Goal: Information Seeking & Learning: Compare options

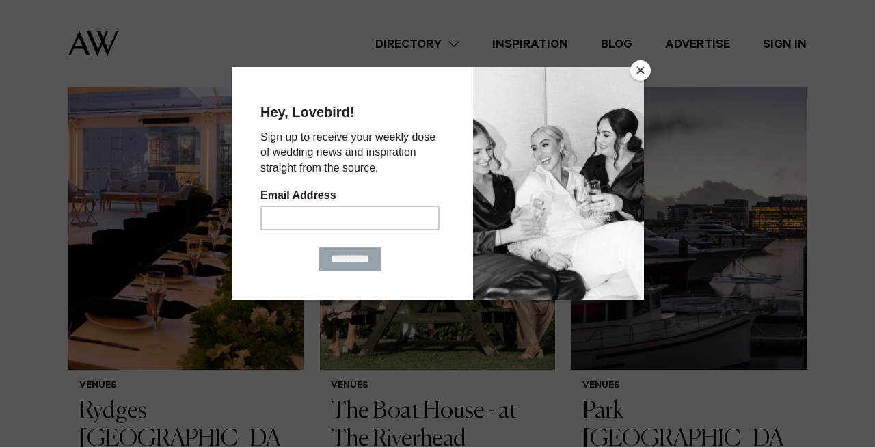
scroll to position [449, 0]
click at [644, 68] on button "Close" at bounding box center [641, 70] width 21 height 21
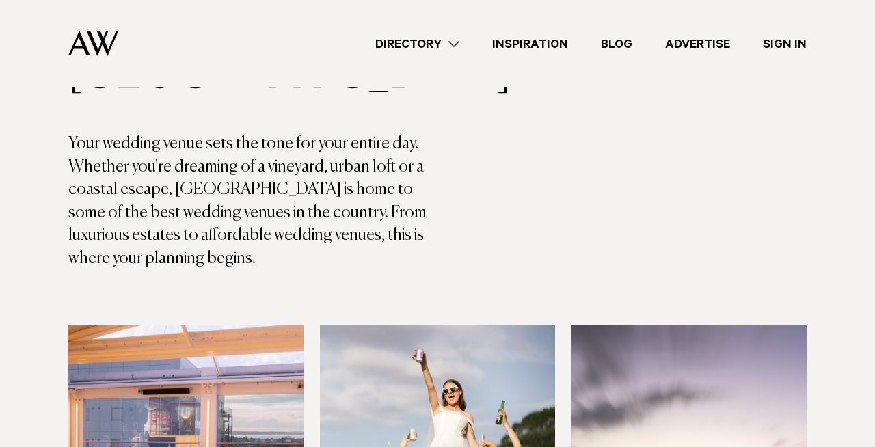
scroll to position [168, 0]
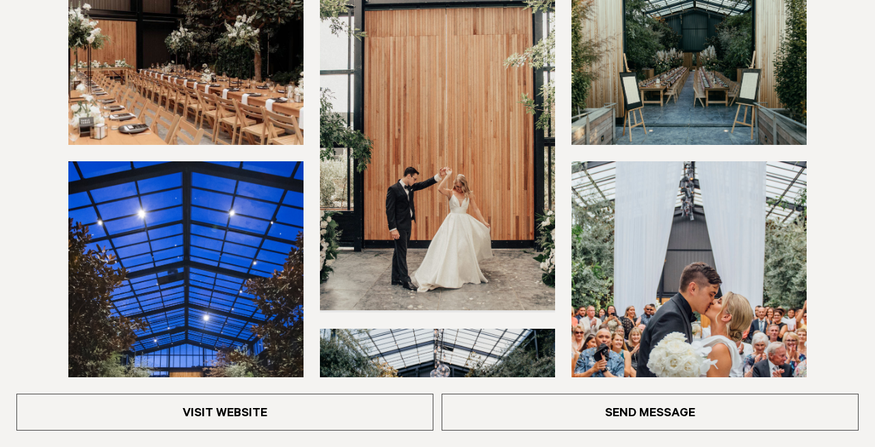
scroll to position [257, 0]
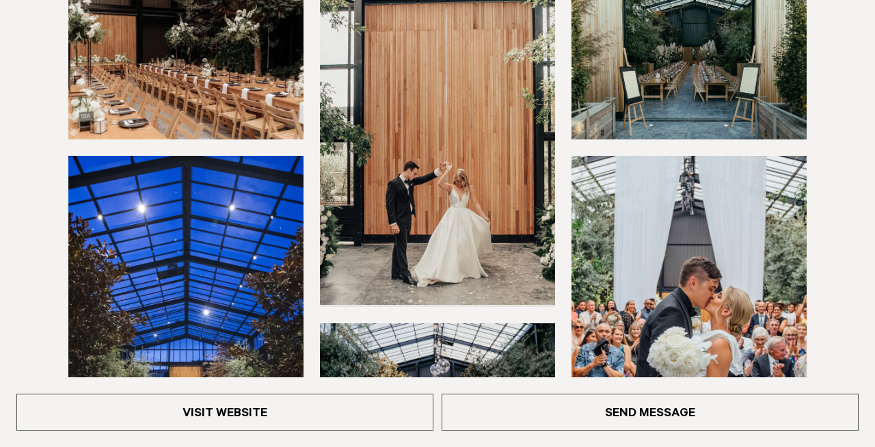
click at [198, 116] on img at bounding box center [185, 64] width 235 height 150
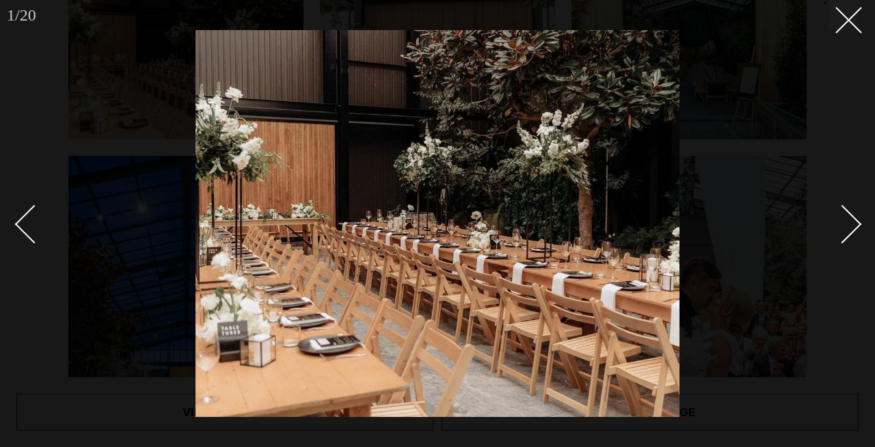
click at [849, 227] on div "Next slide" at bounding box center [842, 224] width 39 height 39
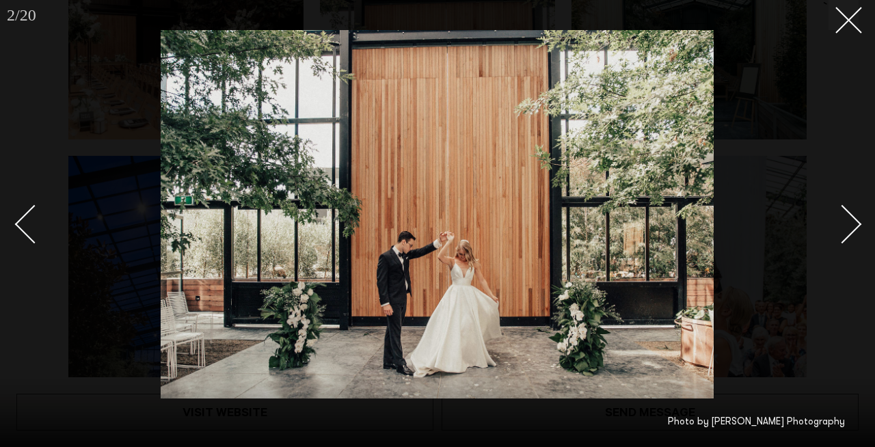
click at [849, 228] on div "Next slide" at bounding box center [842, 224] width 39 height 39
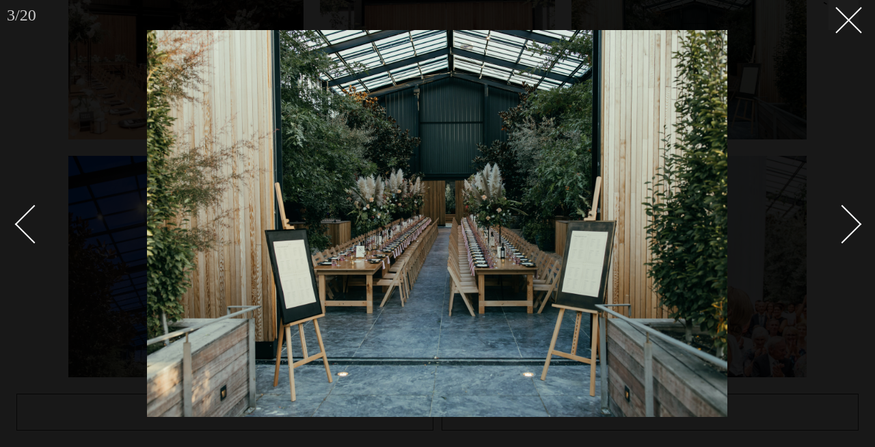
click at [849, 228] on div "Next slide" at bounding box center [842, 224] width 39 height 39
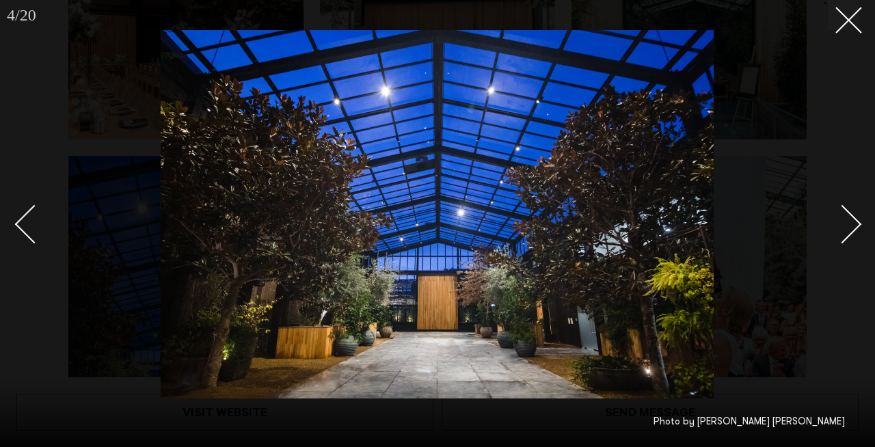
click at [849, 228] on div "Next slide" at bounding box center [842, 224] width 39 height 39
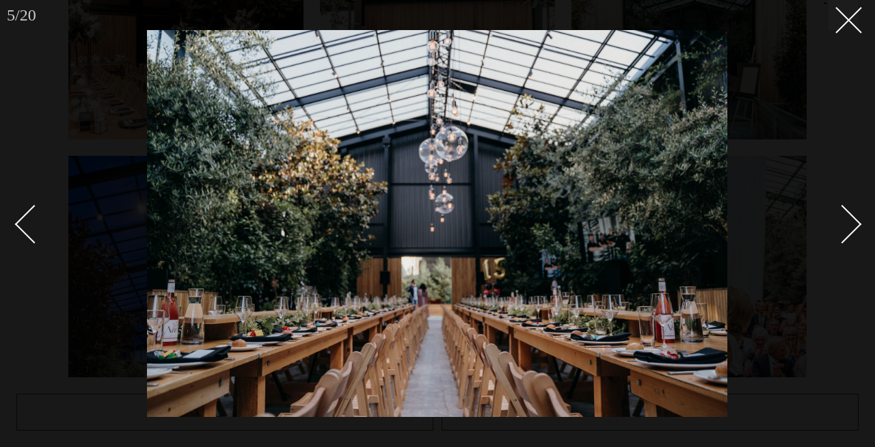
click at [849, 228] on div "Next slide" at bounding box center [842, 224] width 39 height 39
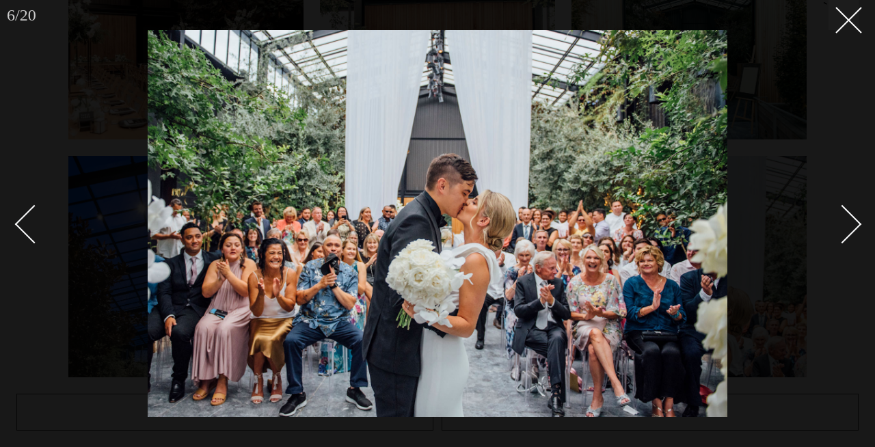
click at [849, 229] on div "Next slide" at bounding box center [842, 224] width 39 height 39
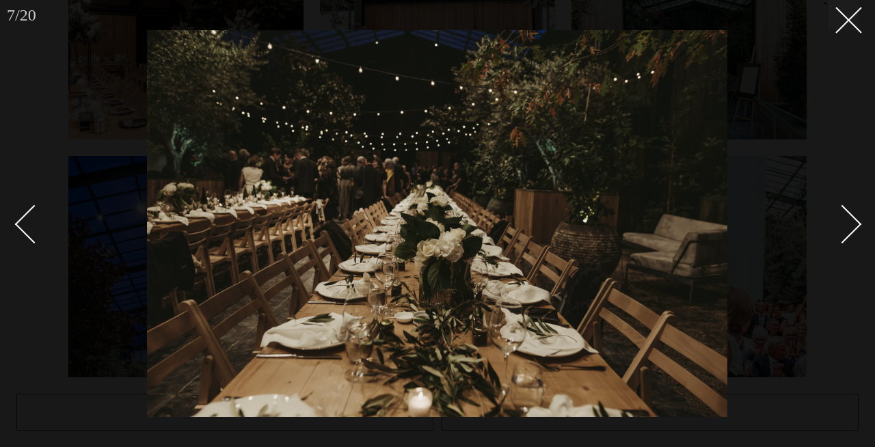
click at [849, 229] on div "Next slide" at bounding box center [842, 224] width 39 height 39
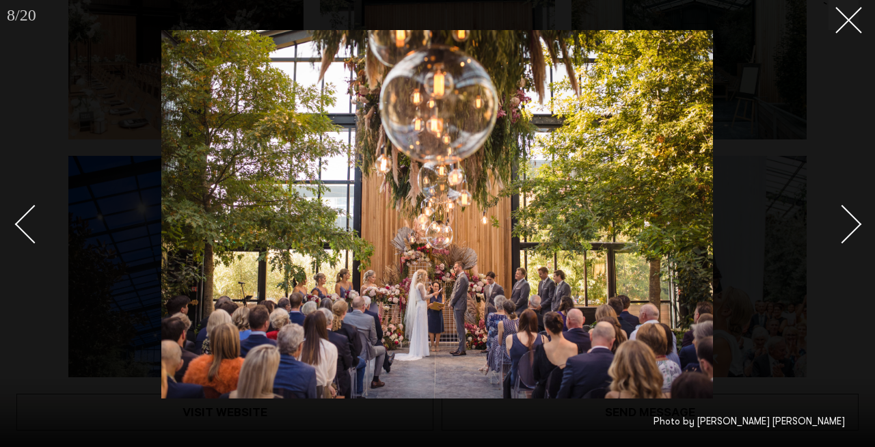
click at [849, 229] on div "Next slide" at bounding box center [842, 224] width 39 height 39
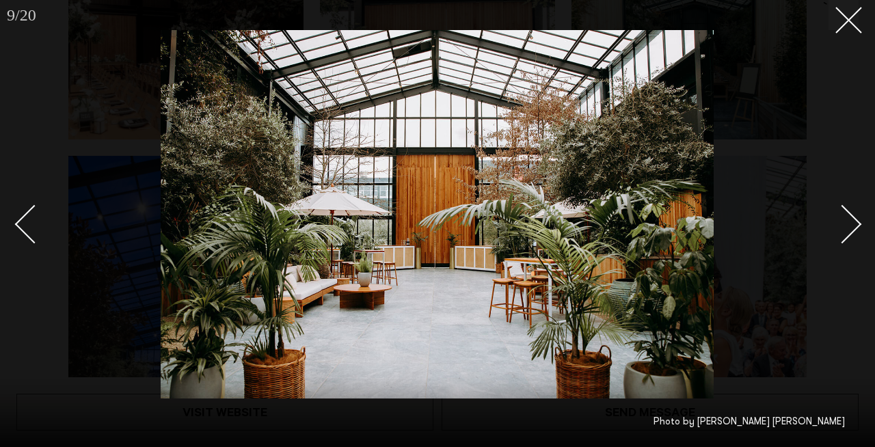
click at [849, 228] on div "Next slide" at bounding box center [842, 224] width 39 height 39
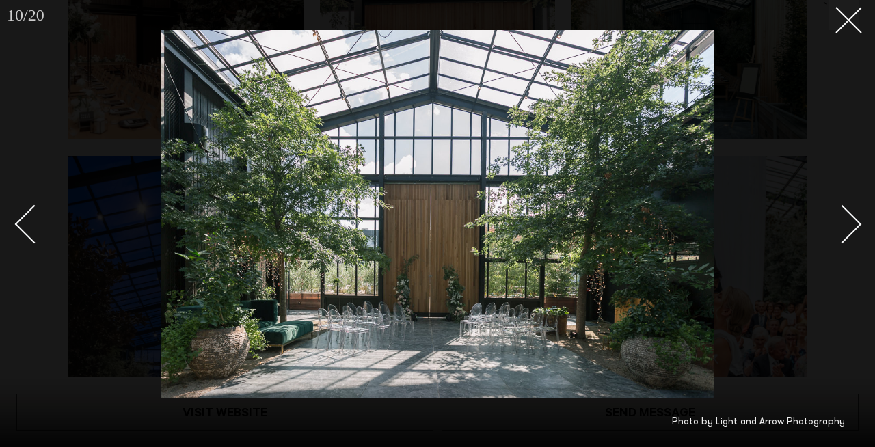
click at [849, 228] on div "Next slide" at bounding box center [842, 224] width 39 height 39
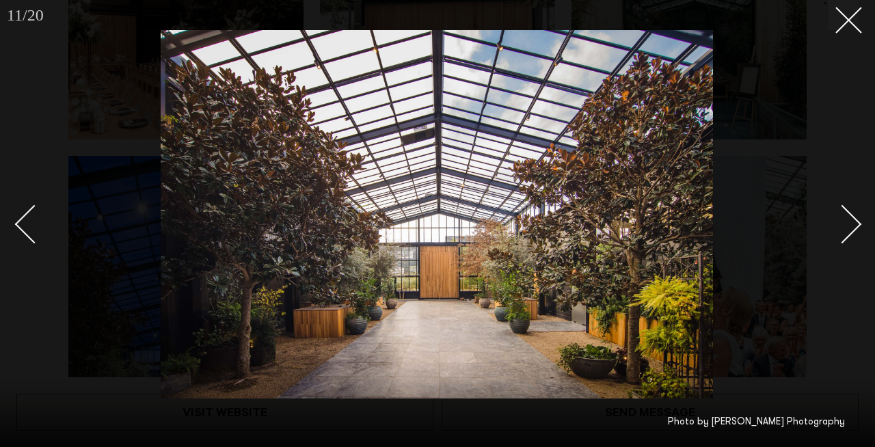
click at [849, 228] on div "Next slide" at bounding box center [842, 224] width 39 height 39
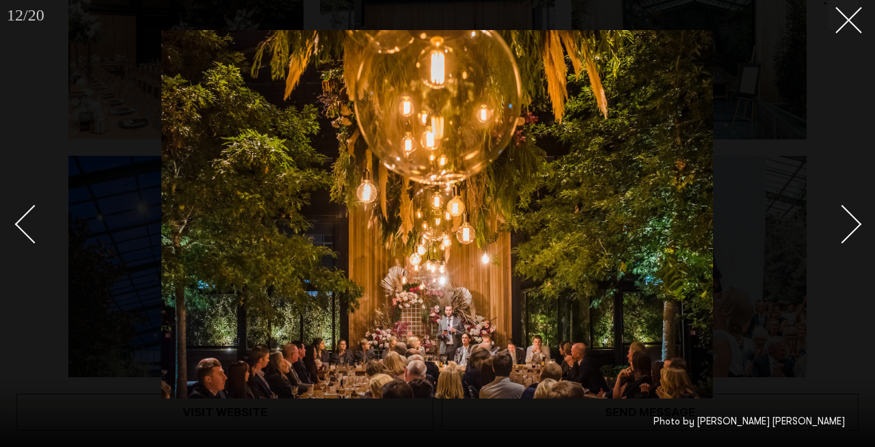
click at [849, 228] on div "Next slide" at bounding box center [842, 224] width 39 height 39
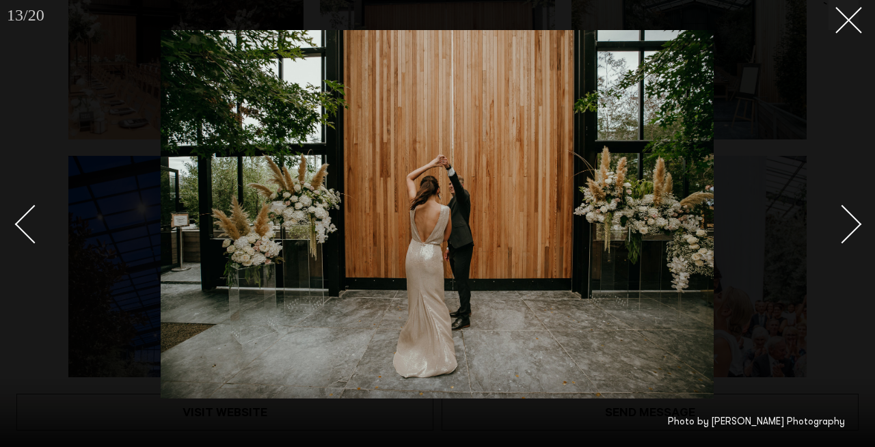
click at [849, 228] on div "Next slide" at bounding box center [842, 224] width 39 height 39
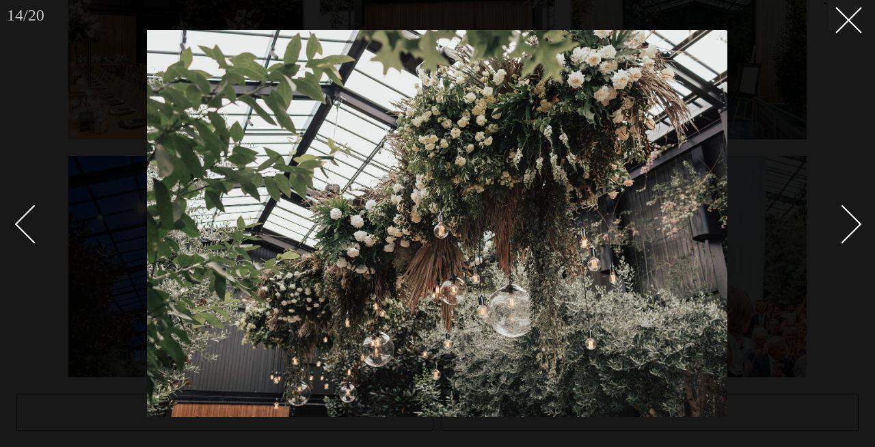
click at [849, 228] on div "Next slide" at bounding box center [842, 224] width 39 height 39
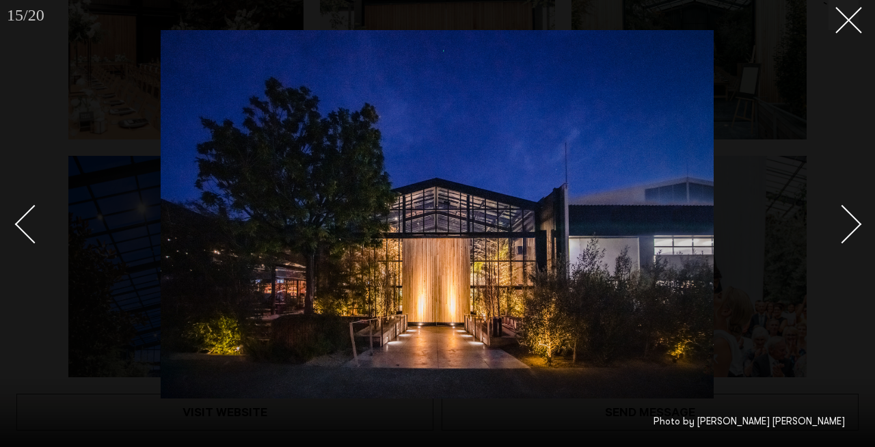
click at [849, 228] on div "Next slide" at bounding box center [842, 224] width 39 height 39
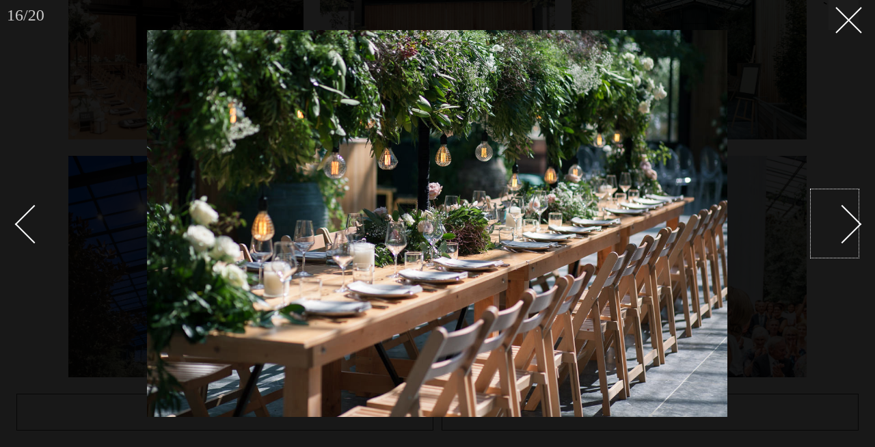
click at [842, 226] on div "Next slide" at bounding box center [842, 224] width 39 height 39
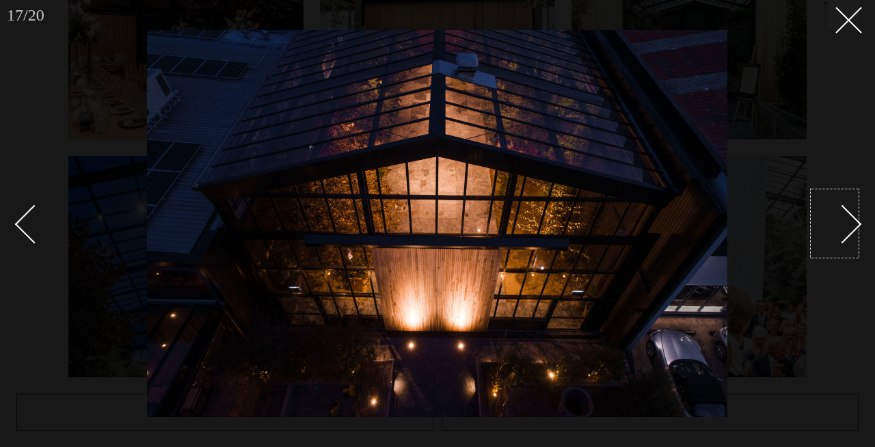
click at [842, 226] on div "Next slide" at bounding box center [842, 224] width 39 height 39
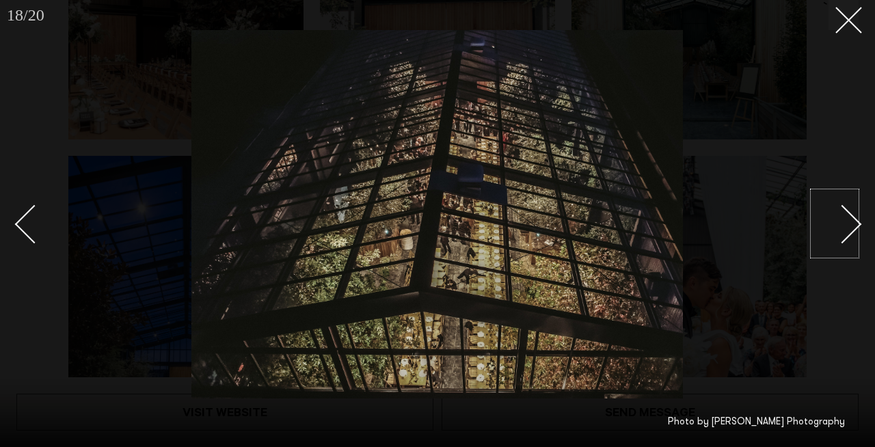
click at [842, 226] on div "Next slide" at bounding box center [842, 224] width 39 height 39
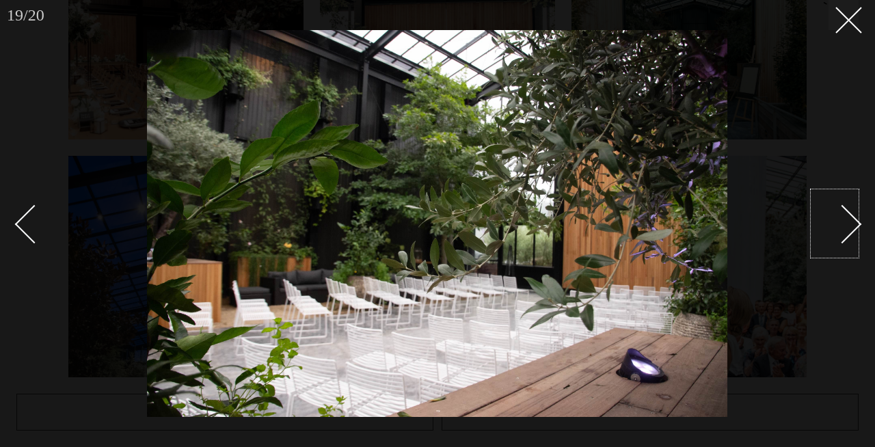
click at [842, 226] on div "Next slide" at bounding box center [842, 224] width 39 height 39
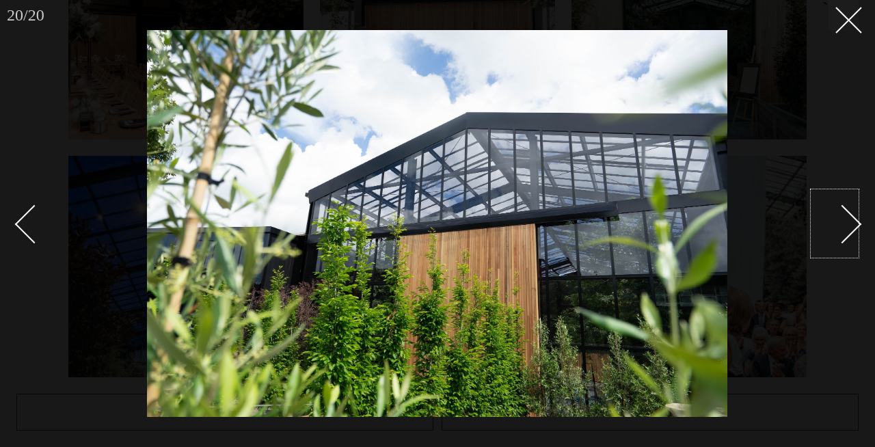
click at [842, 226] on div "Next slide" at bounding box center [842, 224] width 39 height 39
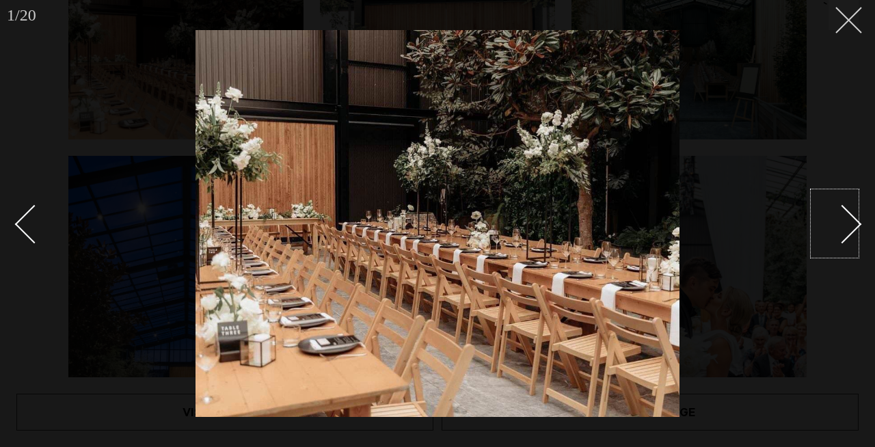
click at [858, 23] on div "1 / 20 ` Photo by Lucy Li Photography" at bounding box center [437, 223] width 875 height 447
click at [851, 22] on line at bounding box center [848, 20] width 25 height 25
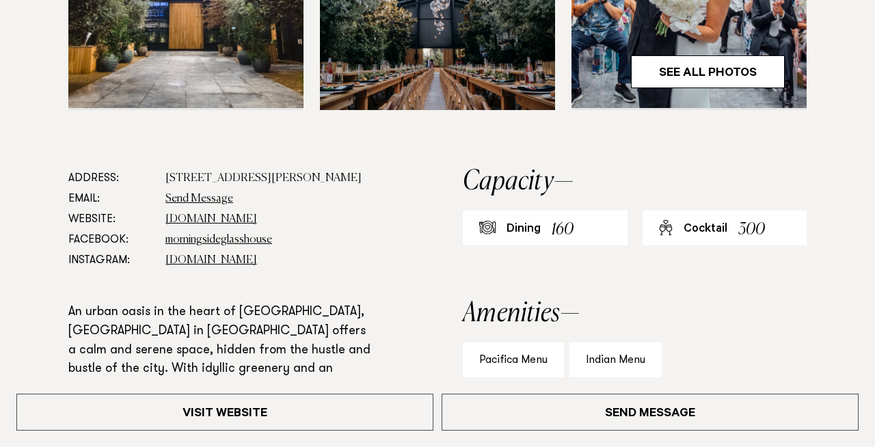
scroll to position [624, 0]
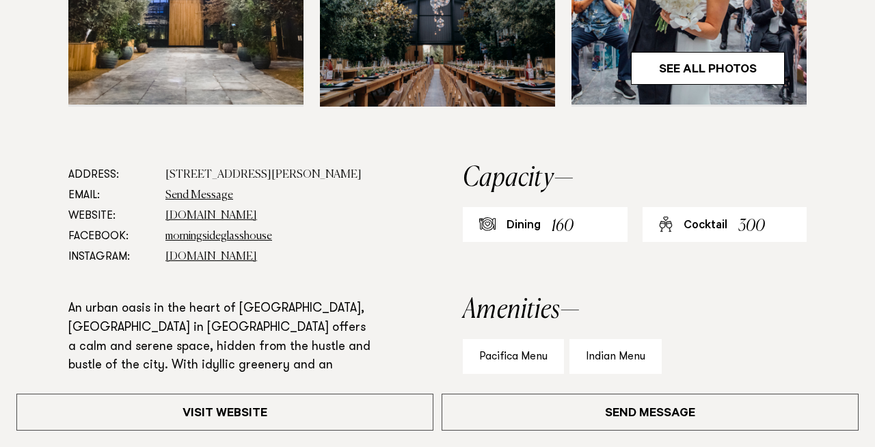
drag, startPoint x: 194, startPoint y: 197, endPoint x: 163, endPoint y: 169, distance: 41.1
click at [163, 169] on dl "Address: 18 McDonald Street, Morningside, Auckland 1025 Email: Send Message Web…" at bounding box center [221, 216] width 306 height 103
copy dd "18 McDonald Street, Morningside, Auckland 1025"
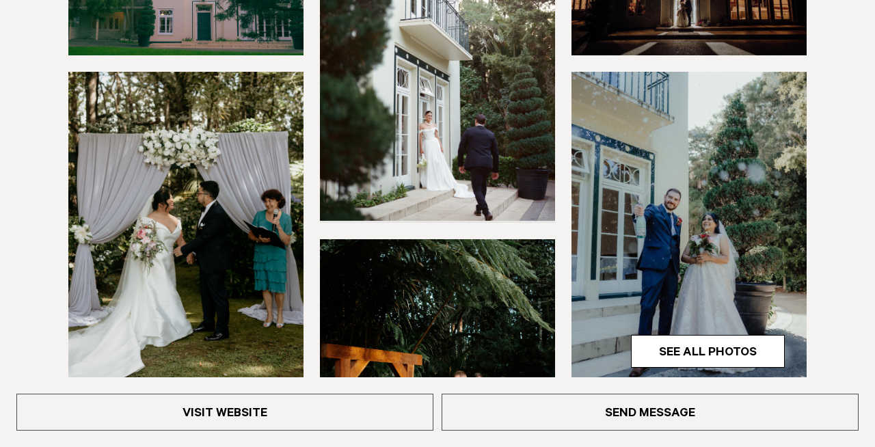
scroll to position [390, 0]
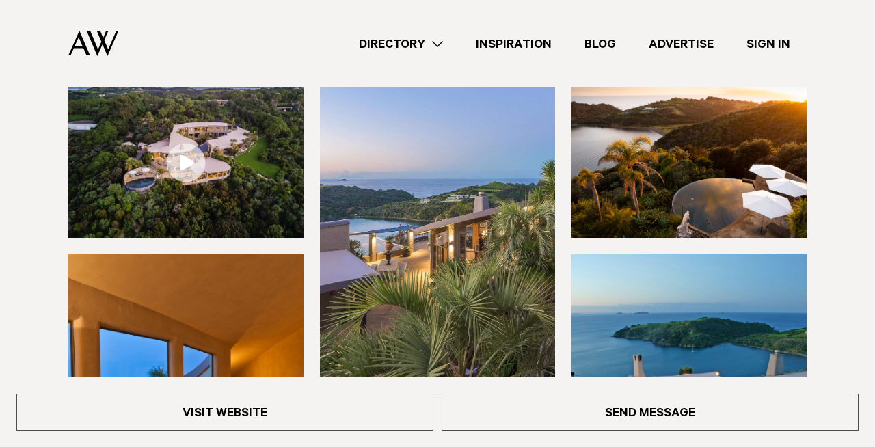
scroll to position [157, 0]
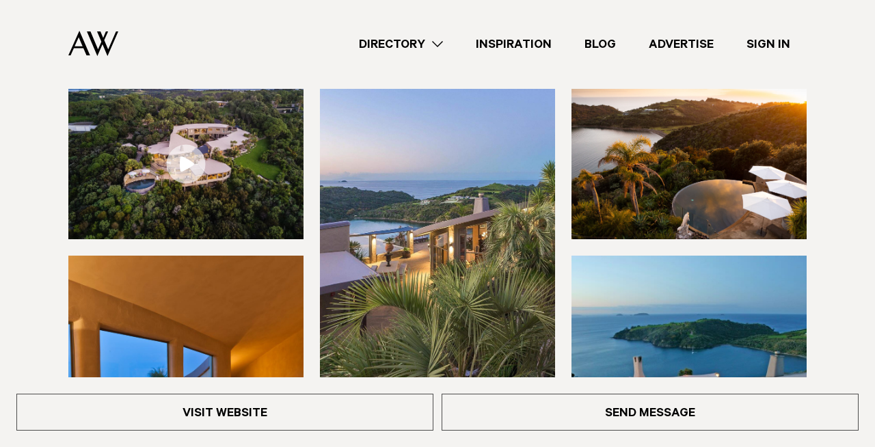
click at [231, 183] on img at bounding box center [185, 164] width 235 height 150
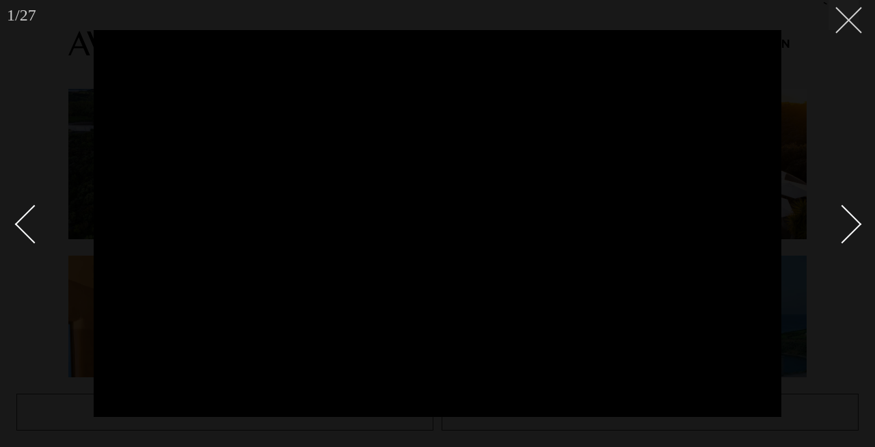
click at [845, 18] on icon at bounding box center [844, 15] width 16 height 16
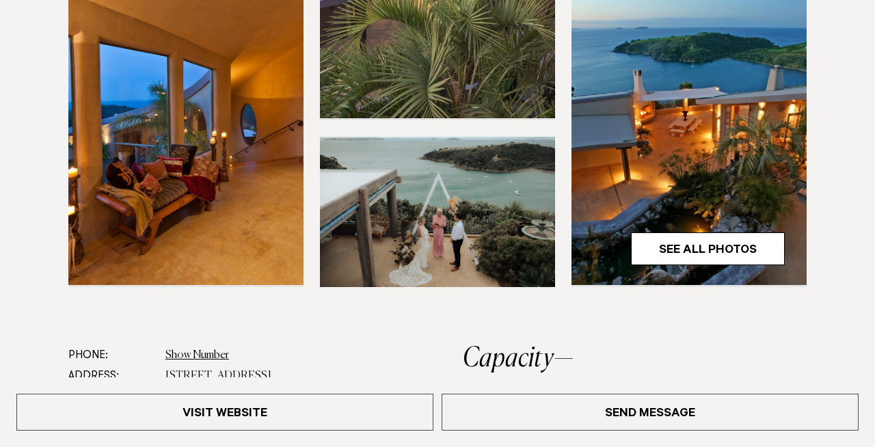
scroll to position [453, 0]
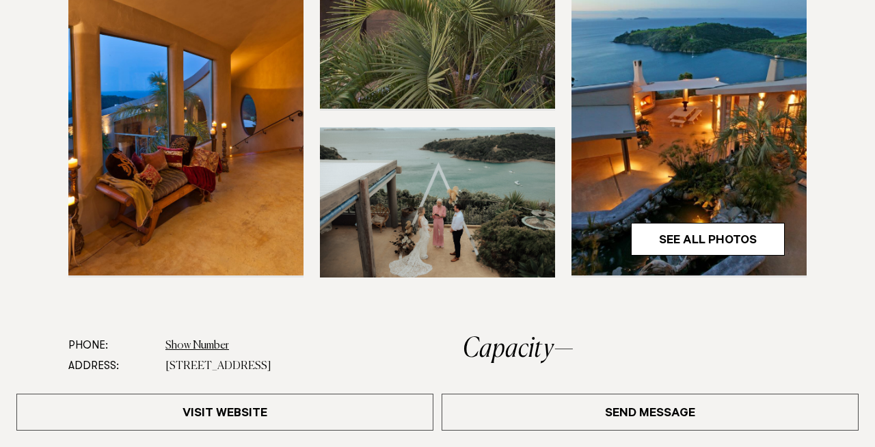
click at [759, 166] on img at bounding box center [689, 117] width 235 height 315
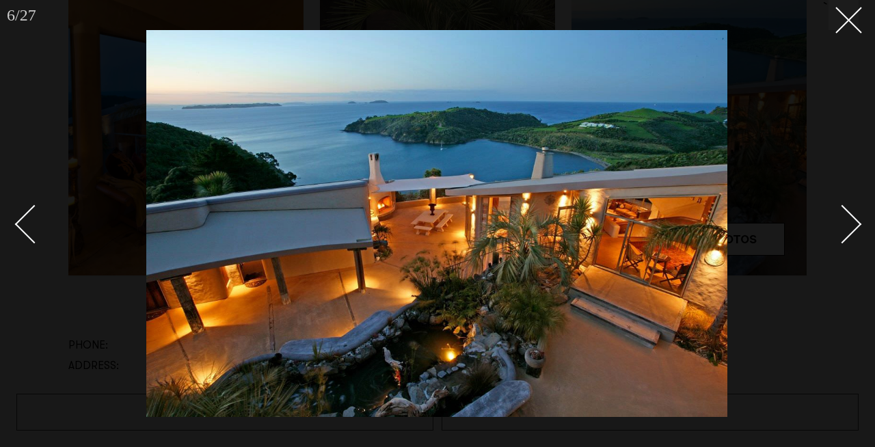
click at [843, 226] on div "Next slide" at bounding box center [842, 224] width 39 height 39
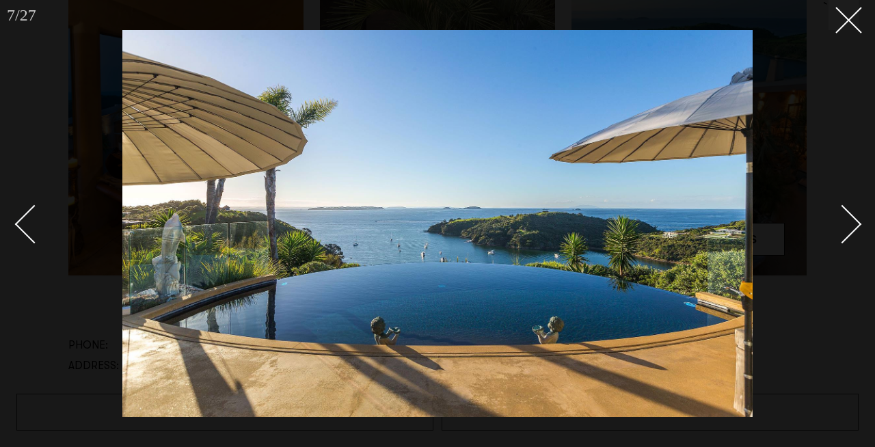
click at [843, 226] on div "Next slide" at bounding box center [842, 224] width 39 height 39
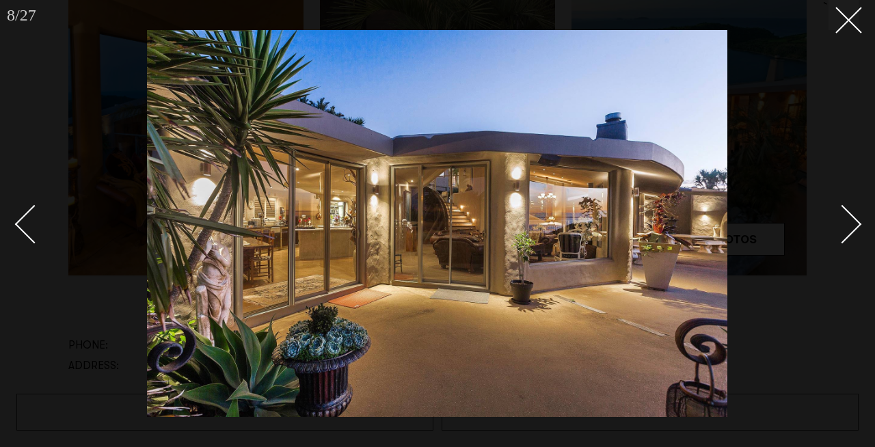
click at [843, 226] on div "Next slide" at bounding box center [842, 224] width 39 height 39
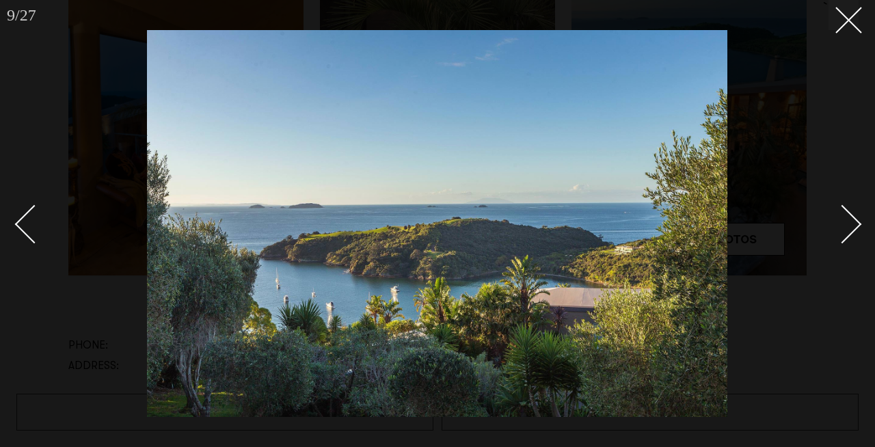
click at [843, 226] on div "Next slide" at bounding box center [842, 224] width 39 height 39
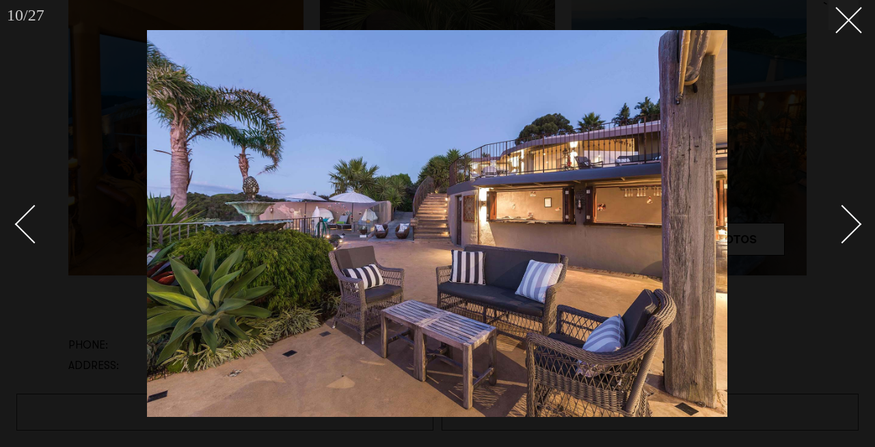
click at [843, 226] on div "Next slide" at bounding box center [842, 224] width 39 height 39
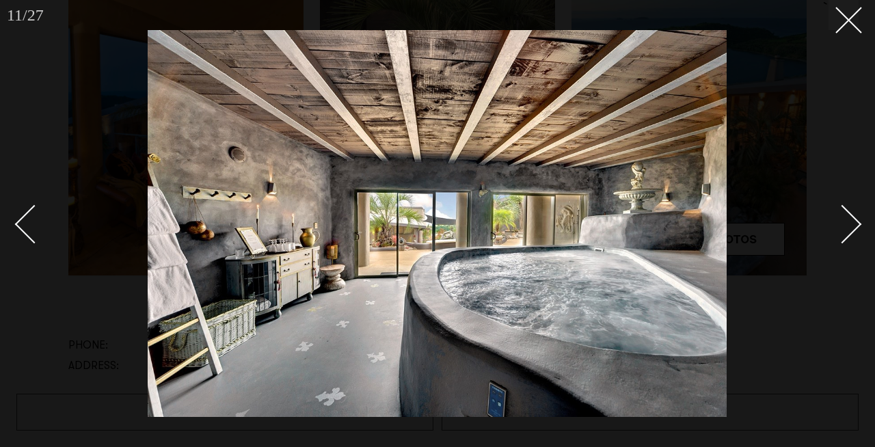
click at [843, 226] on div "Next slide" at bounding box center [842, 224] width 39 height 39
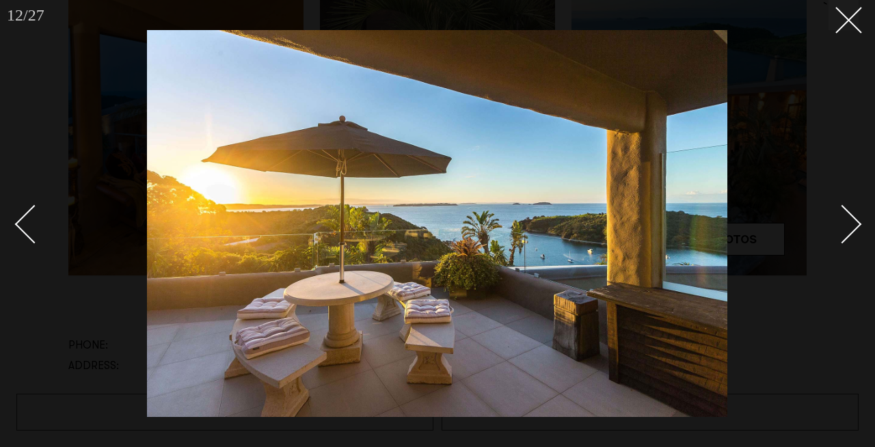
click at [843, 226] on div "Next slide" at bounding box center [842, 224] width 39 height 39
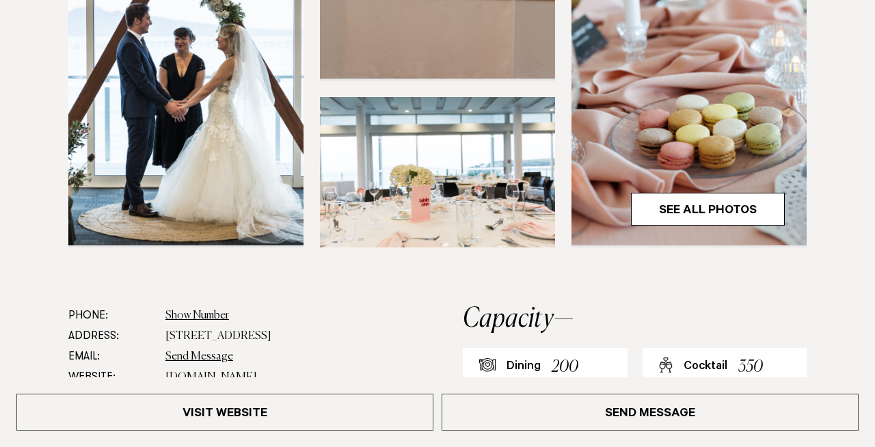
scroll to position [487, 0]
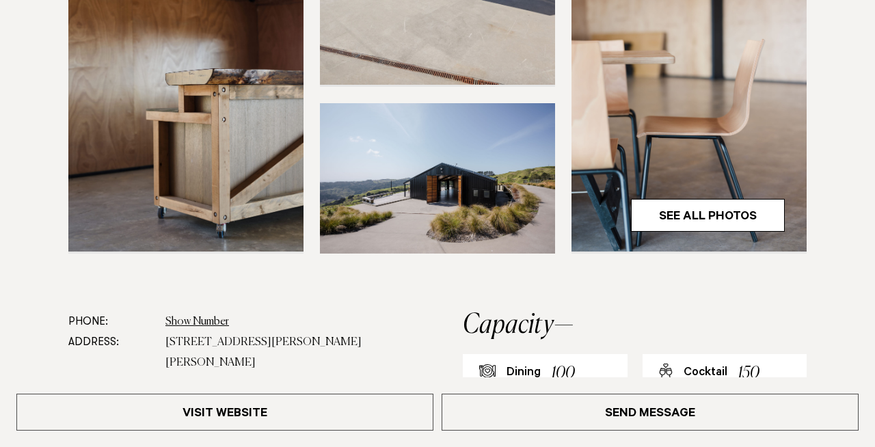
scroll to position [482, 0]
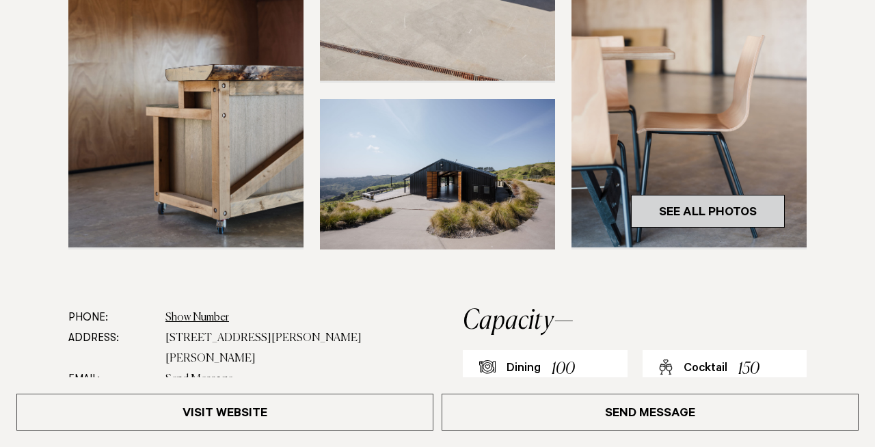
click at [635, 207] on link "See All Photos" at bounding box center [708, 211] width 154 height 33
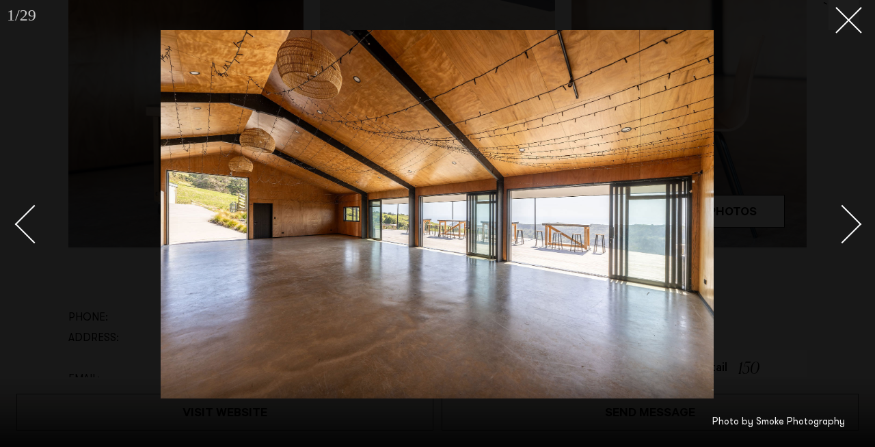
click at [852, 226] on div "Next slide" at bounding box center [842, 224] width 39 height 39
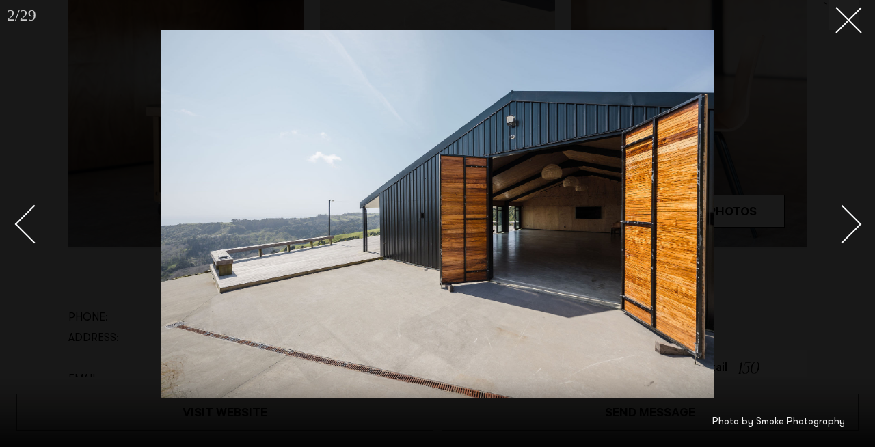
click at [852, 226] on div "Next slide" at bounding box center [842, 224] width 39 height 39
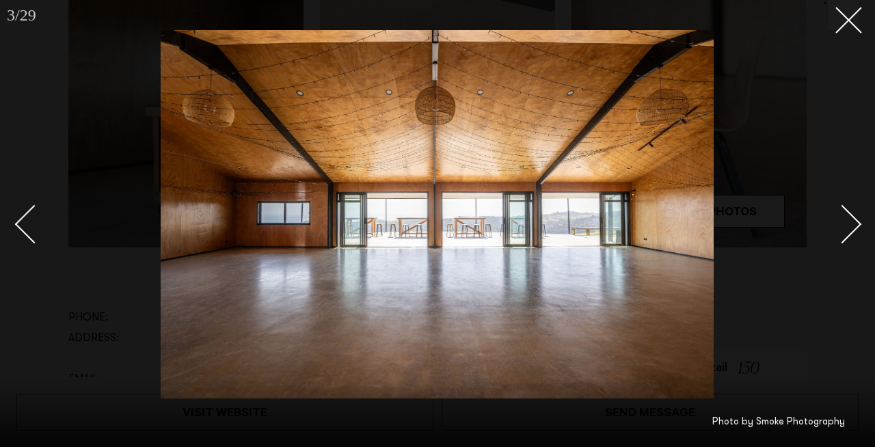
click at [852, 226] on div "Next slide" at bounding box center [842, 224] width 39 height 39
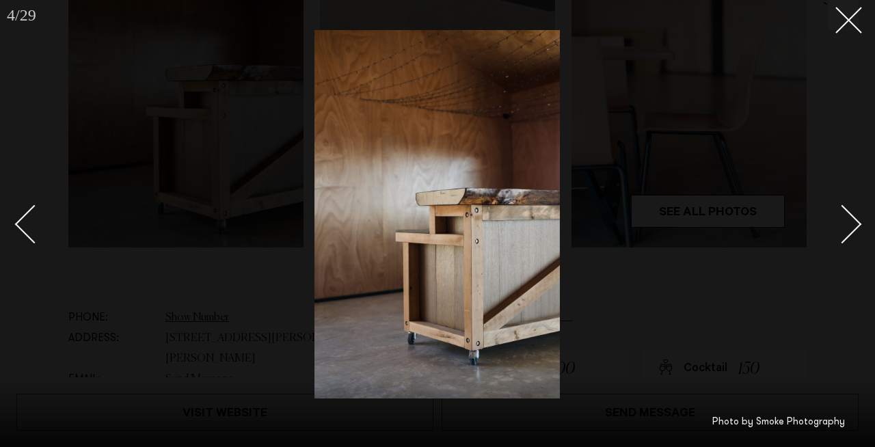
click at [852, 226] on div "Next slide" at bounding box center [842, 224] width 39 height 39
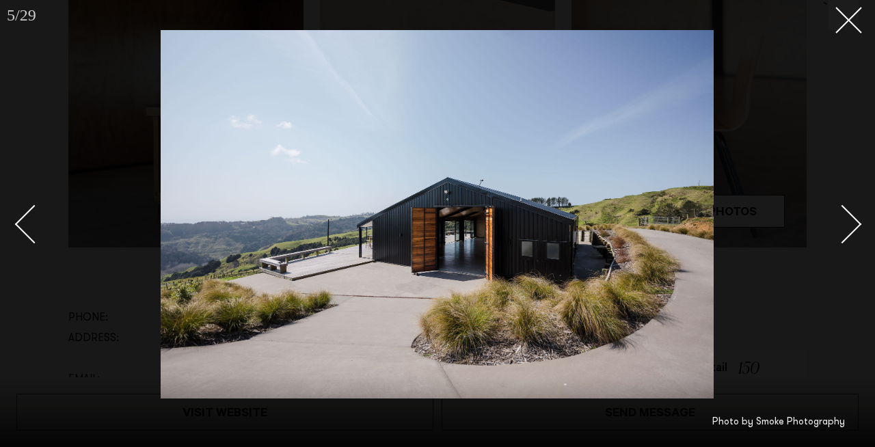
click at [852, 226] on div "Next slide" at bounding box center [842, 224] width 39 height 39
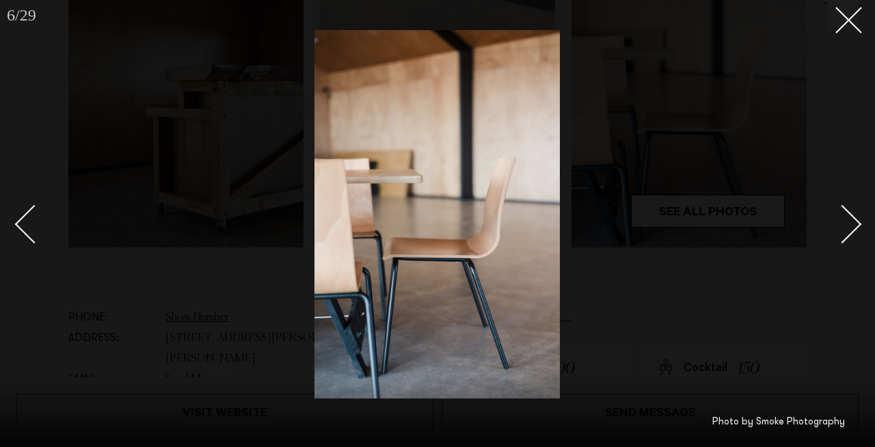
click at [852, 226] on div "Next slide" at bounding box center [842, 224] width 39 height 39
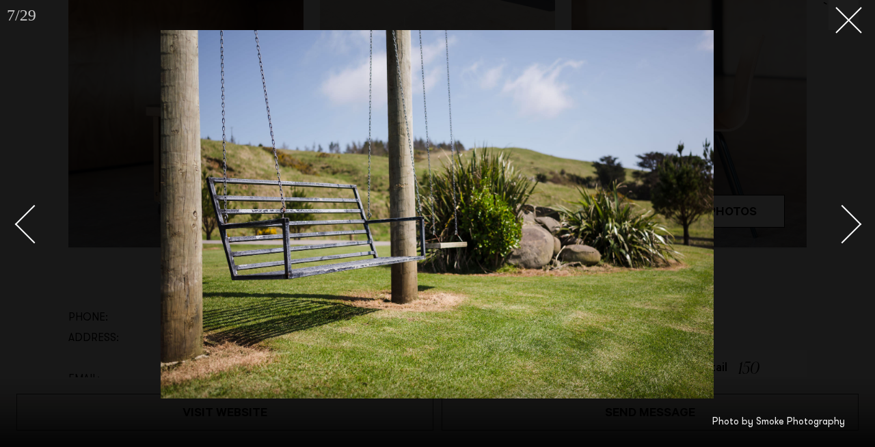
click at [852, 226] on div "Next slide" at bounding box center [842, 224] width 39 height 39
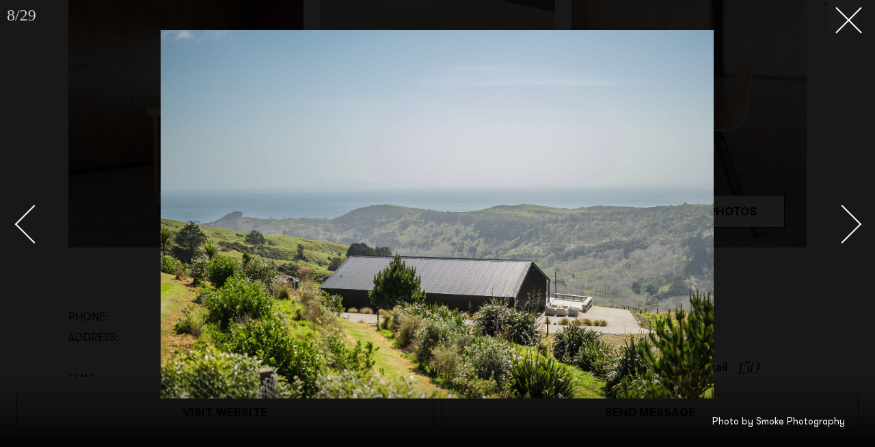
click at [852, 226] on div "Next slide" at bounding box center [842, 224] width 39 height 39
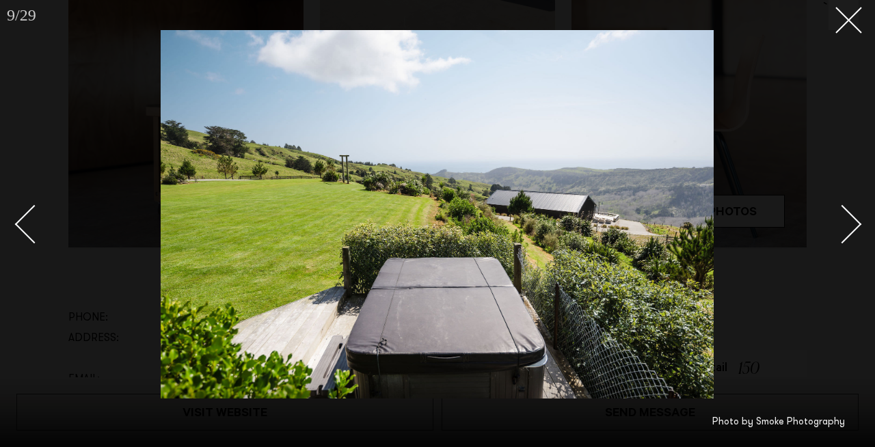
click at [852, 226] on div "Next slide" at bounding box center [842, 224] width 39 height 39
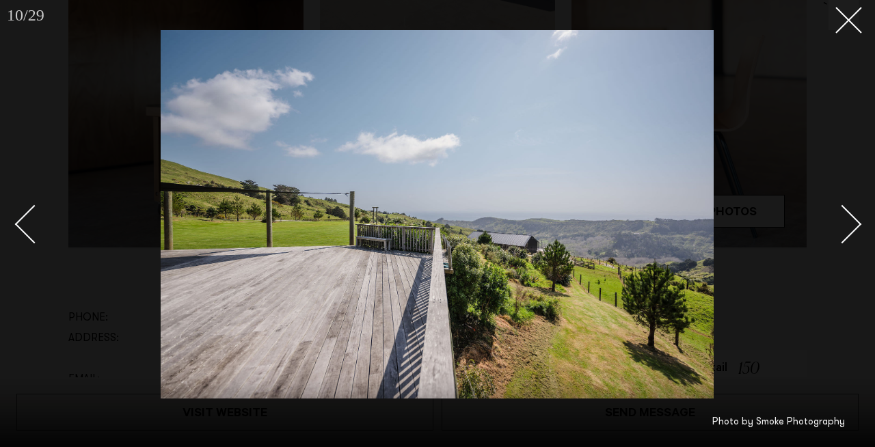
click at [852, 226] on div "Next slide" at bounding box center [842, 224] width 39 height 39
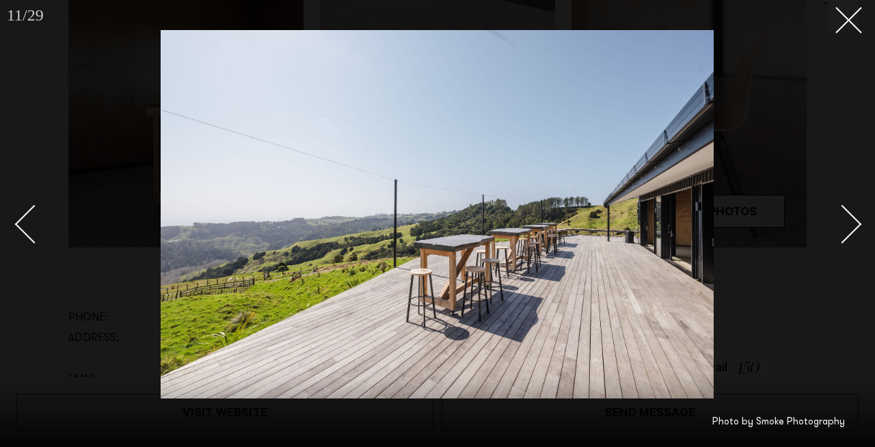
click at [852, 226] on div "Next slide" at bounding box center [842, 224] width 39 height 39
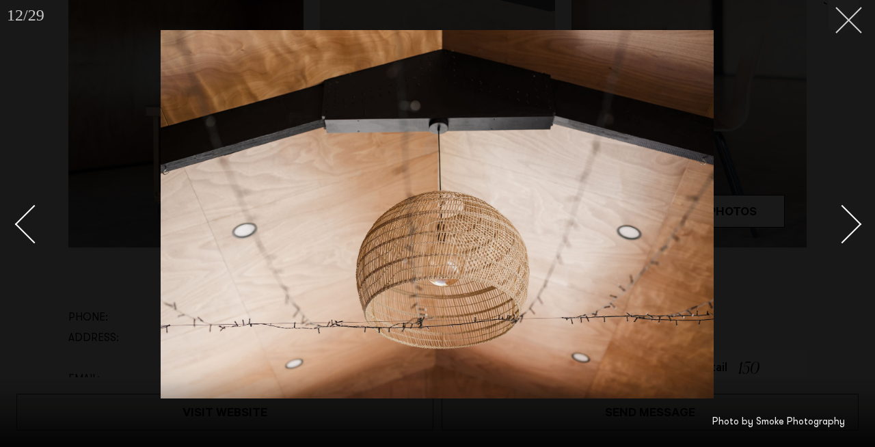
click at [845, 25] on button at bounding box center [844, 15] width 30 height 30
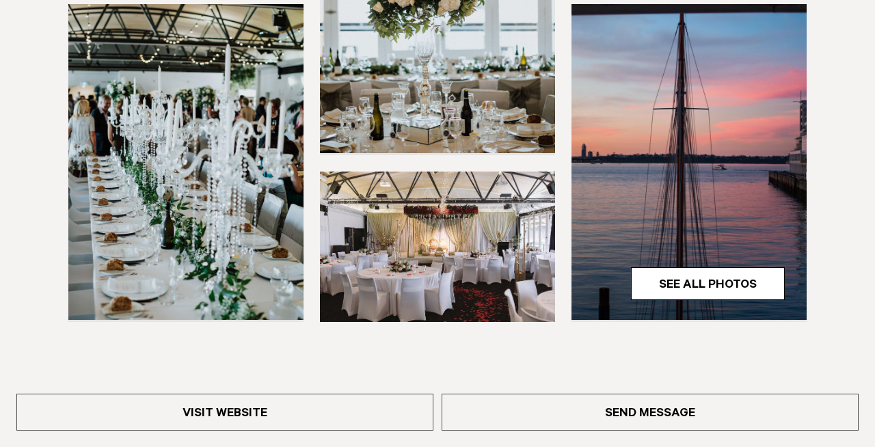
scroll to position [439, 0]
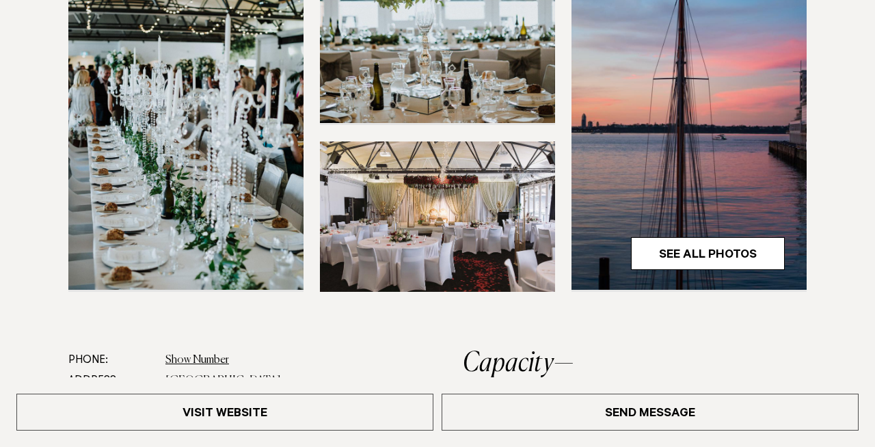
click at [711, 136] on img at bounding box center [689, 131] width 235 height 315
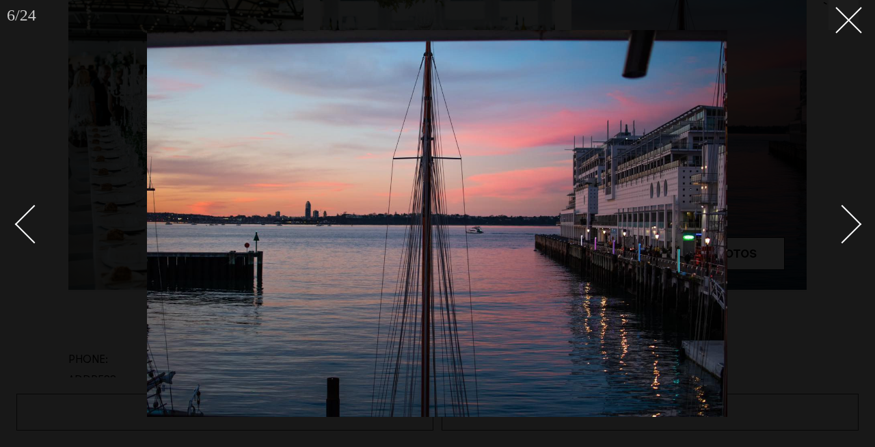
click at [853, 226] on div "Next slide" at bounding box center [842, 224] width 39 height 39
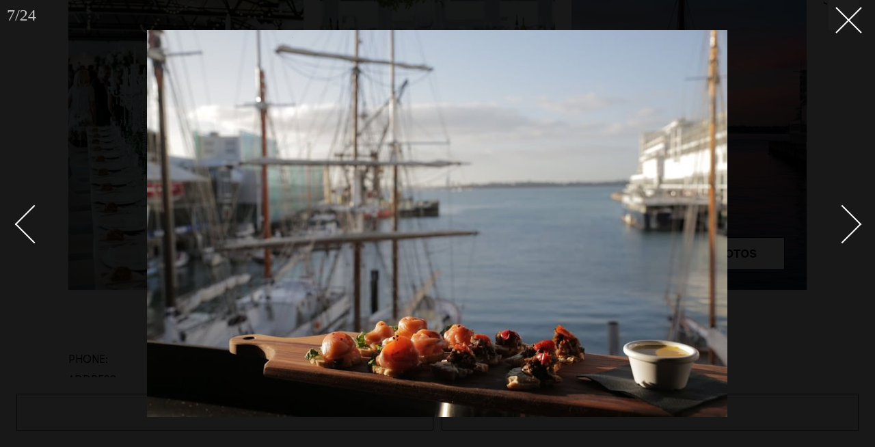
click at [853, 226] on div "Next slide" at bounding box center [842, 224] width 39 height 39
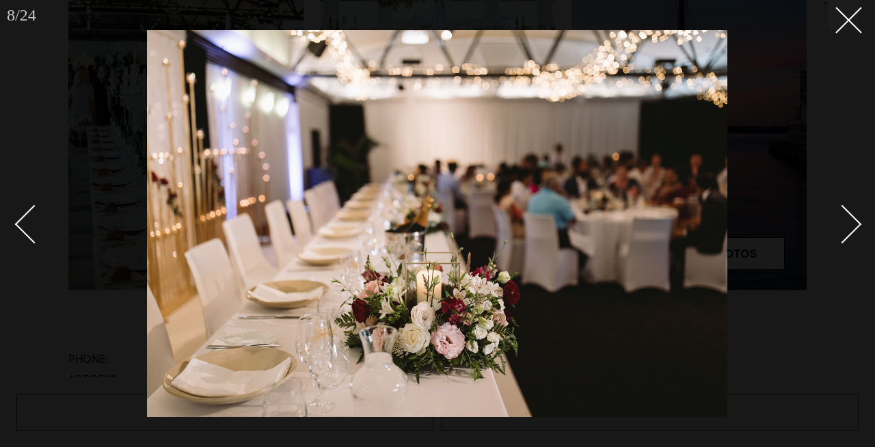
click at [853, 226] on div "Next slide" at bounding box center [842, 224] width 39 height 39
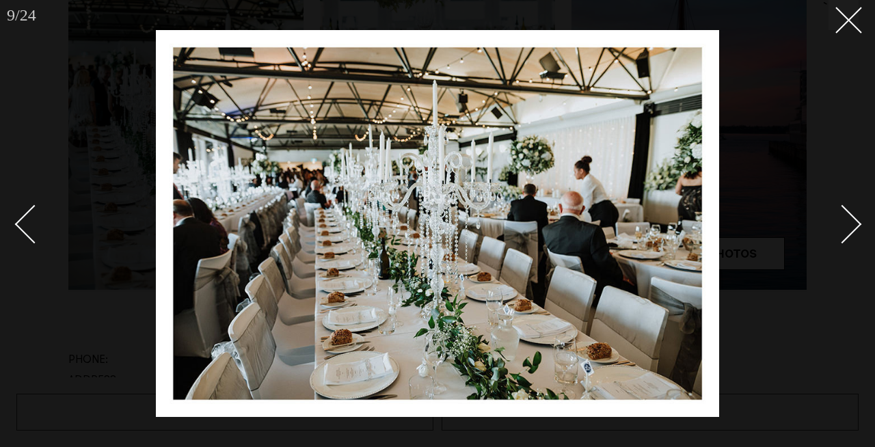
click at [853, 226] on div "Next slide" at bounding box center [842, 224] width 39 height 39
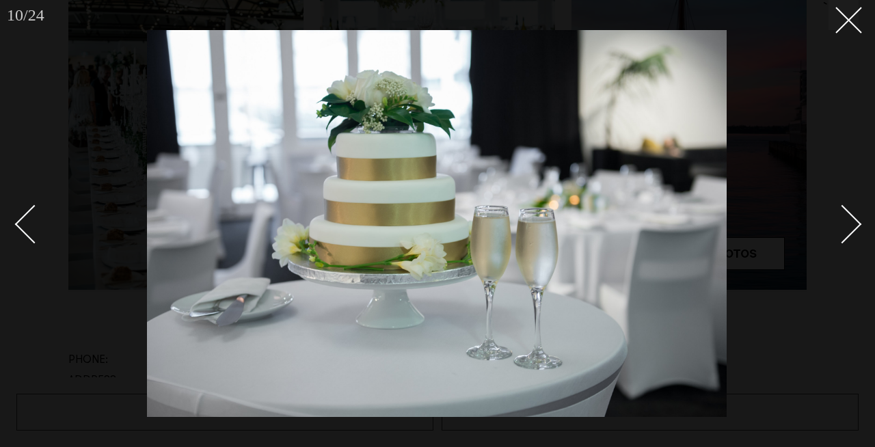
click at [853, 226] on div "Next slide" at bounding box center [842, 224] width 39 height 39
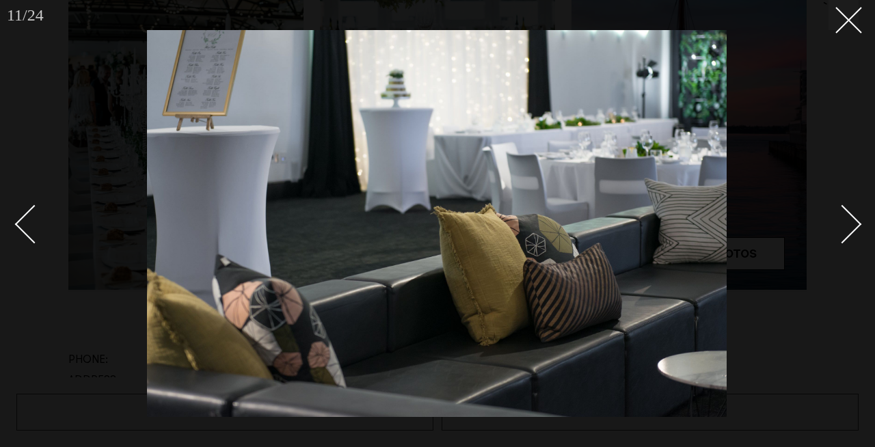
click at [853, 226] on div "Next slide" at bounding box center [842, 224] width 39 height 39
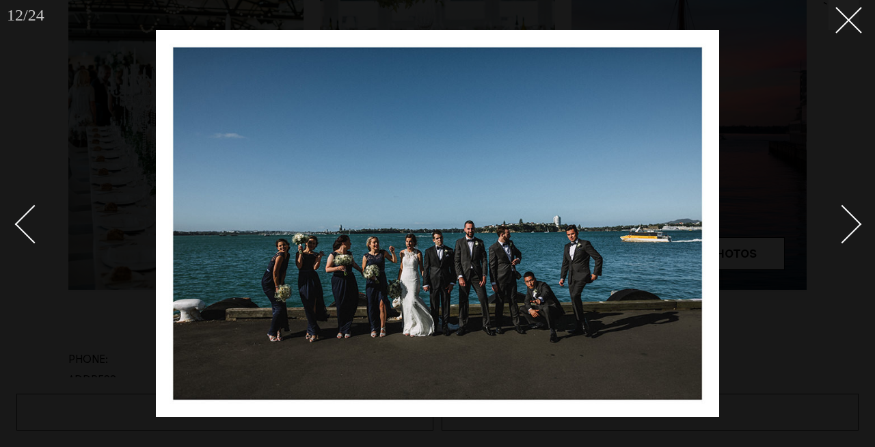
click at [853, 226] on div "Next slide" at bounding box center [842, 224] width 39 height 39
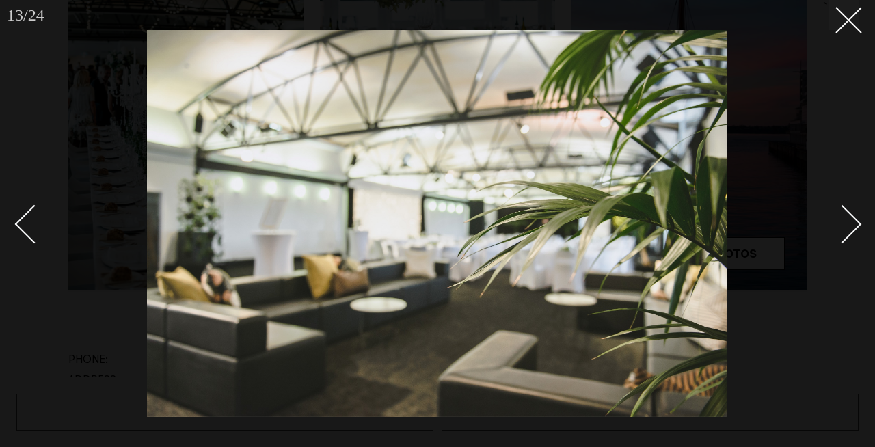
click at [853, 226] on div "Next slide" at bounding box center [842, 224] width 39 height 39
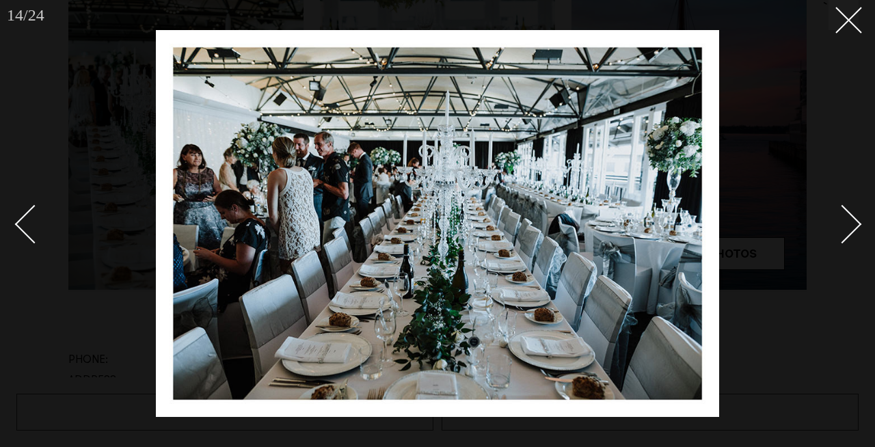
click at [853, 226] on div "Next slide" at bounding box center [842, 224] width 39 height 39
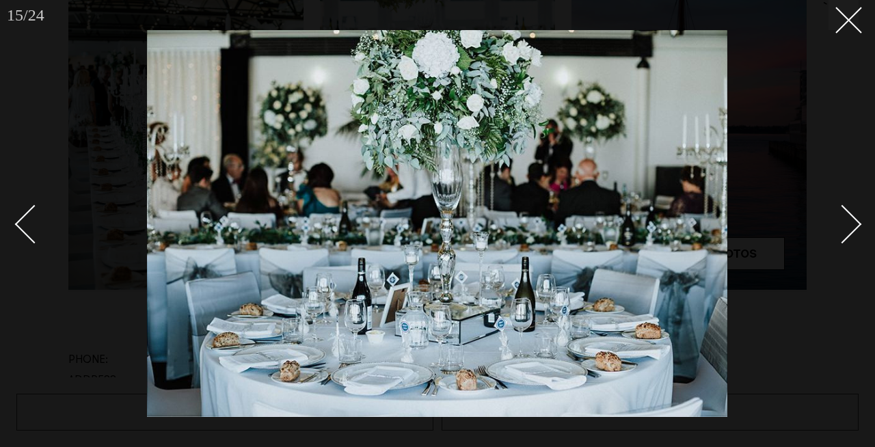
click at [853, 226] on div "Next slide" at bounding box center [842, 224] width 39 height 39
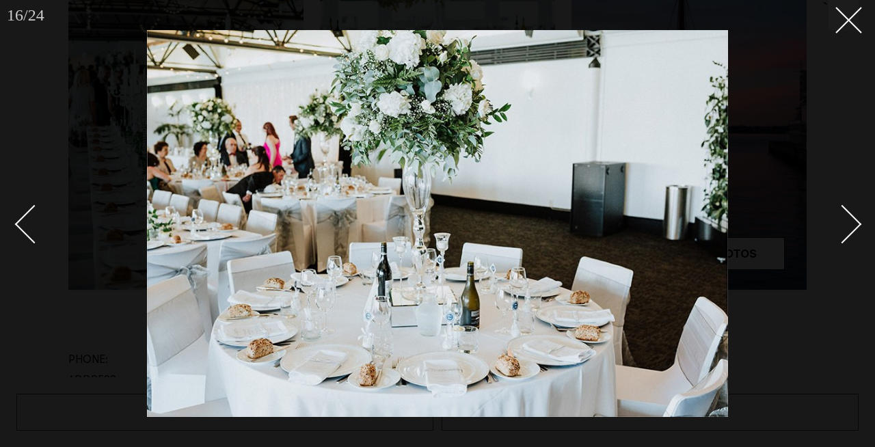
click at [853, 226] on div "Next slide" at bounding box center [842, 224] width 39 height 39
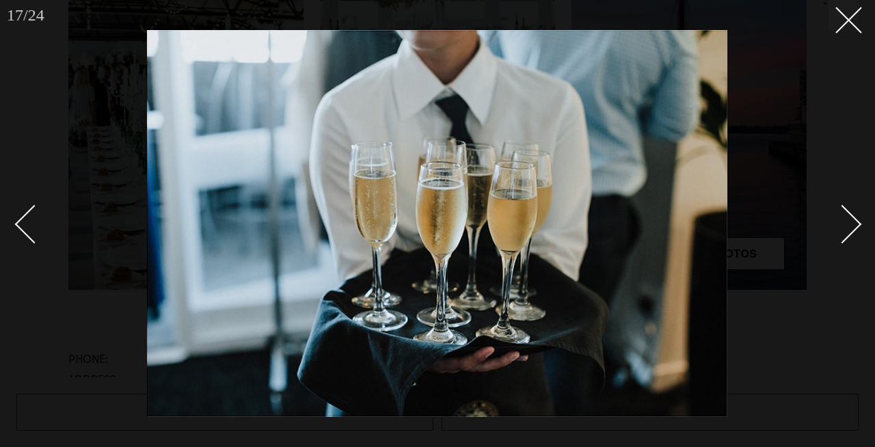
click at [853, 226] on div "Next slide" at bounding box center [842, 224] width 39 height 39
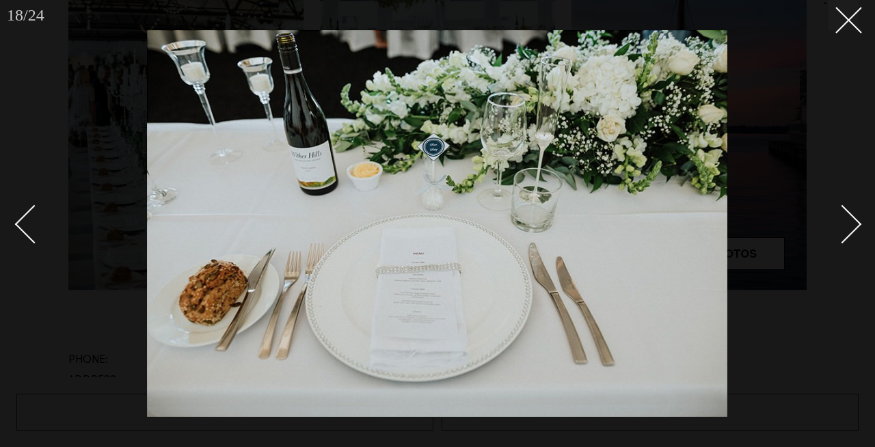
click at [853, 226] on div "Next slide" at bounding box center [842, 224] width 39 height 39
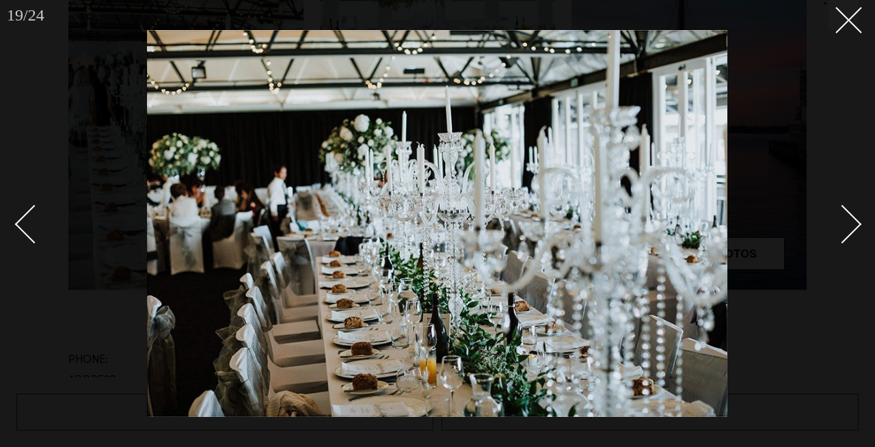
click at [852, 215] on div "Next slide" at bounding box center [842, 224] width 39 height 39
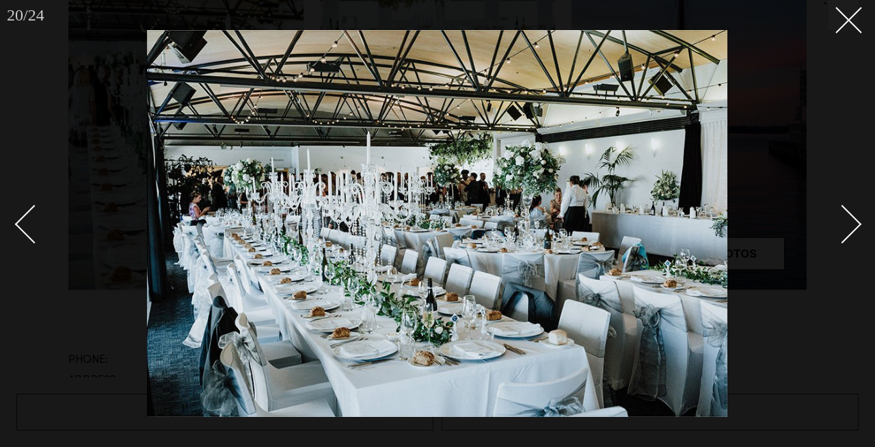
click at [852, 215] on div "Next slide" at bounding box center [842, 224] width 39 height 39
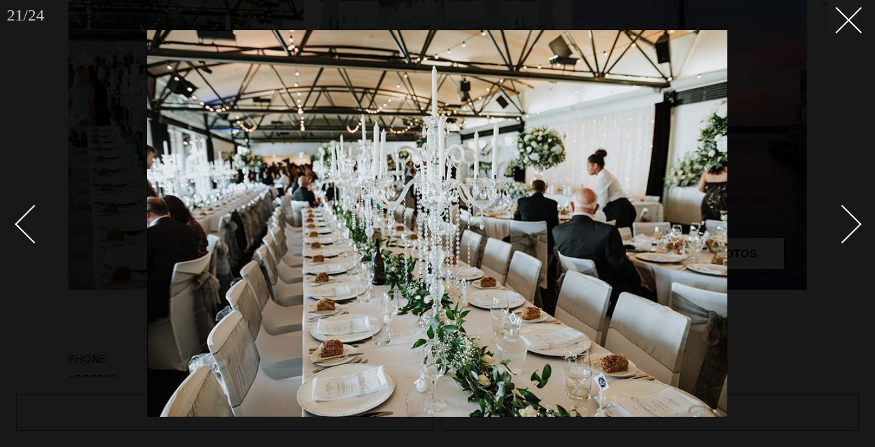
click at [852, 215] on div "Next slide" at bounding box center [842, 224] width 39 height 39
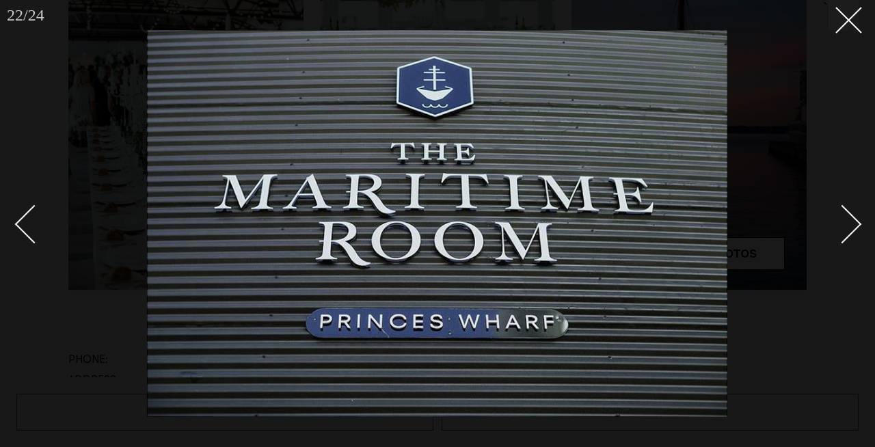
click at [852, 215] on div "Next slide" at bounding box center [842, 224] width 39 height 39
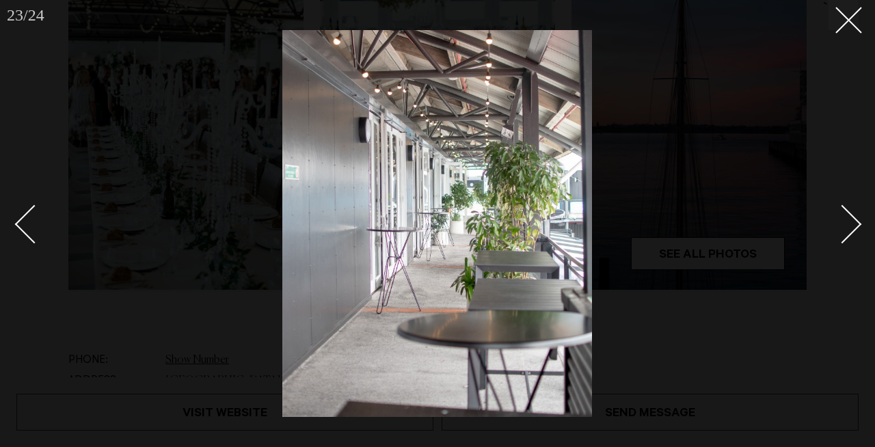
click at [851, 217] on div "Next slide" at bounding box center [842, 224] width 39 height 39
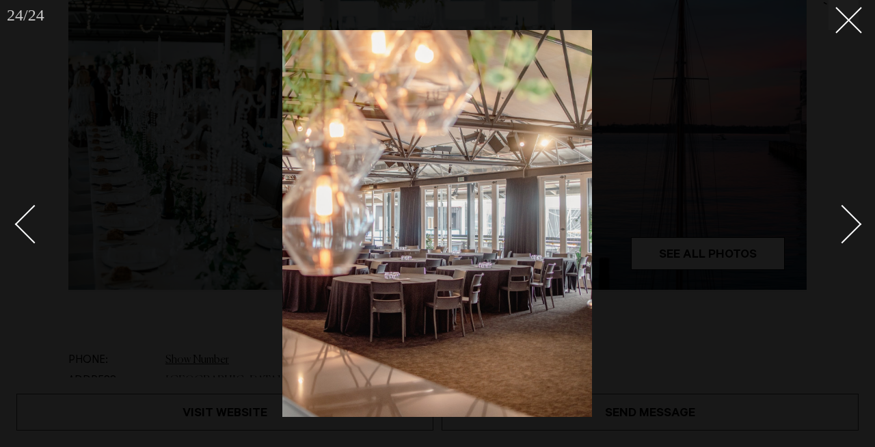
click at [851, 217] on div "Next slide" at bounding box center [842, 224] width 39 height 39
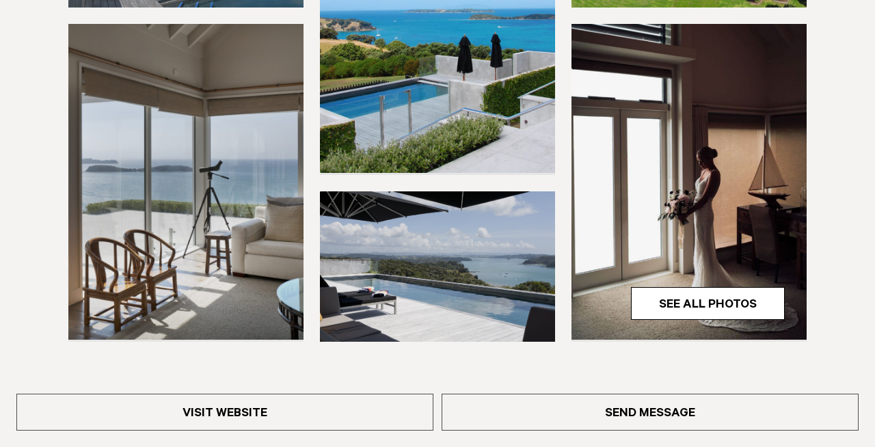
scroll to position [388, 0]
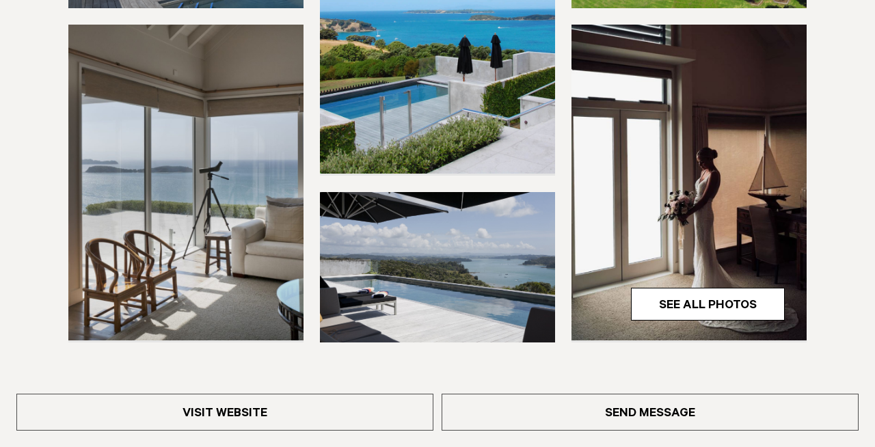
click at [676, 155] on img at bounding box center [689, 182] width 235 height 315
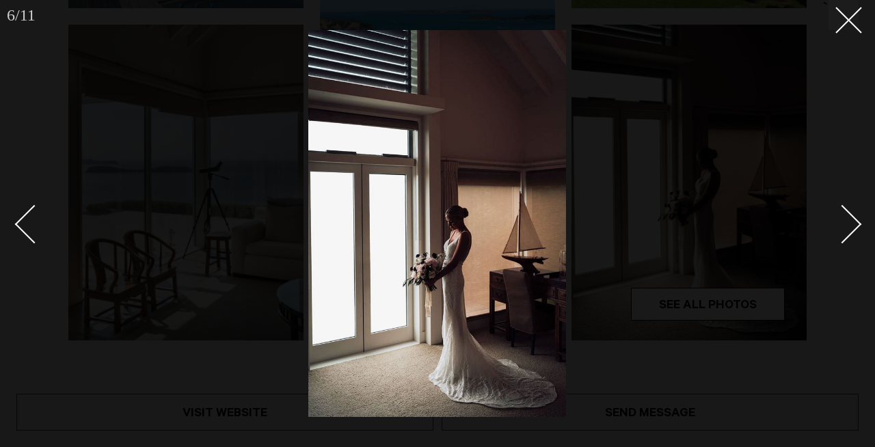
click at [845, 233] on div "Next slide" at bounding box center [842, 224] width 39 height 39
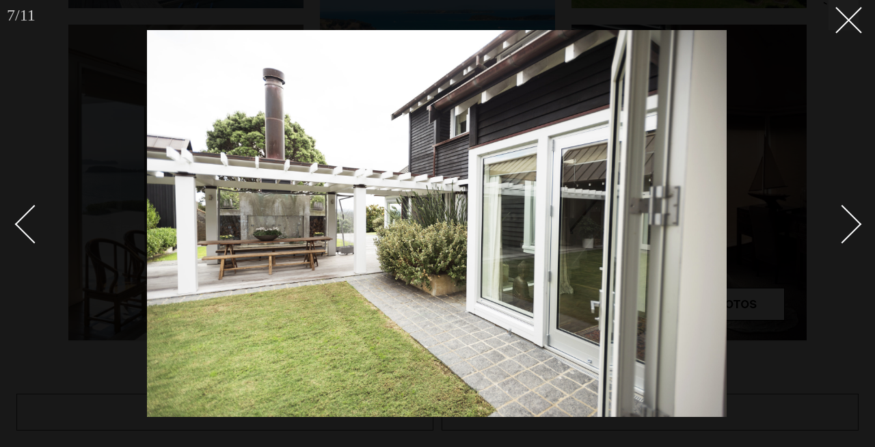
click at [845, 233] on div "Next slide" at bounding box center [842, 224] width 39 height 39
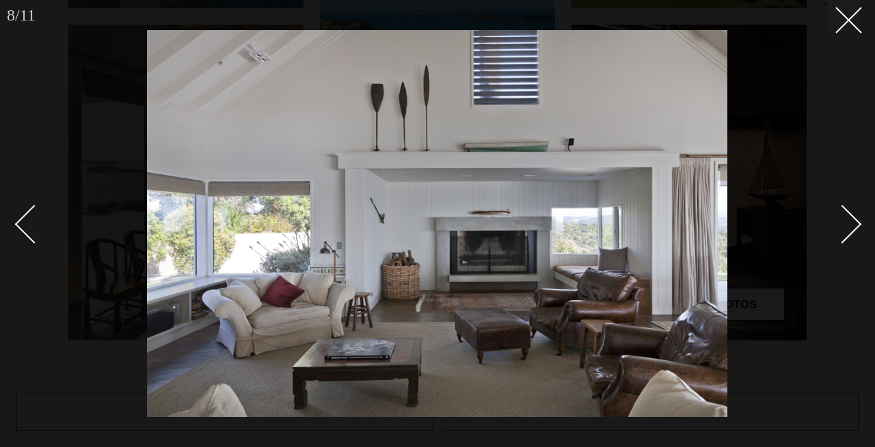
click at [845, 233] on div "Next slide" at bounding box center [842, 224] width 39 height 39
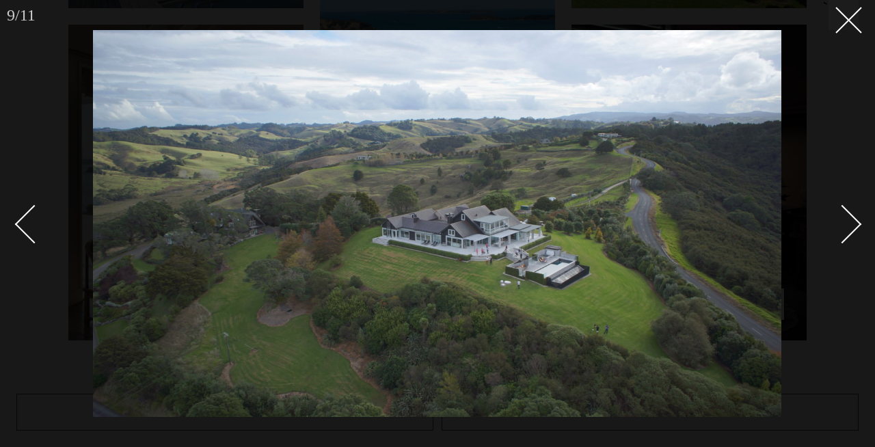
click at [845, 233] on div "Next slide" at bounding box center [842, 224] width 39 height 39
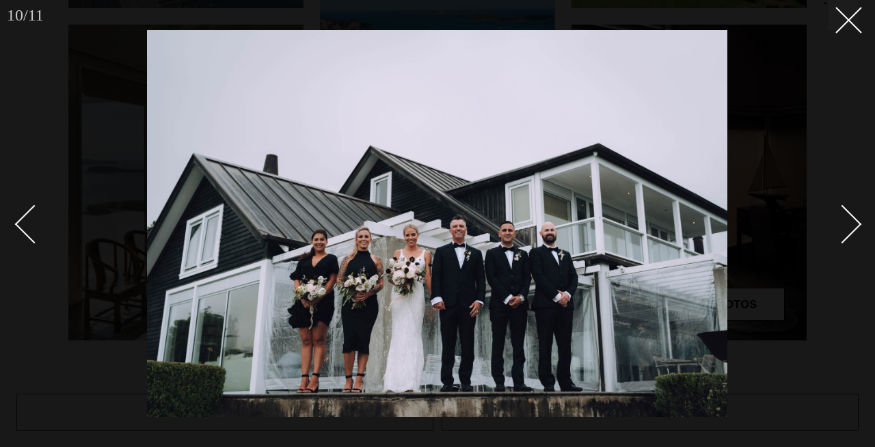
click at [845, 233] on div "Next slide" at bounding box center [842, 224] width 39 height 39
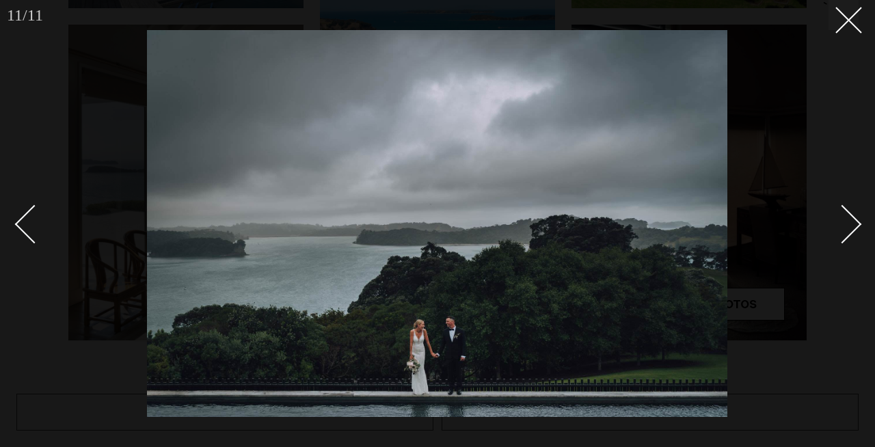
click at [845, 233] on div "Next slide" at bounding box center [842, 224] width 39 height 39
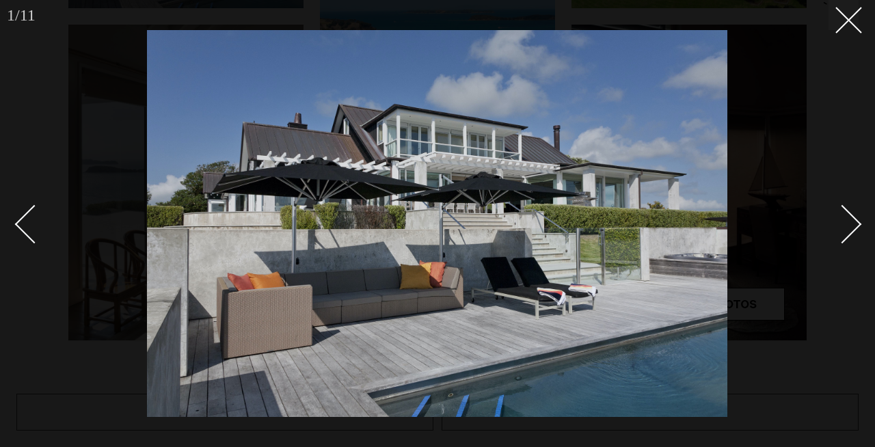
click at [845, 233] on div "Next slide" at bounding box center [842, 224] width 39 height 39
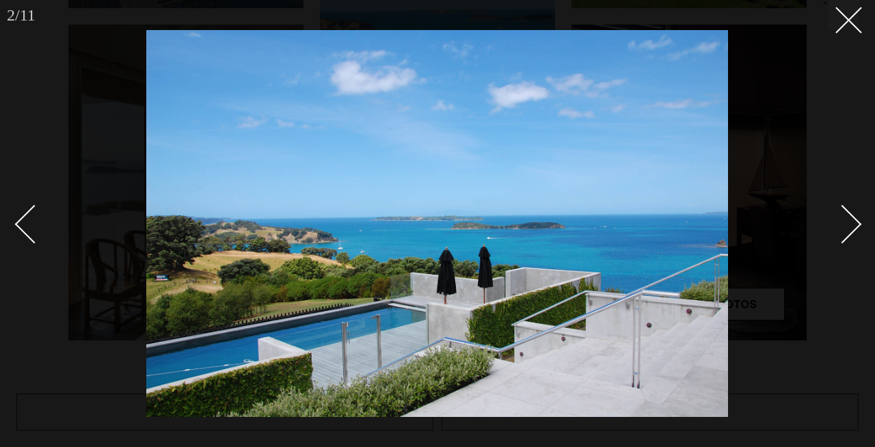
click at [845, 233] on div "Next slide" at bounding box center [842, 224] width 39 height 39
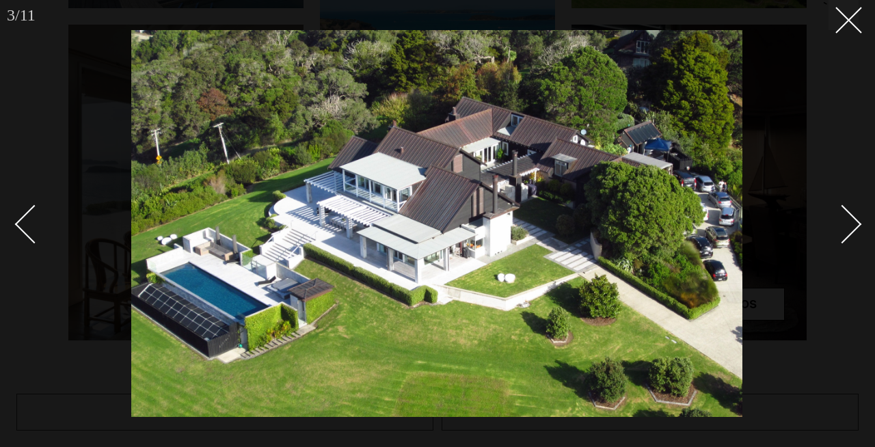
click at [845, 233] on div "Next slide" at bounding box center [842, 224] width 39 height 39
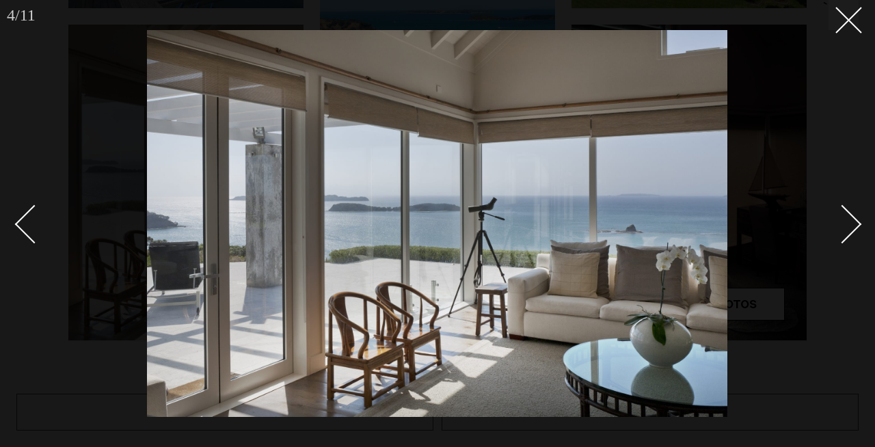
click at [845, 233] on div "Next slide" at bounding box center [842, 224] width 39 height 39
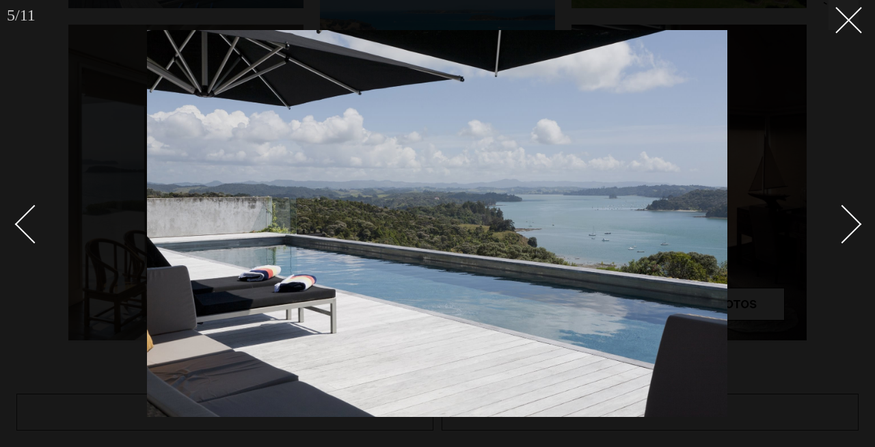
click at [845, 233] on div "Next slide" at bounding box center [842, 224] width 39 height 39
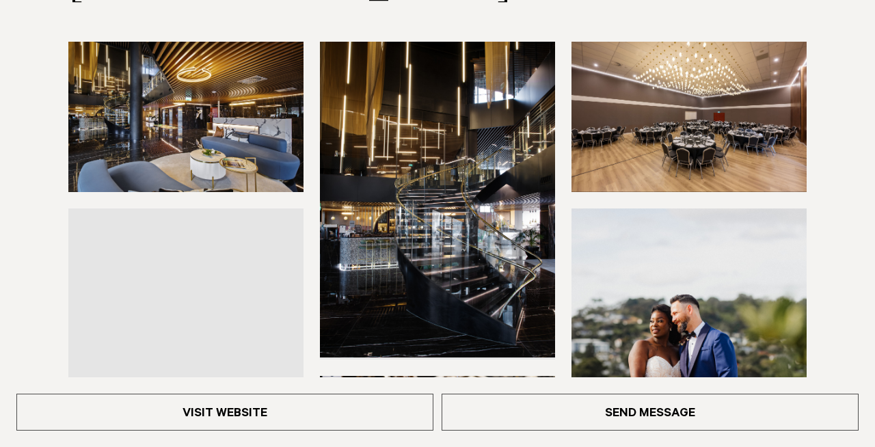
scroll to position [205, 0]
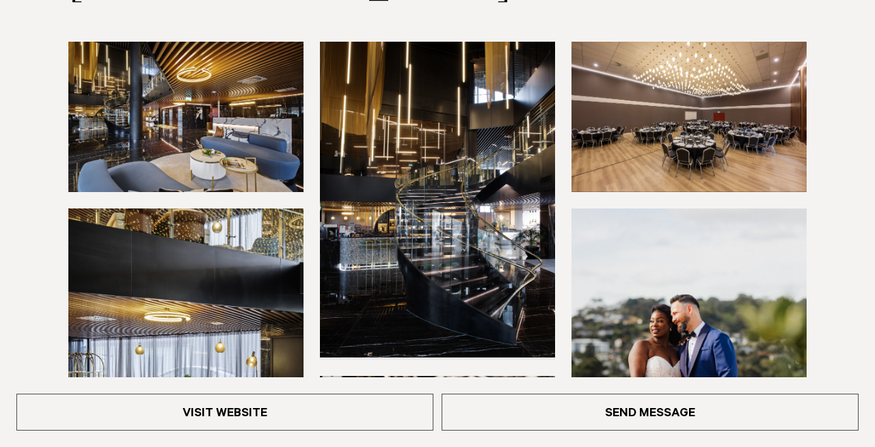
click at [243, 156] on img at bounding box center [185, 117] width 235 height 150
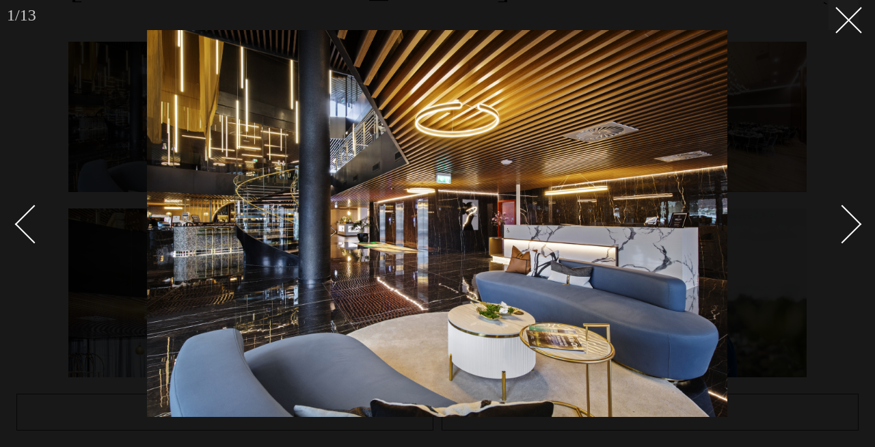
click at [863, 228] on div at bounding box center [437, 223] width 875 height 447
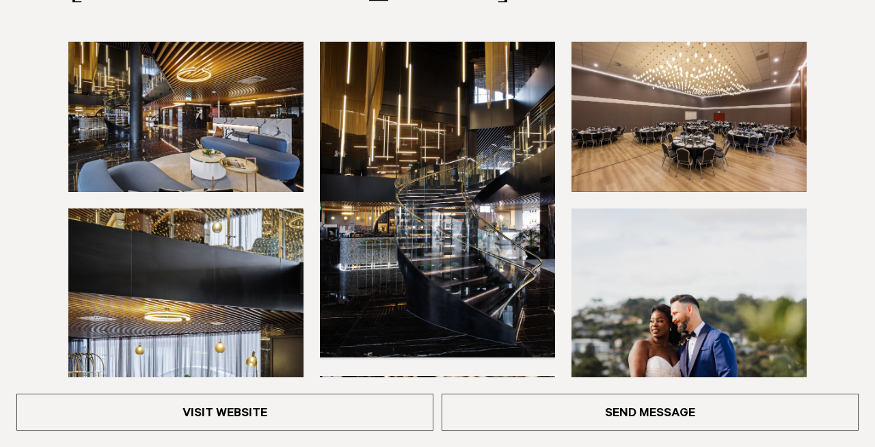
click at [470, 258] on img at bounding box center [437, 199] width 235 height 315
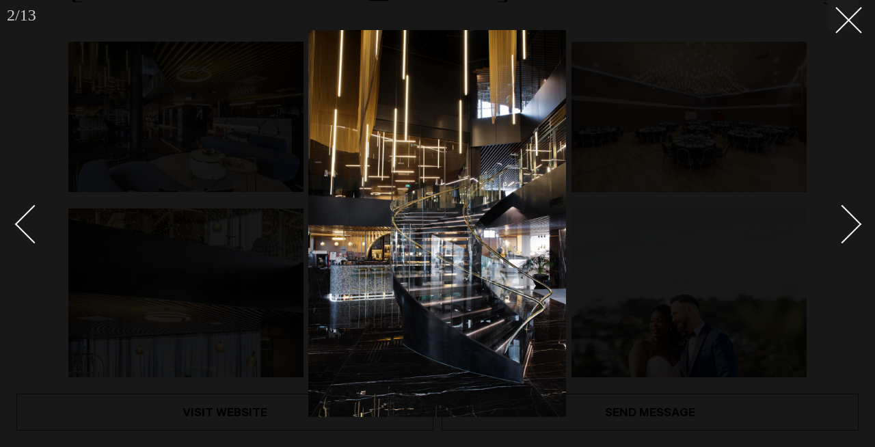
click at [470, 258] on img at bounding box center [437, 223] width 258 height 387
click at [851, 230] on div "Next slide" at bounding box center [842, 224] width 39 height 39
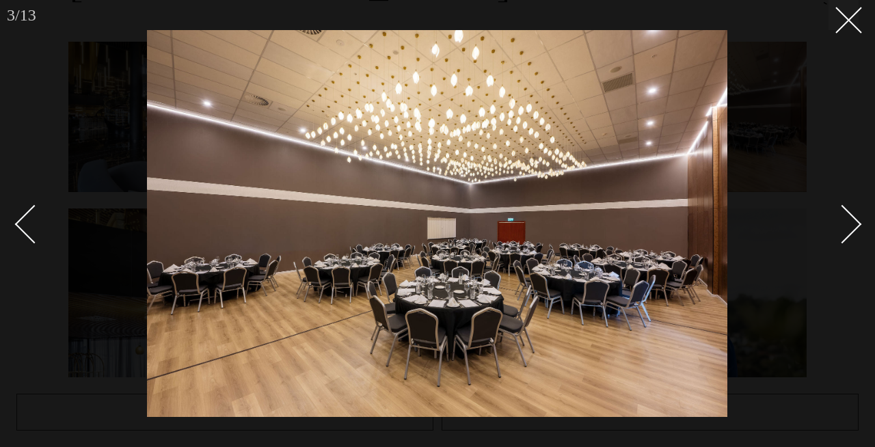
click at [851, 230] on div "Next slide" at bounding box center [842, 224] width 39 height 39
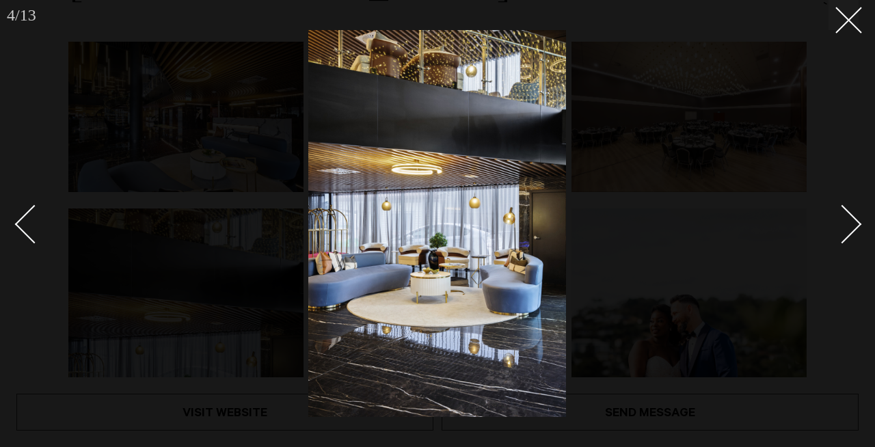
click at [851, 230] on div "Next slide" at bounding box center [842, 224] width 39 height 39
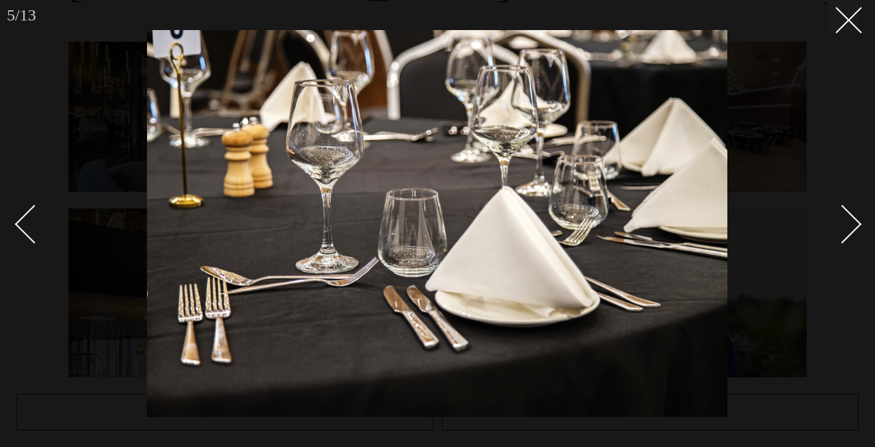
click at [851, 230] on div "Next slide" at bounding box center [842, 224] width 39 height 39
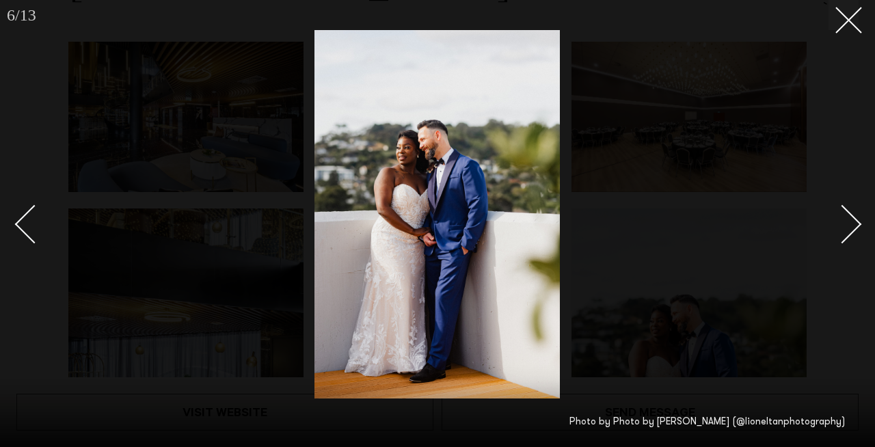
click at [852, 230] on div "Next slide" at bounding box center [842, 224] width 39 height 39
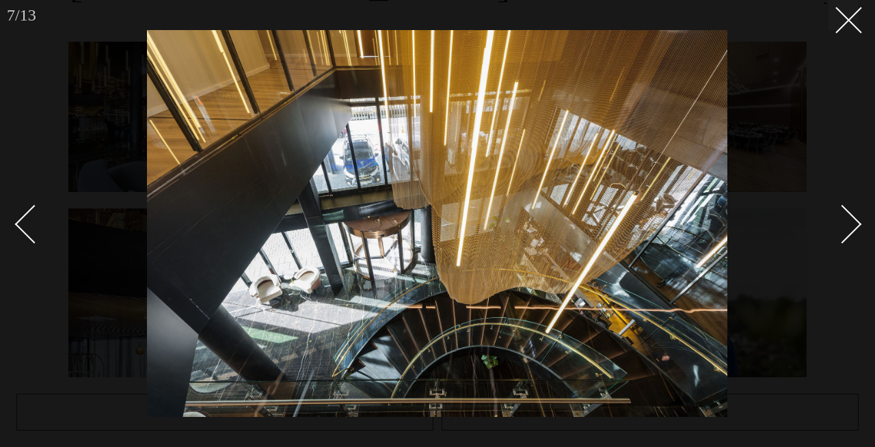
click at [852, 230] on div "Next slide" at bounding box center [842, 224] width 39 height 39
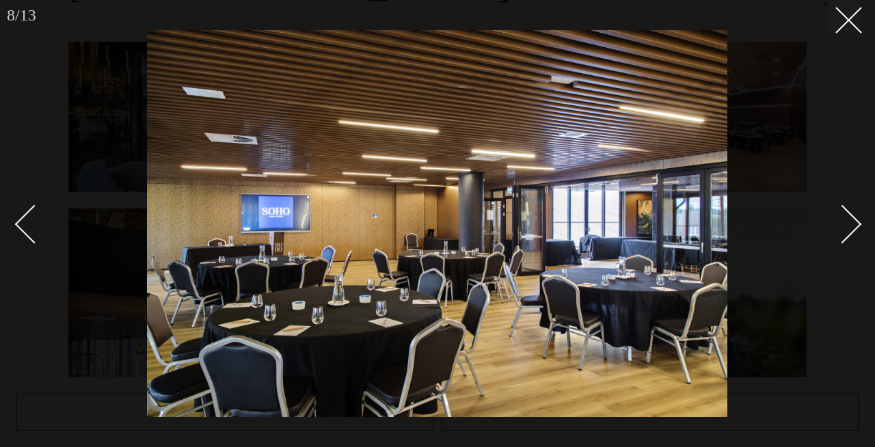
click at [852, 230] on div "Next slide" at bounding box center [842, 224] width 39 height 39
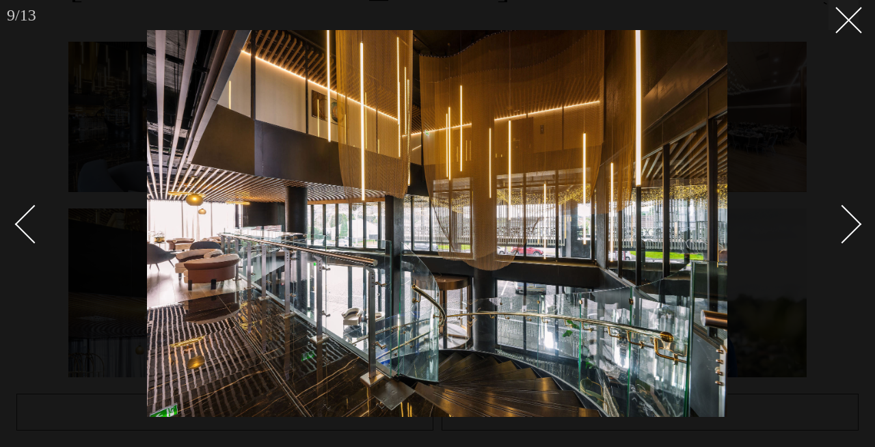
click at [852, 230] on div "Next slide" at bounding box center [842, 224] width 39 height 39
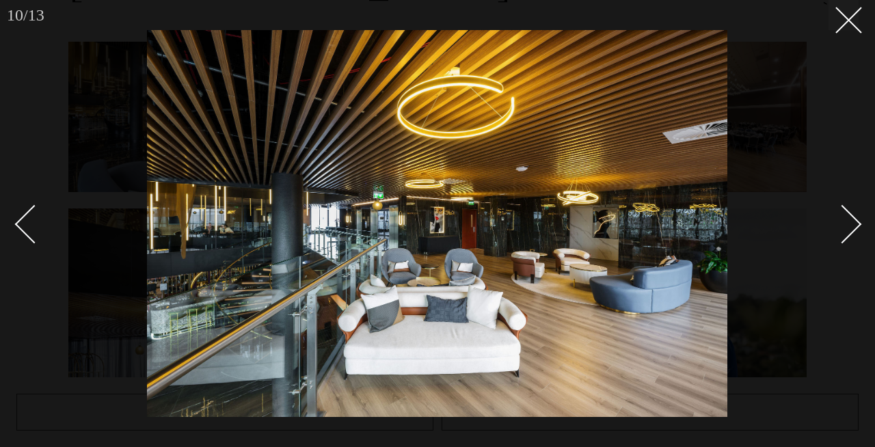
click at [852, 230] on div "Next slide" at bounding box center [842, 224] width 39 height 39
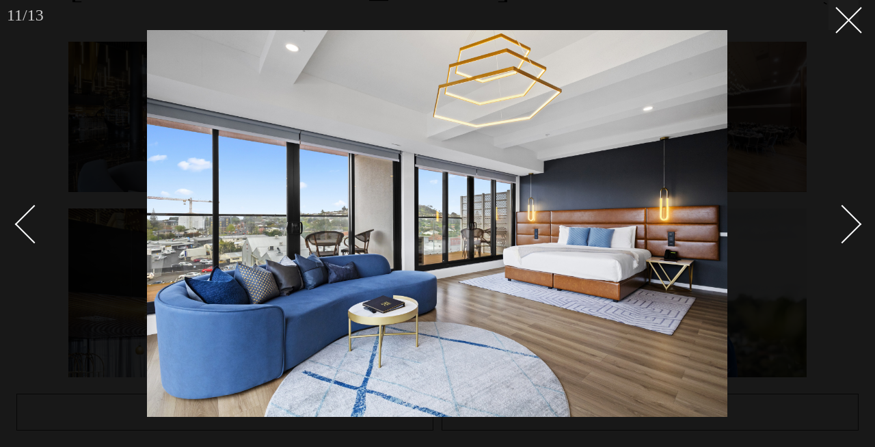
click at [852, 230] on div "Next slide" at bounding box center [842, 224] width 39 height 39
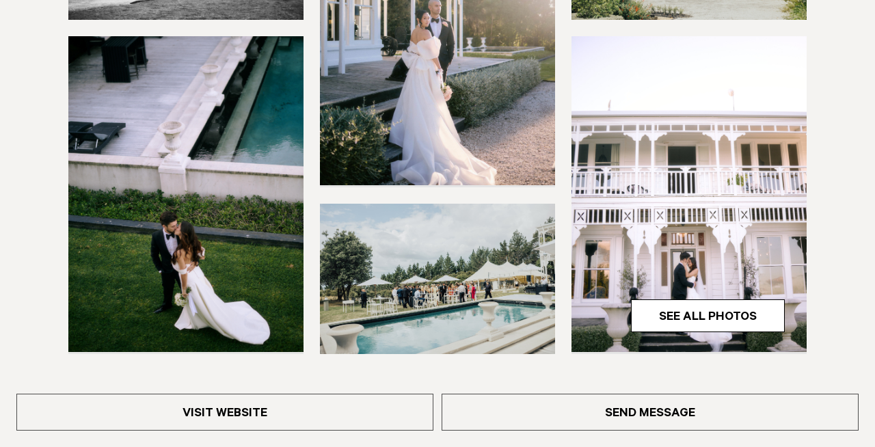
scroll to position [388, 0]
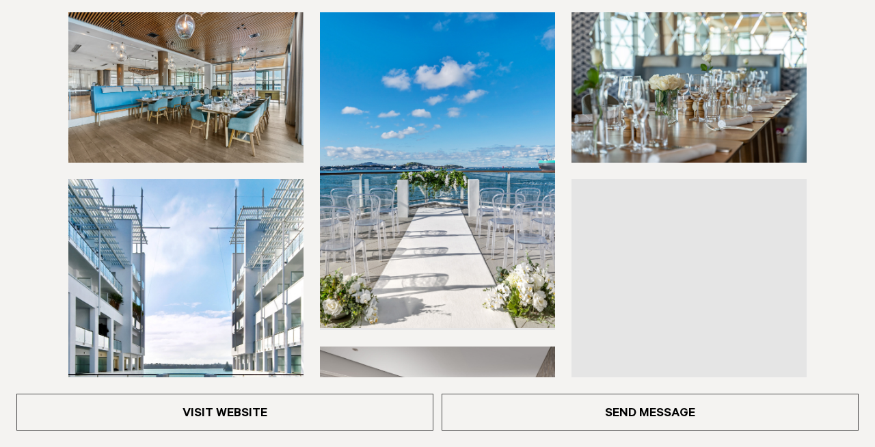
scroll to position [234, 0]
click at [243, 122] on img at bounding box center [185, 87] width 235 height 150
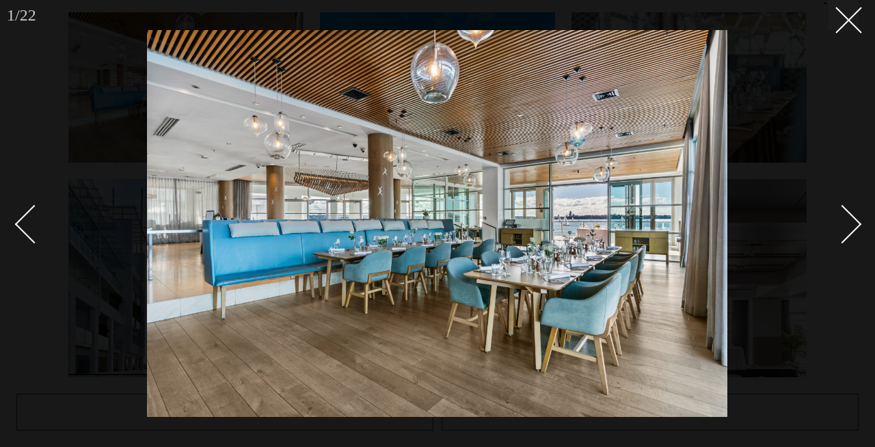
click at [853, 222] on div "Next slide" at bounding box center [842, 224] width 39 height 39
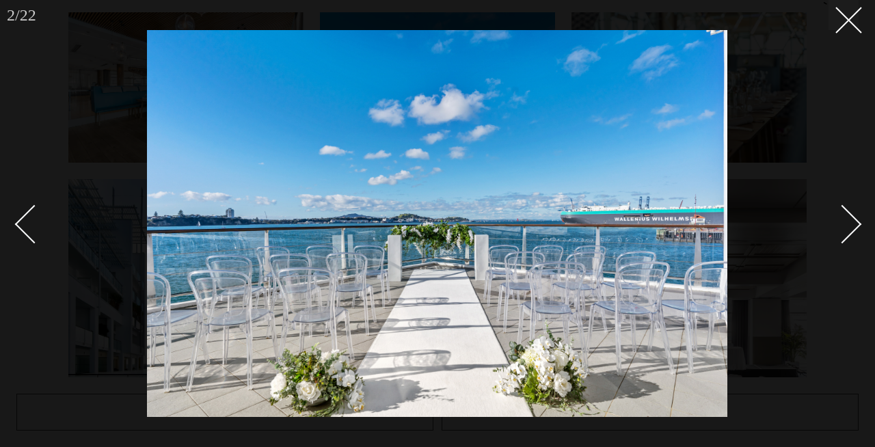
click at [852, 222] on div "Next slide" at bounding box center [842, 224] width 39 height 39
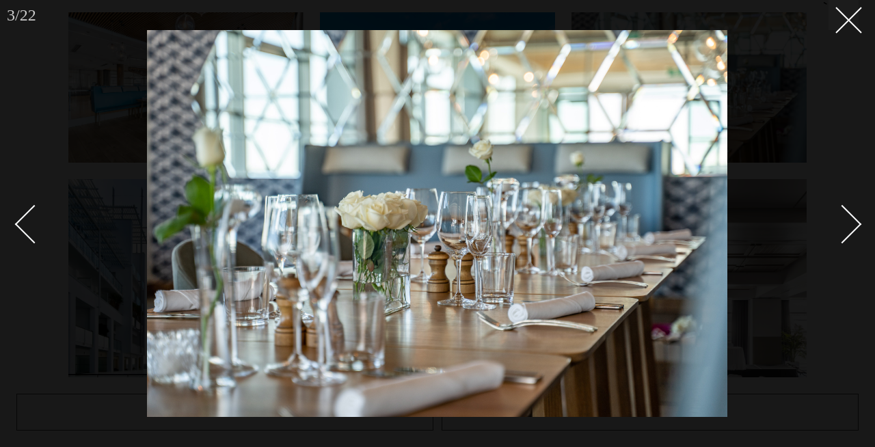
click at [852, 222] on div "Next slide" at bounding box center [842, 224] width 39 height 39
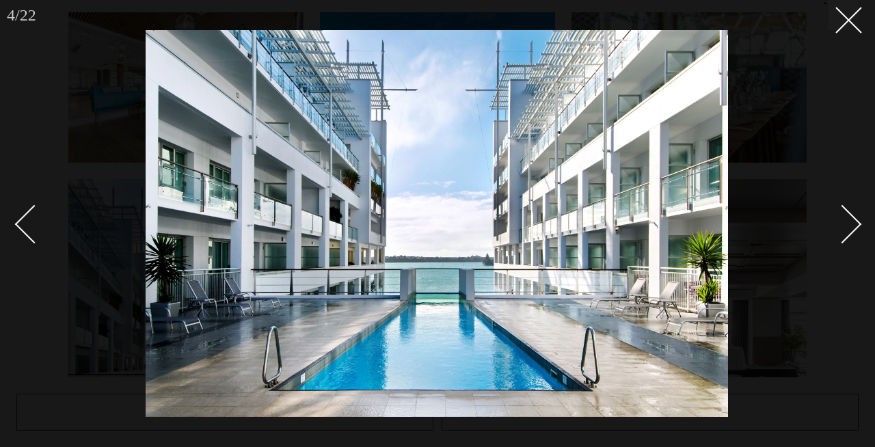
click at [852, 222] on div "Next slide" at bounding box center [842, 224] width 39 height 39
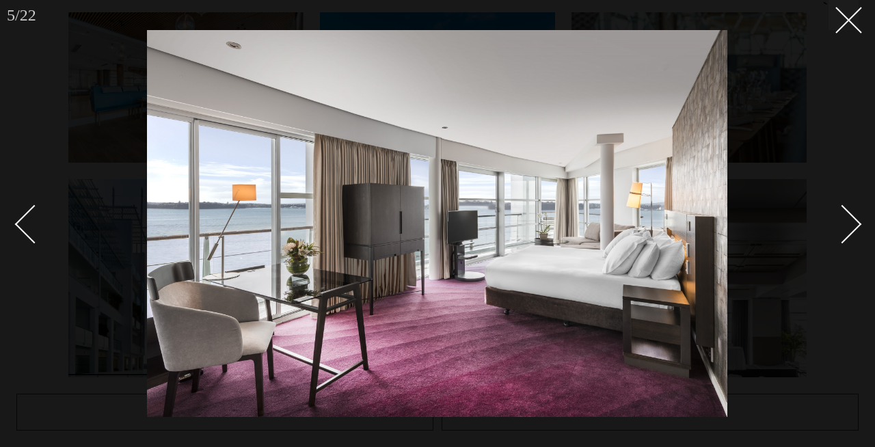
click at [852, 222] on div "Next slide" at bounding box center [842, 224] width 39 height 39
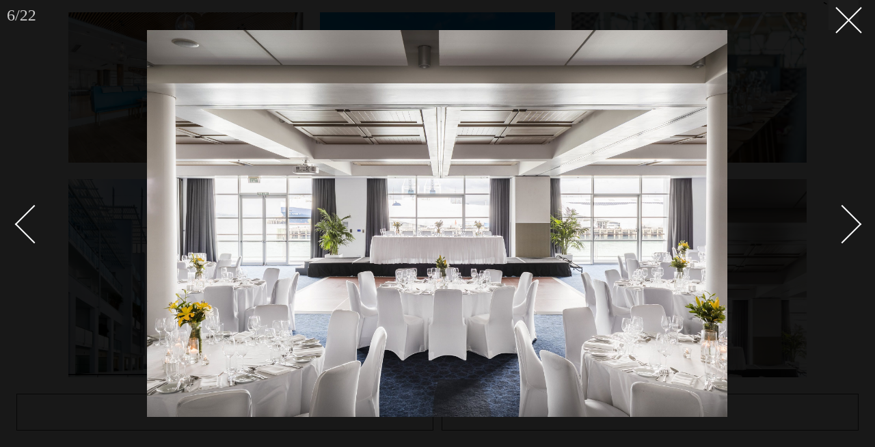
click at [852, 222] on div "Next slide" at bounding box center [842, 224] width 39 height 39
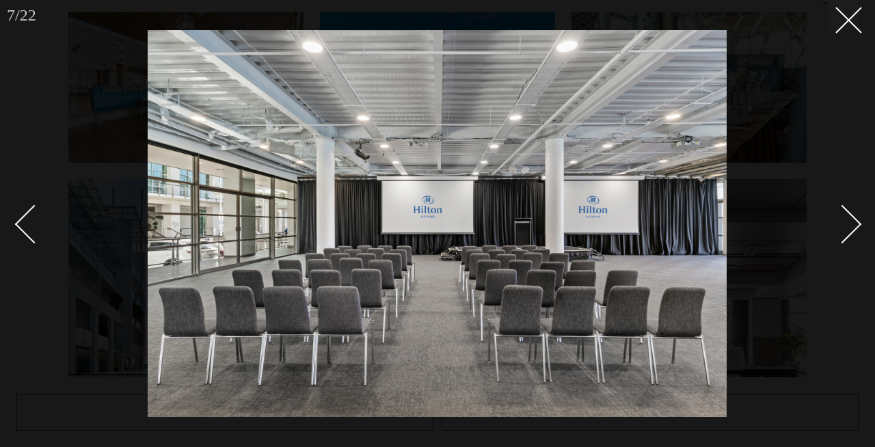
click at [852, 222] on div "Next slide" at bounding box center [842, 224] width 39 height 39
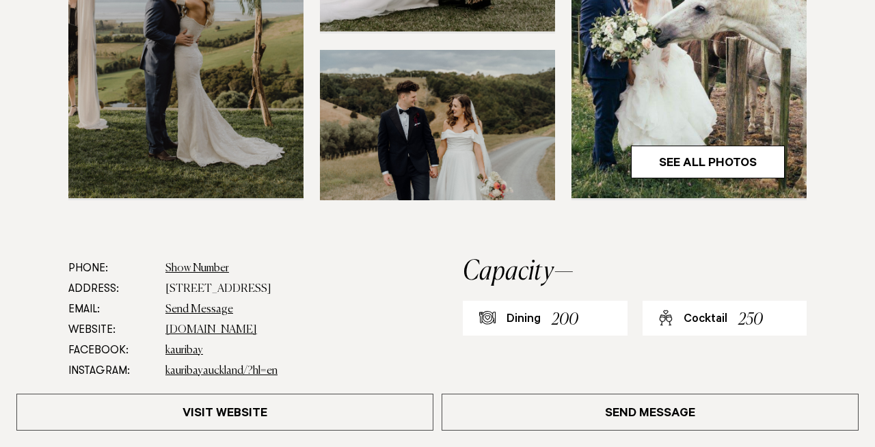
scroll to position [552, 0]
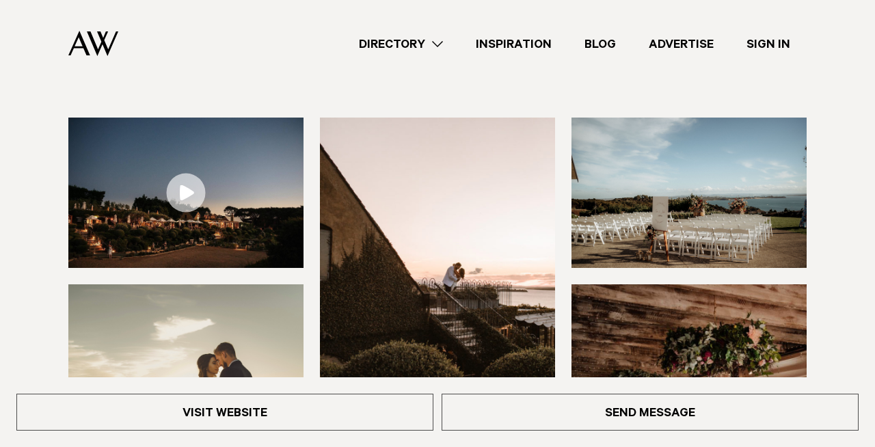
scroll to position [176, 0]
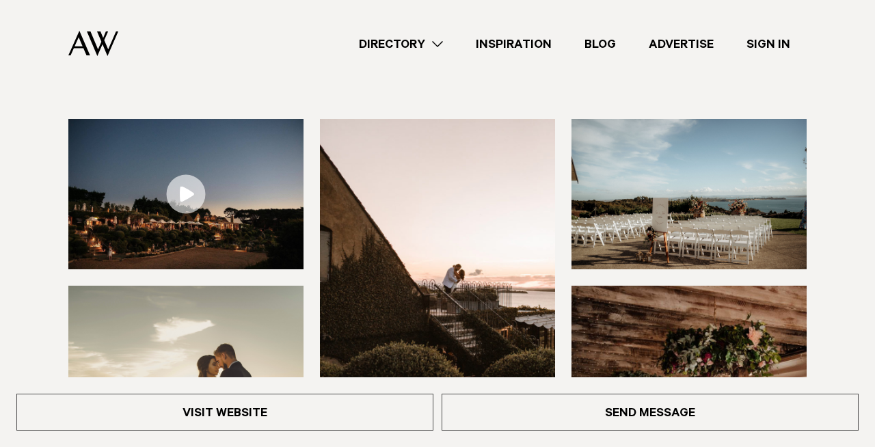
click at [207, 217] on img at bounding box center [185, 194] width 235 height 150
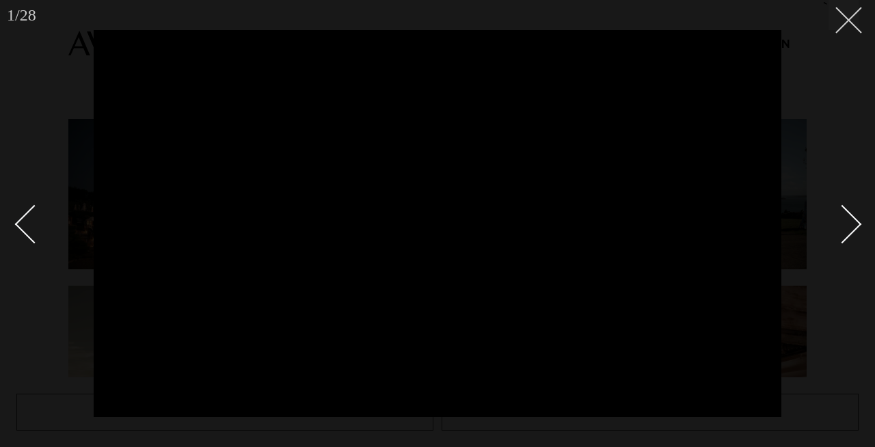
click at [843, 29] on button at bounding box center [844, 15] width 30 height 30
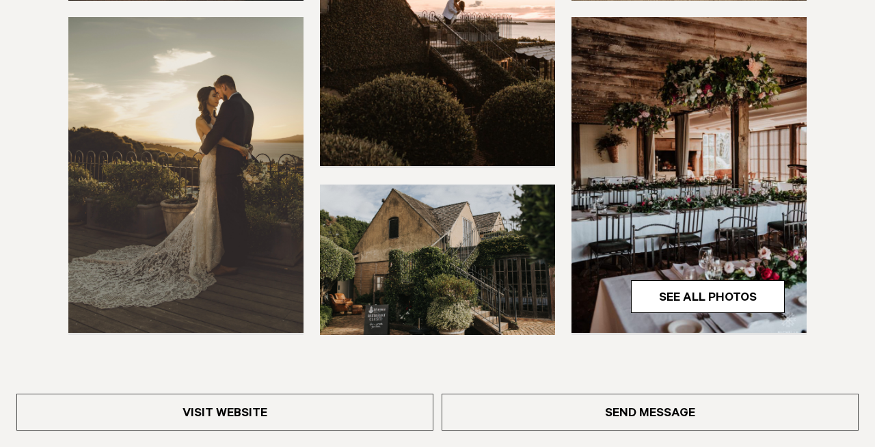
scroll to position [446, 0]
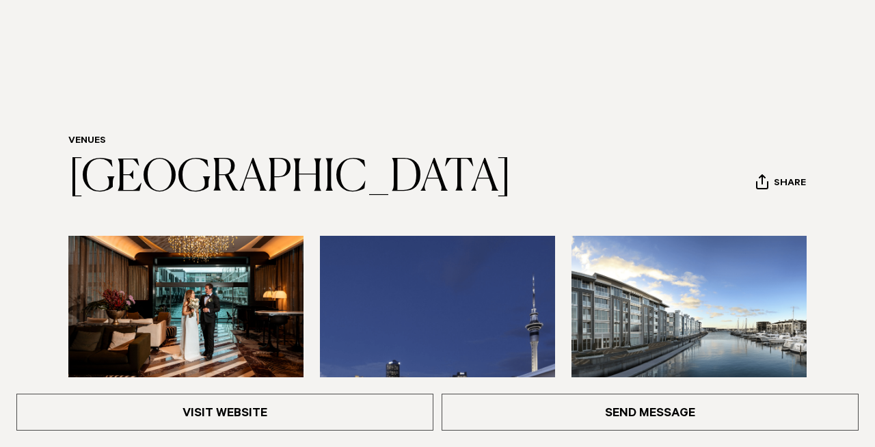
scroll to position [272, 0]
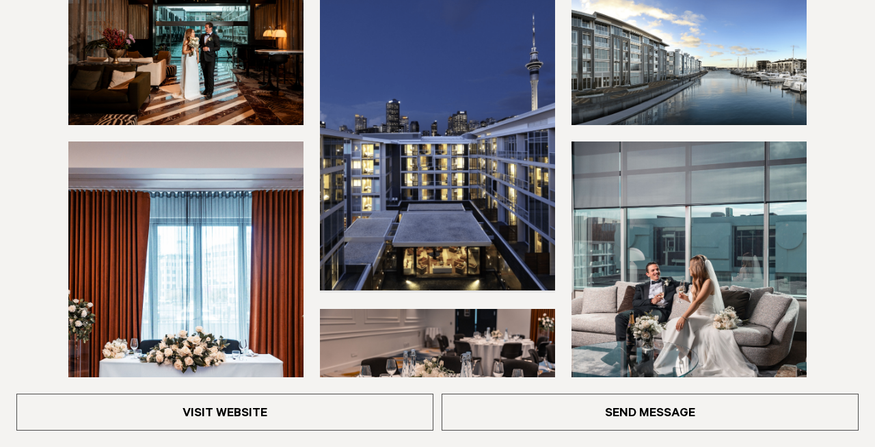
click at [176, 125] on img at bounding box center [185, 50] width 235 height 150
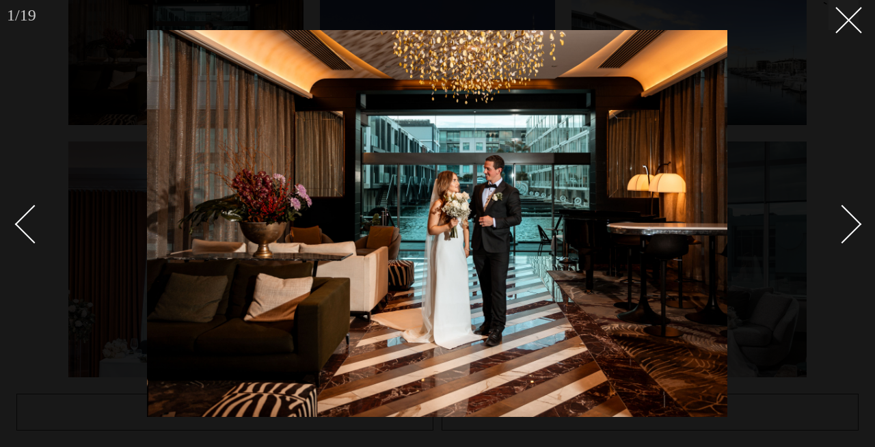
click at [854, 227] on div "Next slide" at bounding box center [842, 224] width 39 height 39
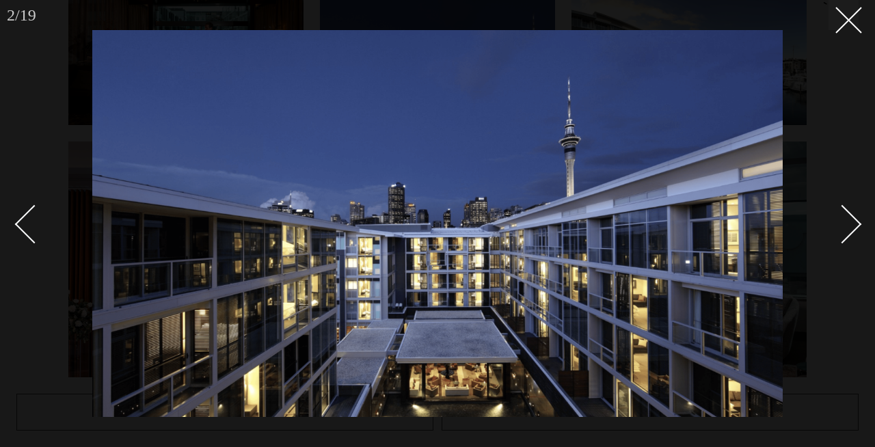
click at [854, 227] on div "Next slide" at bounding box center [842, 224] width 39 height 39
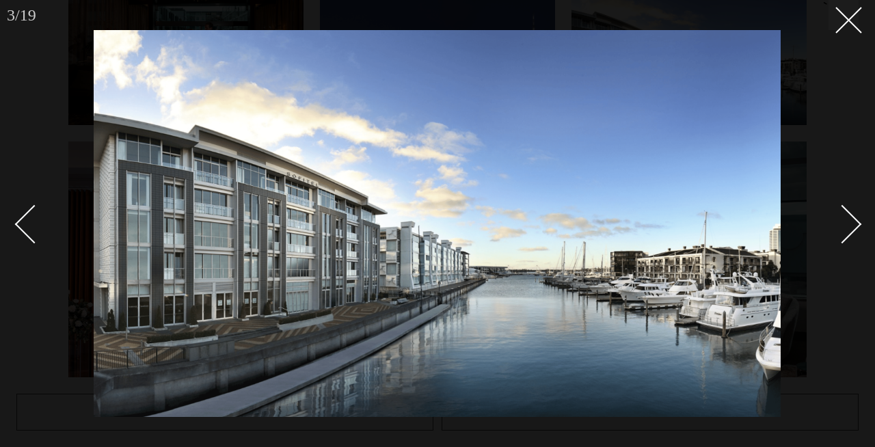
click at [854, 226] on div "Next slide" at bounding box center [842, 224] width 39 height 39
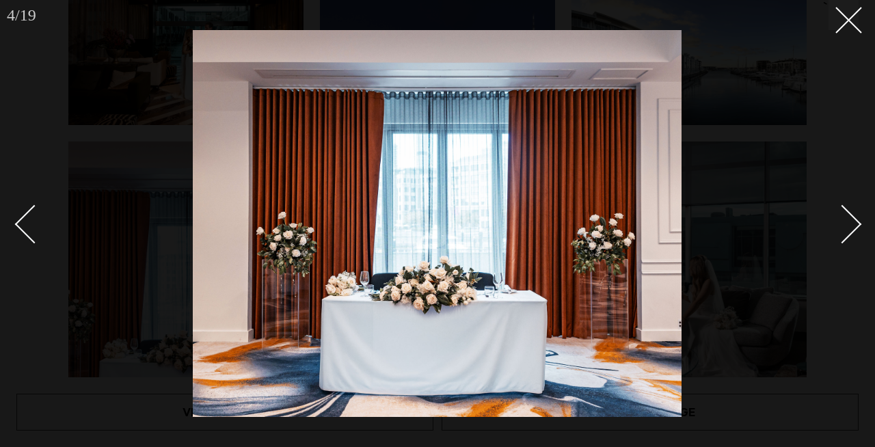
click at [854, 226] on div "Next slide" at bounding box center [842, 224] width 39 height 39
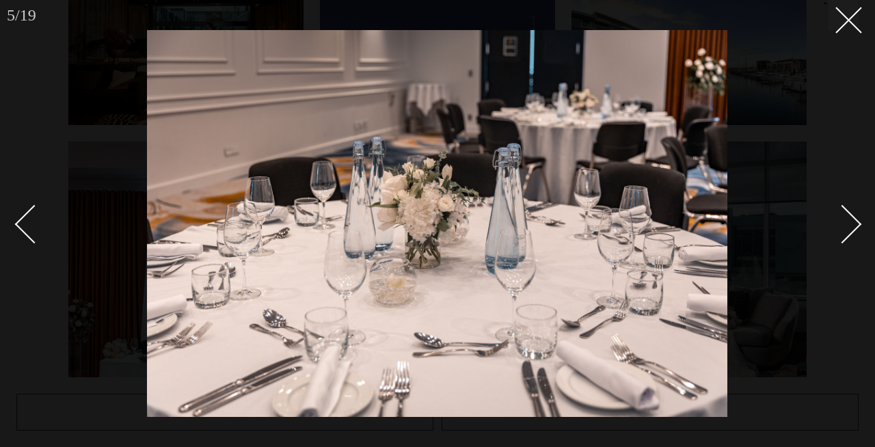
click at [854, 226] on div "Next slide" at bounding box center [842, 224] width 39 height 39
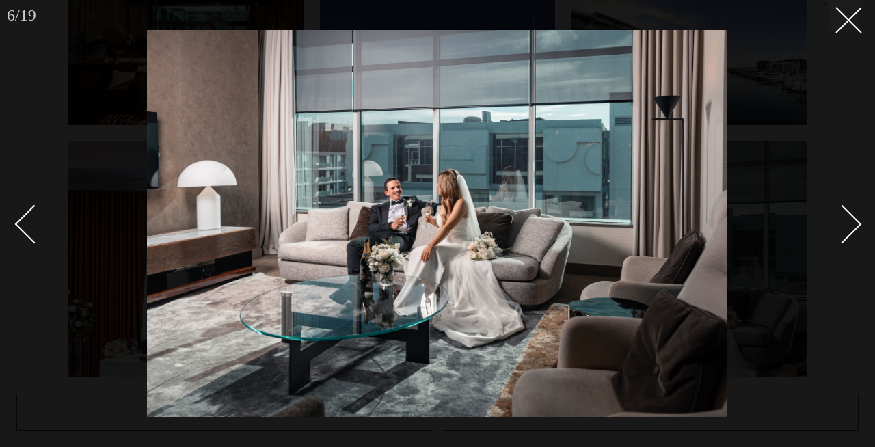
click at [854, 226] on div "Next slide" at bounding box center [842, 224] width 39 height 39
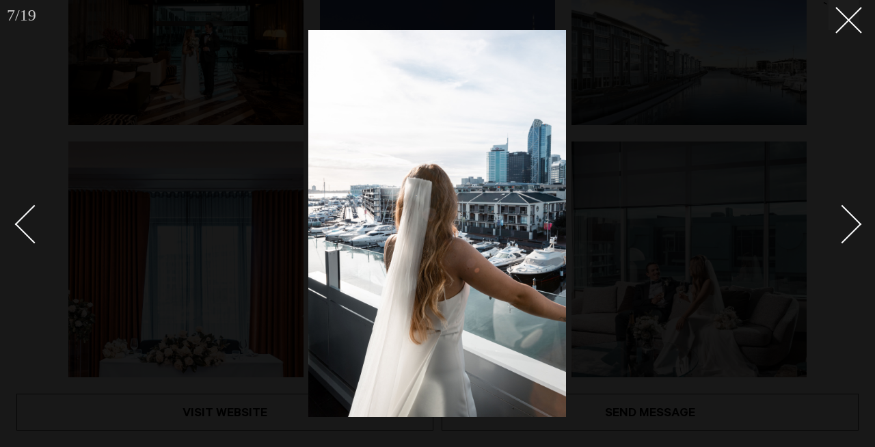
click at [856, 224] on div "Next slide" at bounding box center [842, 224] width 39 height 39
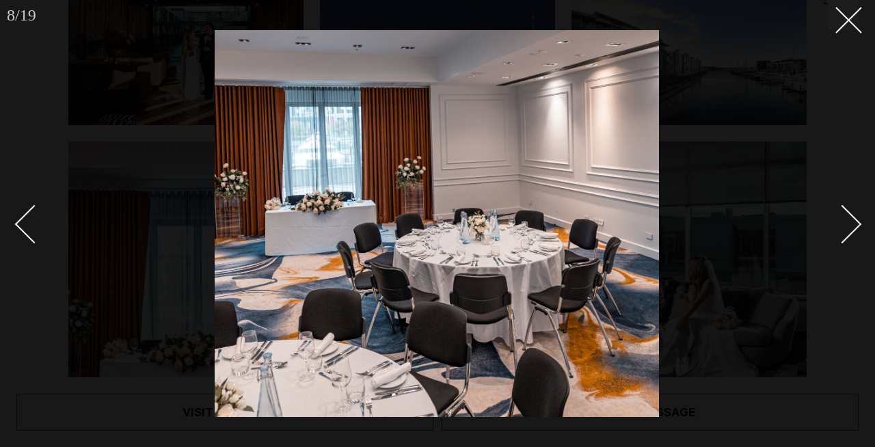
click at [856, 224] on div "Next slide" at bounding box center [842, 224] width 39 height 39
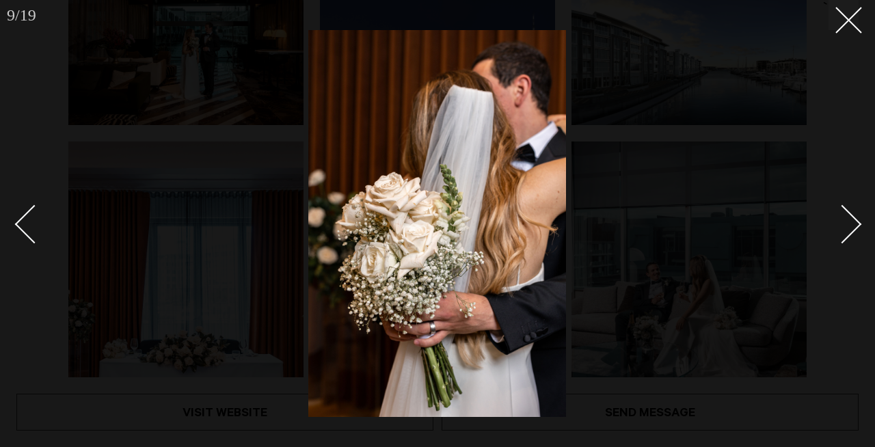
click at [856, 224] on div "Next slide" at bounding box center [842, 224] width 39 height 39
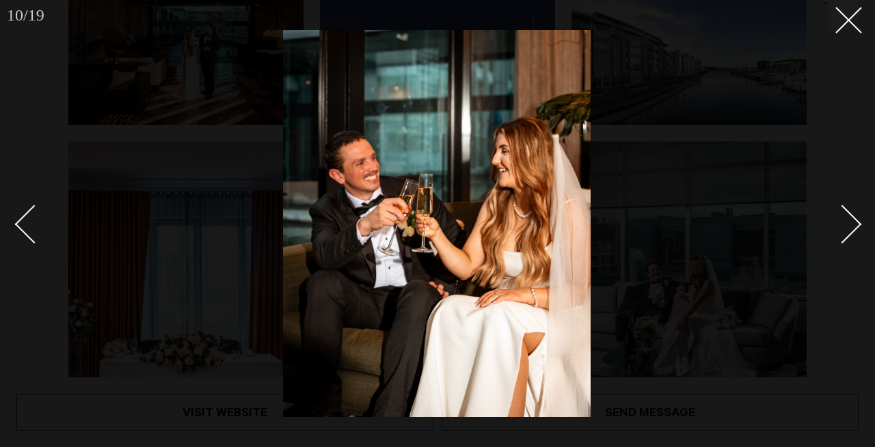
click at [856, 224] on div "Next slide" at bounding box center [842, 224] width 39 height 39
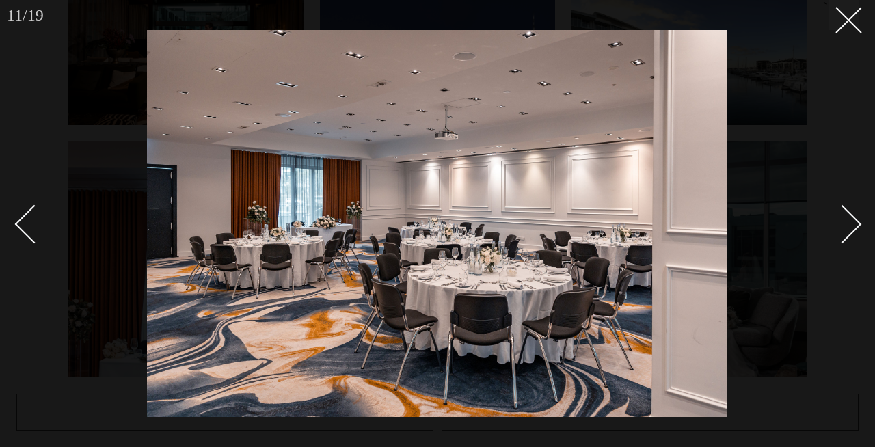
click at [856, 225] on div "Next slide" at bounding box center [842, 224] width 39 height 39
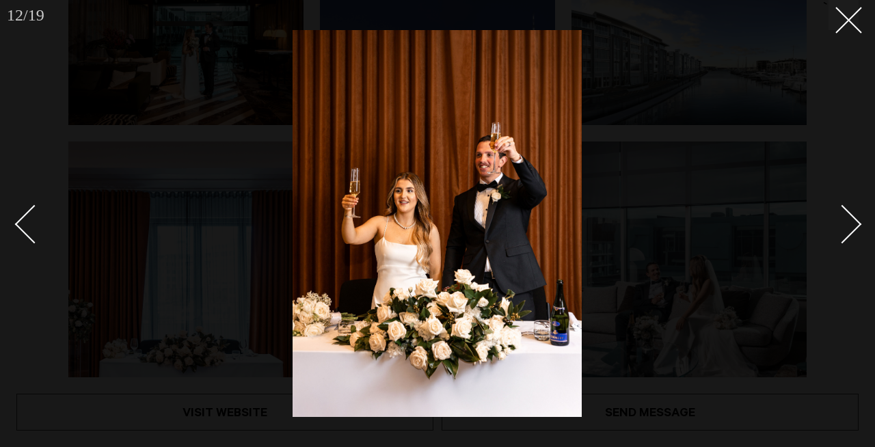
click at [856, 225] on div "Next slide" at bounding box center [842, 224] width 39 height 39
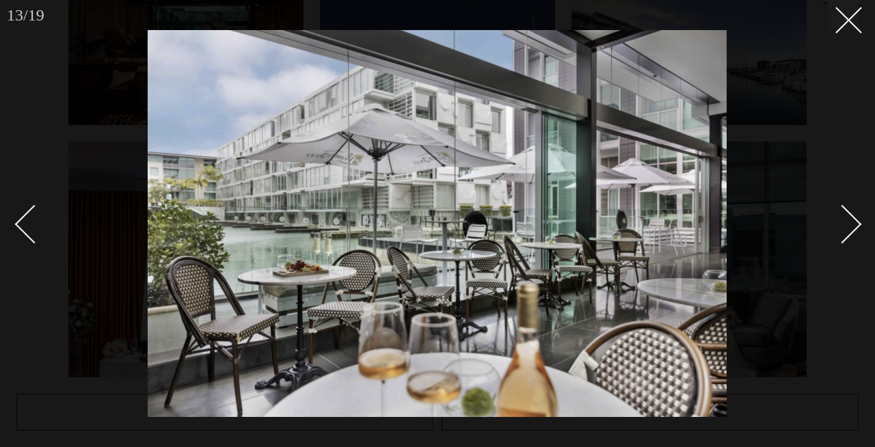
click at [856, 225] on div "Next slide" at bounding box center [842, 224] width 39 height 39
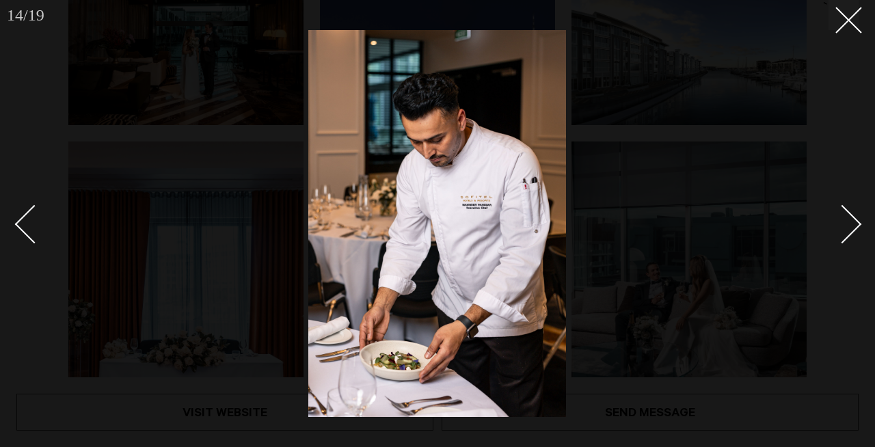
click at [856, 226] on div "Next slide" at bounding box center [842, 224] width 39 height 39
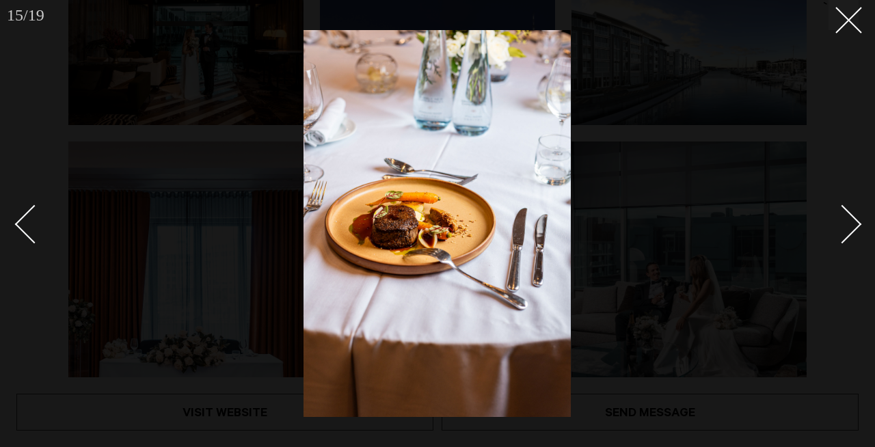
click at [856, 226] on div "Next slide" at bounding box center [842, 224] width 39 height 39
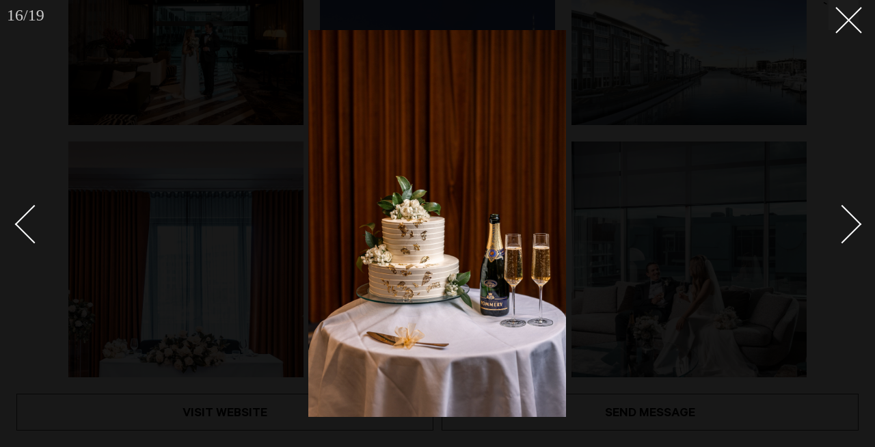
click at [856, 226] on div "Next slide" at bounding box center [842, 224] width 39 height 39
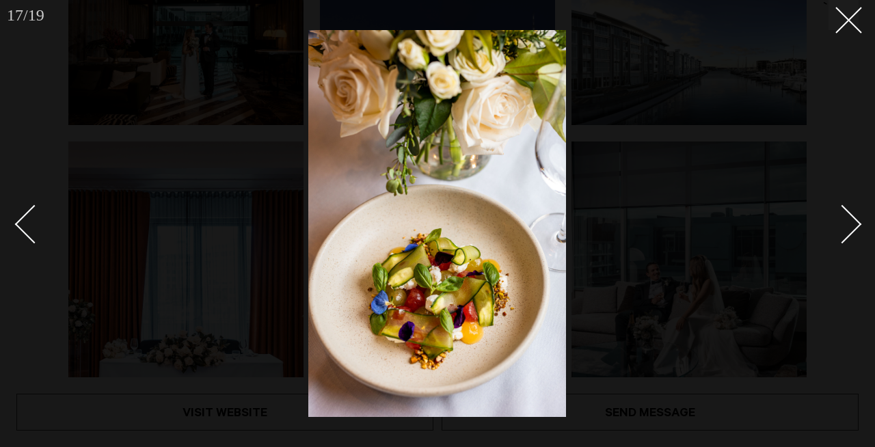
click at [856, 226] on div "Next slide" at bounding box center [842, 224] width 39 height 39
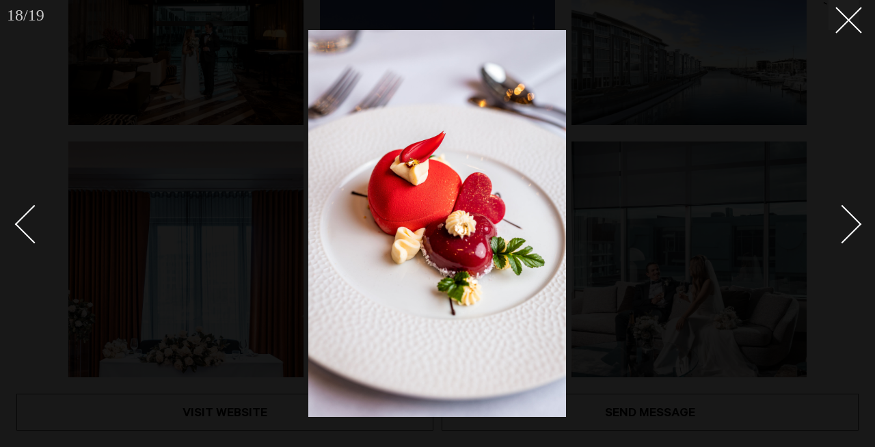
click at [856, 226] on div "Next slide" at bounding box center [842, 224] width 39 height 39
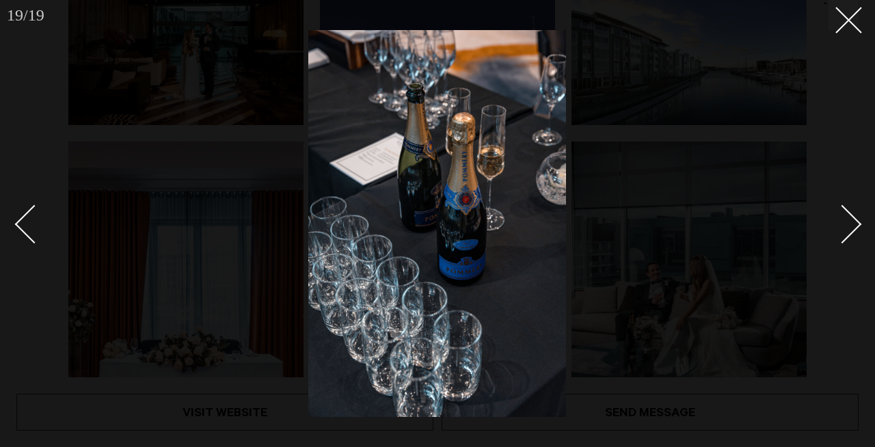
click at [856, 226] on div "Next slide" at bounding box center [842, 224] width 39 height 39
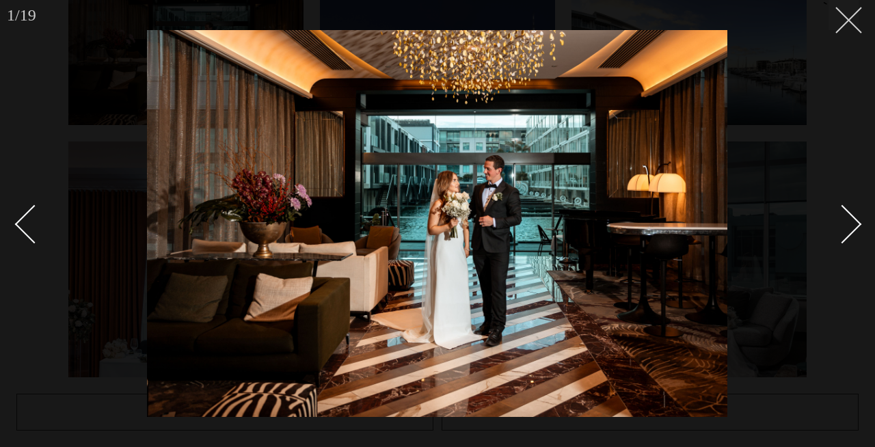
click at [849, 27] on button at bounding box center [844, 15] width 30 height 30
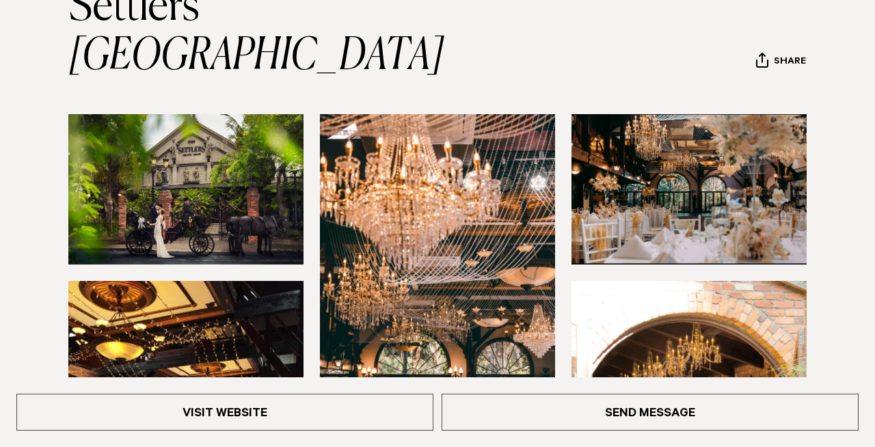
scroll to position [181, 0]
click at [250, 183] on img at bounding box center [185, 189] width 235 height 150
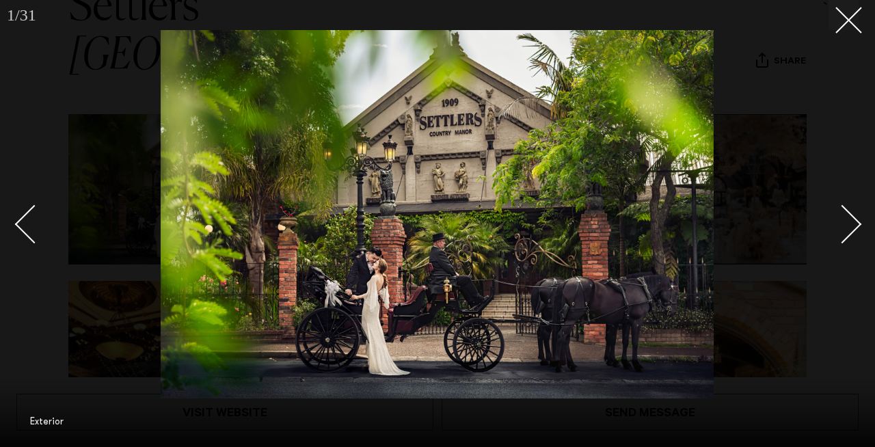
click at [862, 225] on div at bounding box center [437, 223] width 875 height 447
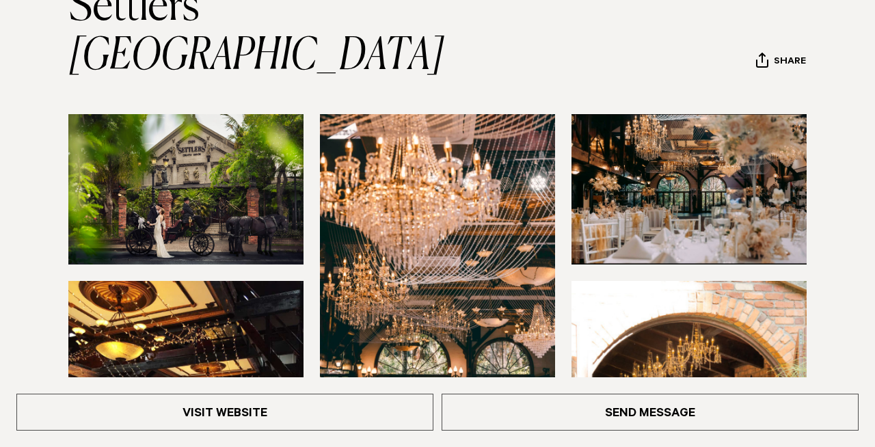
click at [507, 281] on img at bounding box center [437, 271] width 235 height 315
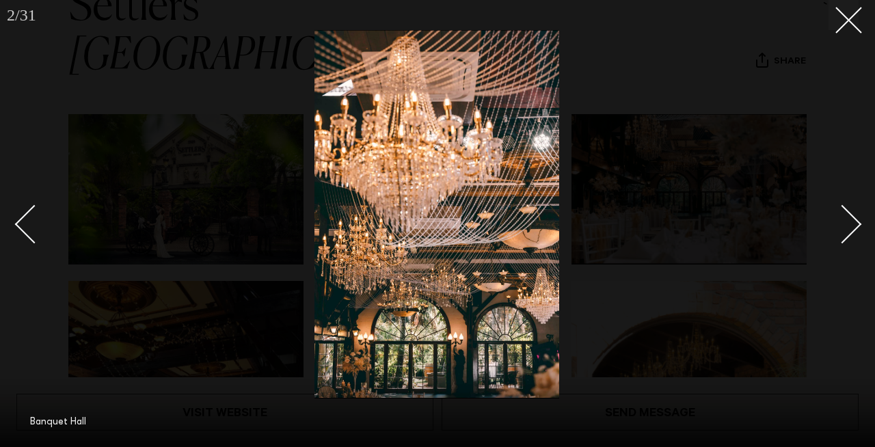
click at [854, 223] on div "Next slide" at bounding box center [842, 224] width 39 height 39
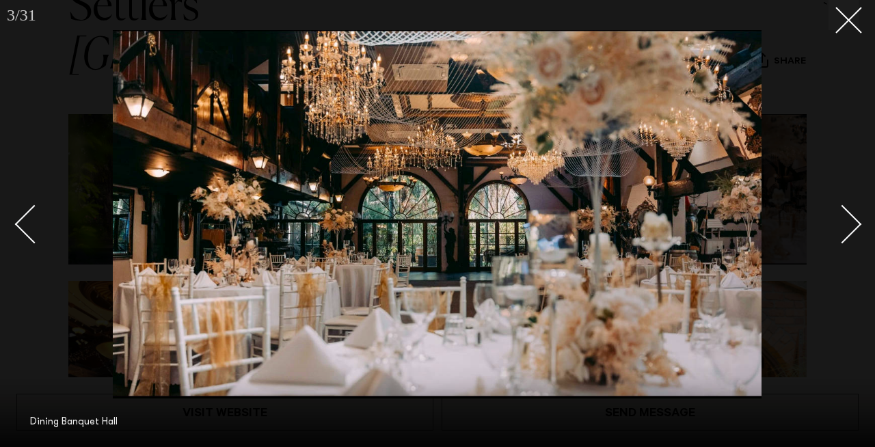
click at [854, 223] on div "Next slide" at bounding box center [842, 224] width 39 height 39
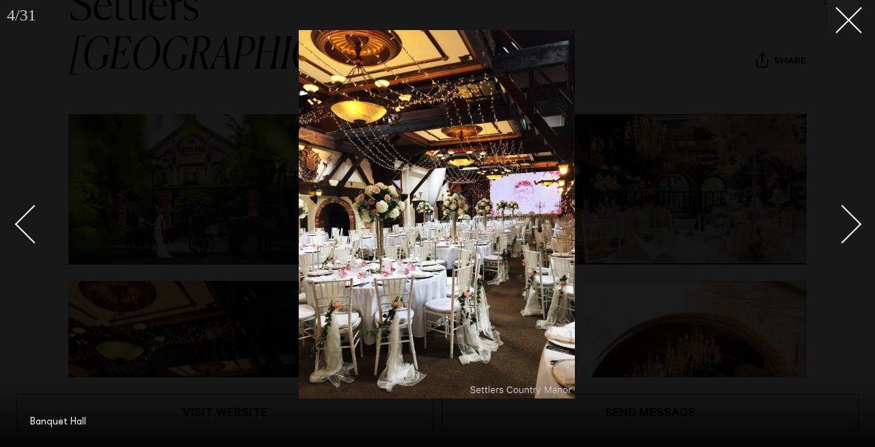
click at [854, 224] on div "Next slide" at bounding box center [842, 224] width 39 height 39
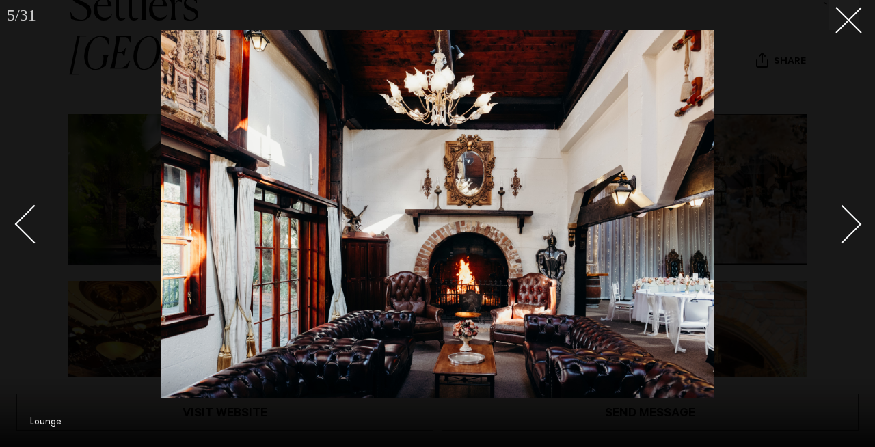
click at [854, 224] on div "Next slide" at bounding box center [842, 224] width 39 height 39
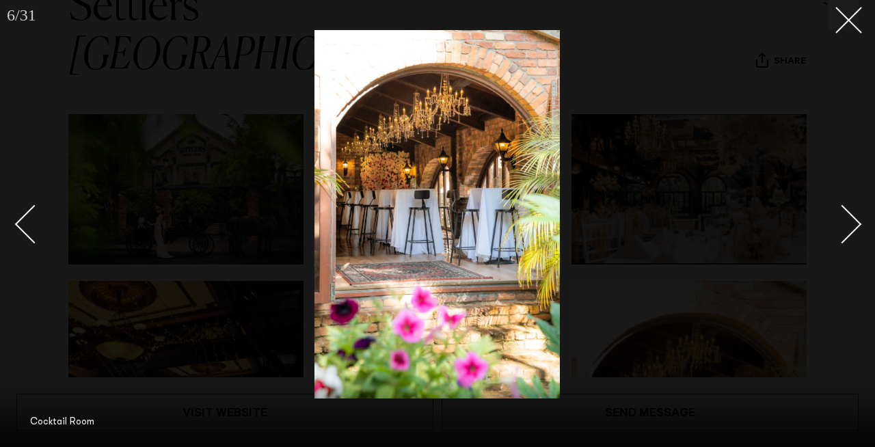
click at [854, 224] on div "Next slide" at bounding box center [842, 224] width 39 height 39
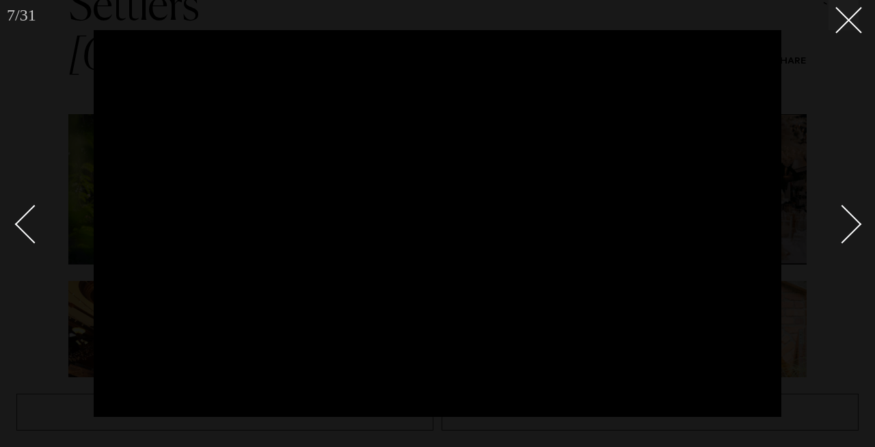
click at [854, 224] on div "Next slide" at bounding box center [842, 224] width 39 height 39
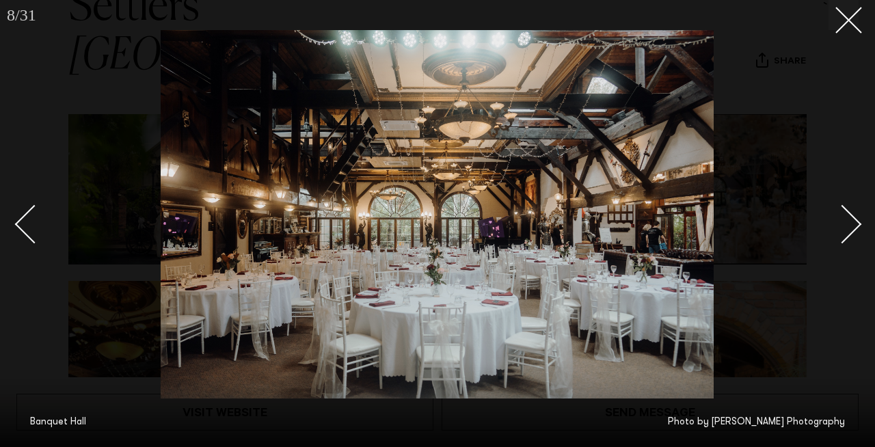
click at [854, 224] on div "Next slide" at bounding box center [842, 224] width 39 height 39
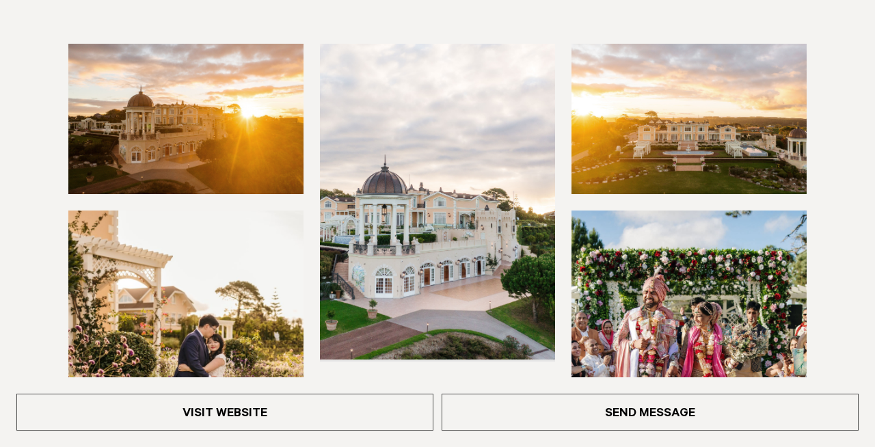
scroll to position [203, 0]
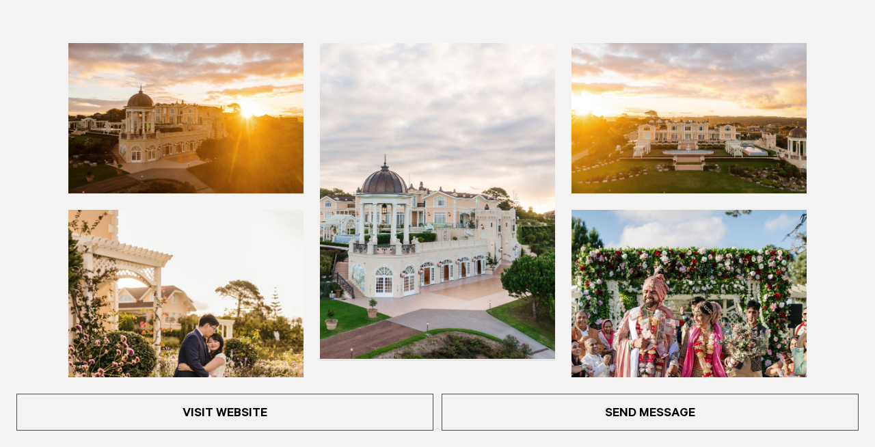
click at [506, 156] on img at bounding box center [437, 200] width 235 height 315
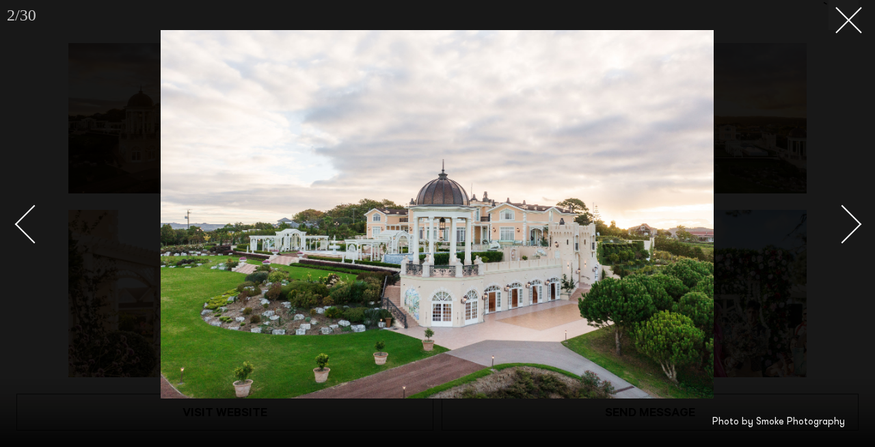
click at [857, 222] on div "Next slide" at bounding box center [842, 224] width 39 height 39
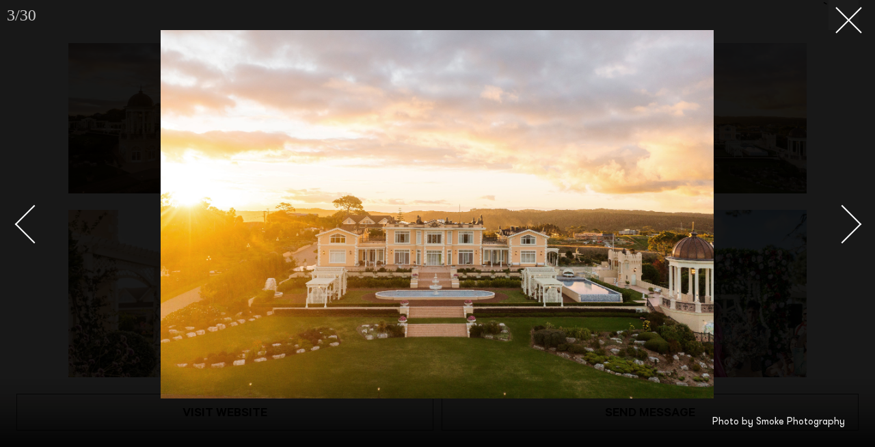
click at [857, 222] on div "Next slide" at bounding box center [842, 224] width 39 height 39
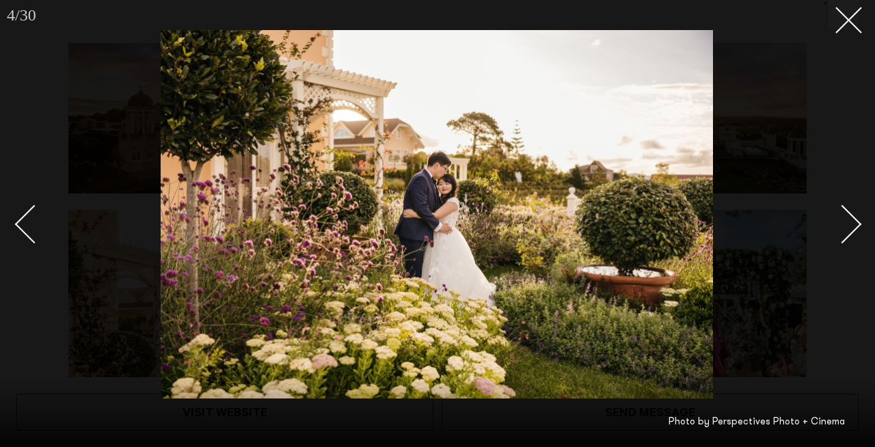
click at [857, 222] on div "Next slide" at bounding box center [842, 224] width 39 height 39
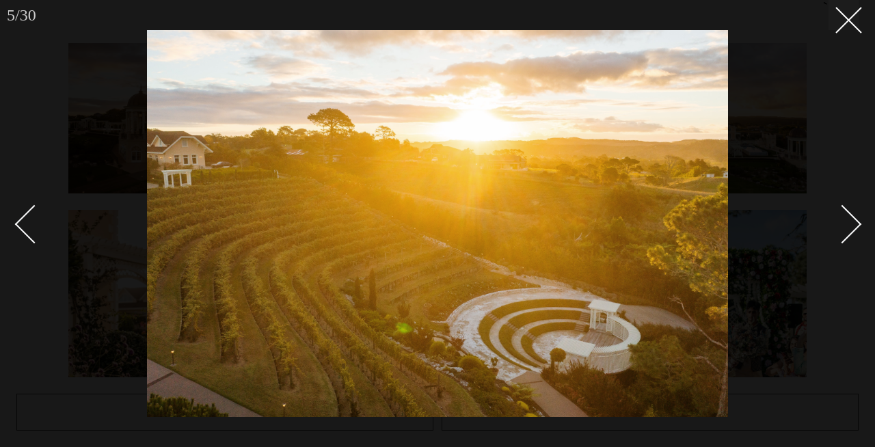
click at [857, 222] on div "Next slide" at bounding box center [842, 224] width 39 height 39
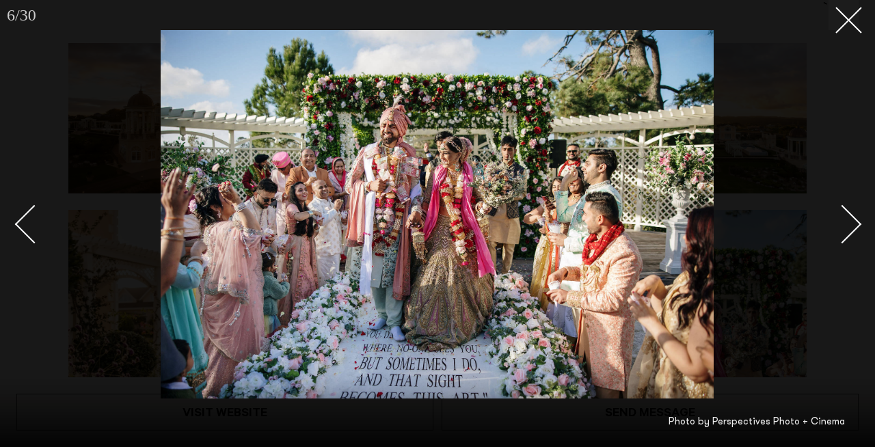
click at [857, 222] on div "Next slide" at bounding box center [842, 224] width 39 height 39
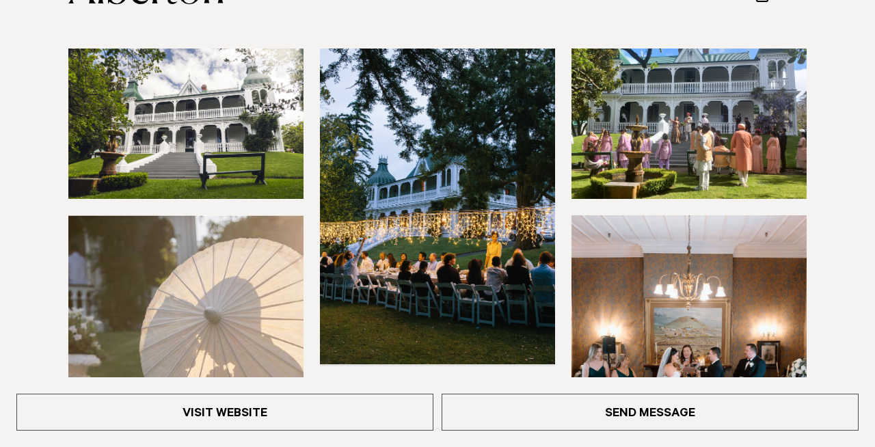
scroll to position [194, 0]
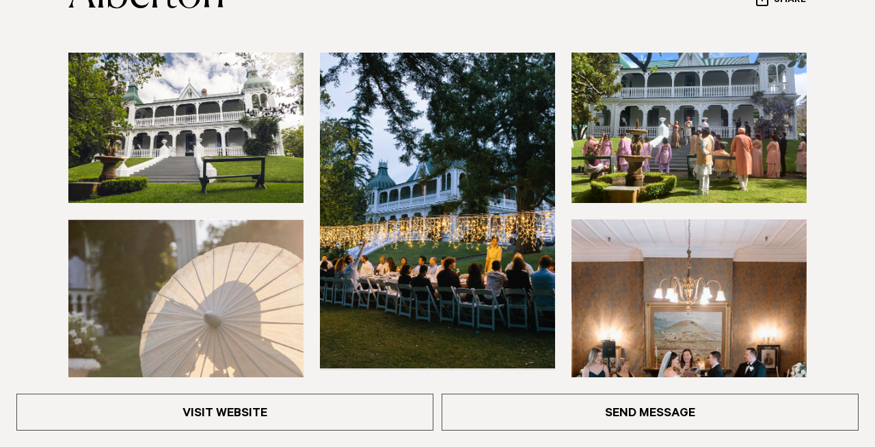
click at [246, 154] on img at bounding box center [185, 128] width 235 height 150
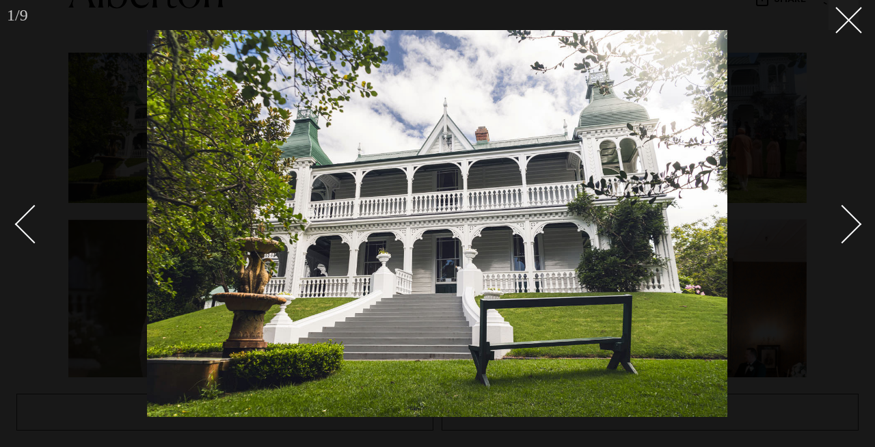
click at [851, 223] on div "Next slide" at bounding box center [842, 224] width 39 height 39
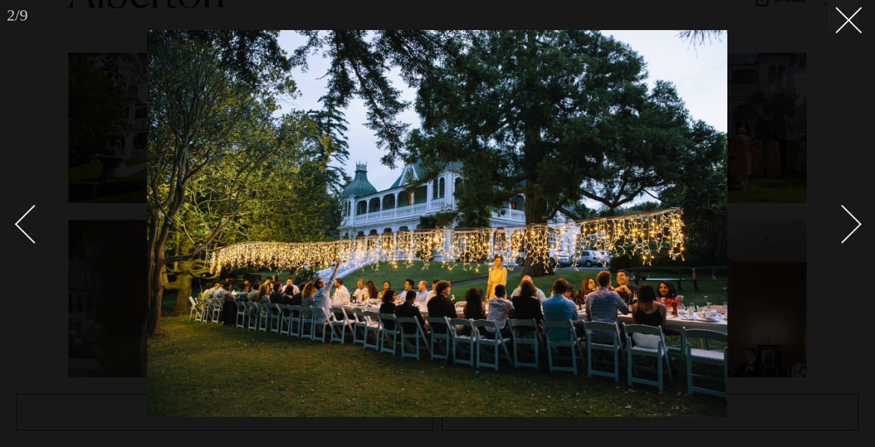
click at [852, 224] on div "Next slide" at bounding box center [842, 224] width 39 height 39
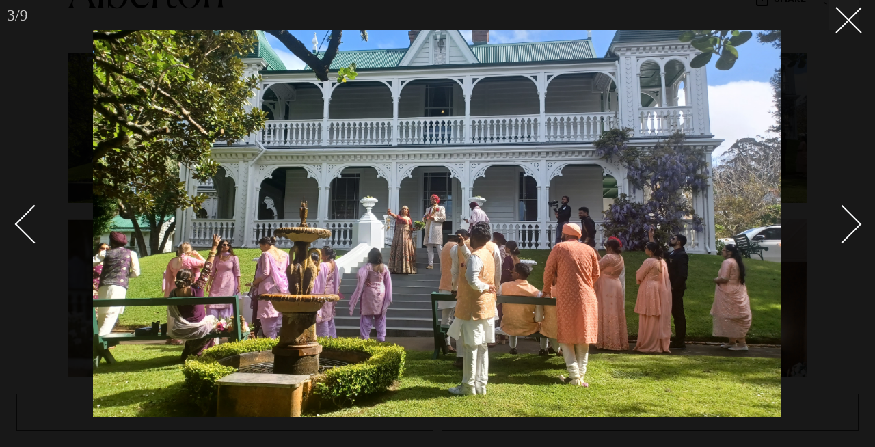
click at [853, 215] on div "Next slide" at bounding box center [842, 224] width 39 height 39
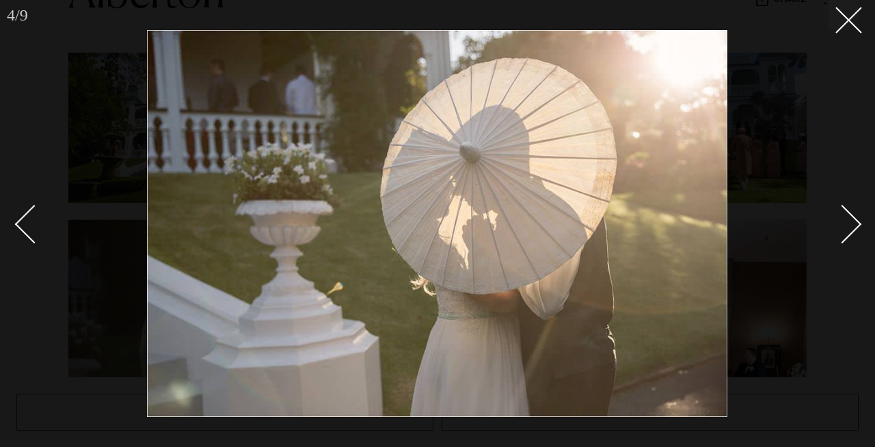
click at [853, 215] on div "Next slide" at bounding box center [842, 224] width 39 height 39
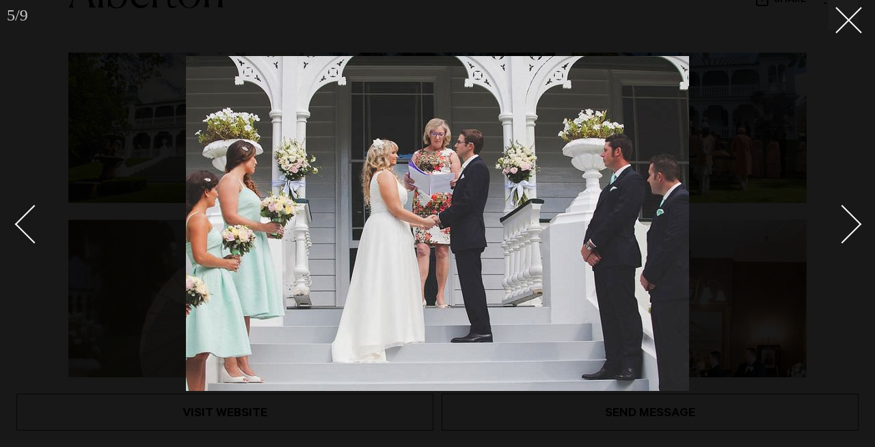
click at [853, 215] on div "Next slide" at bounding box center [842, 224] width 39 height 39
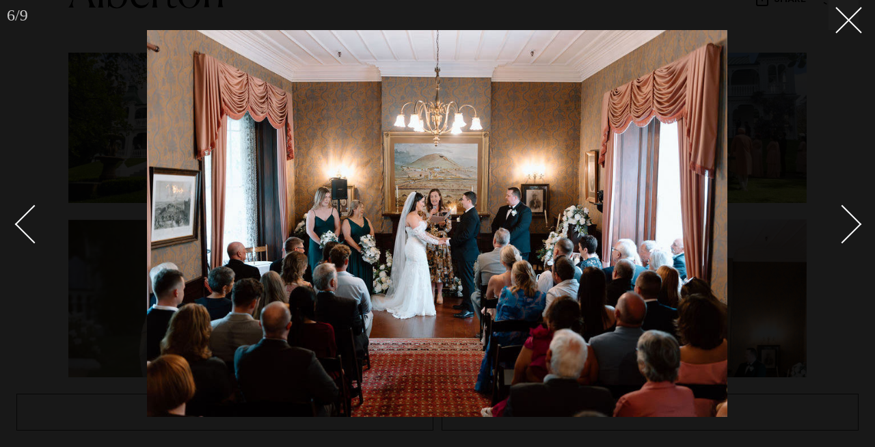
click at [853, 215] on div "Next slide" at bounding box center [842, 224] width 39 height 39
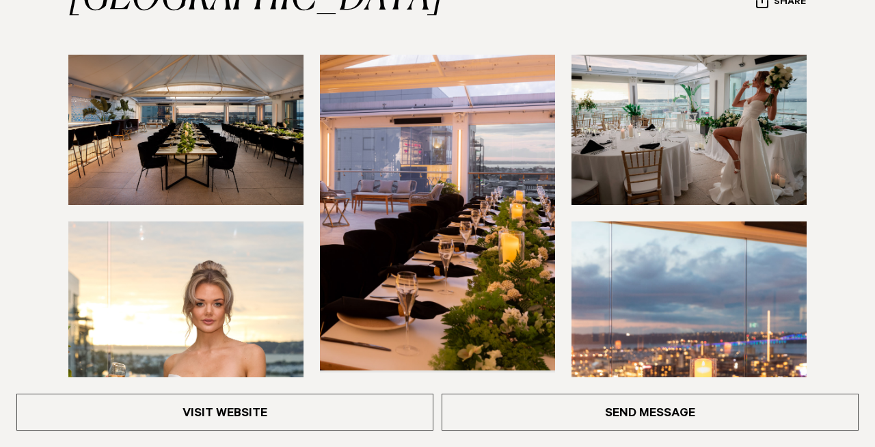
scroll to position [246, 0]
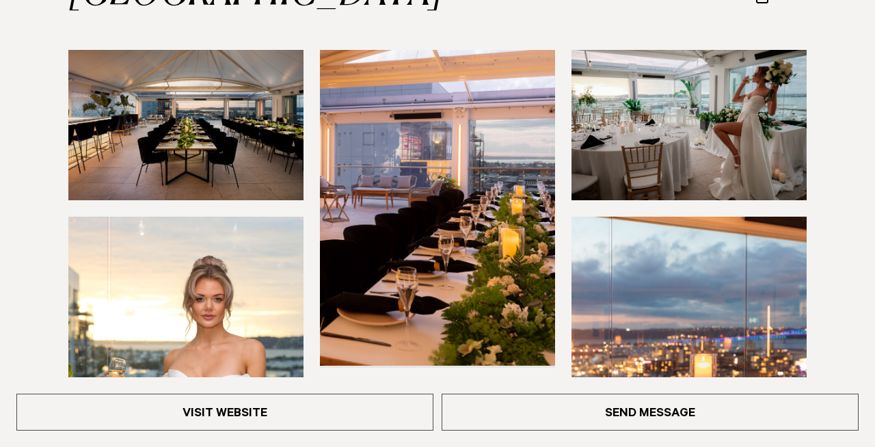
click at [251, 82] on img at bounding box center [185, 125] width 235 height 150
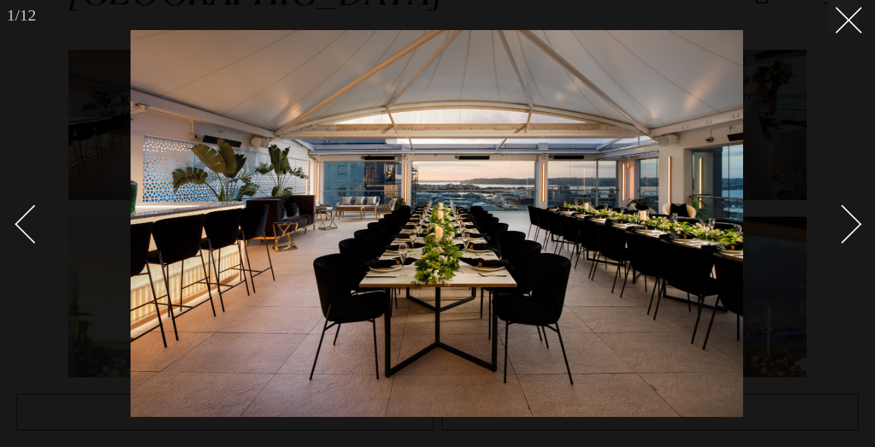
click at [856, 224] on div "Next slide" at bounding box center [842, 224] width 39 height 39
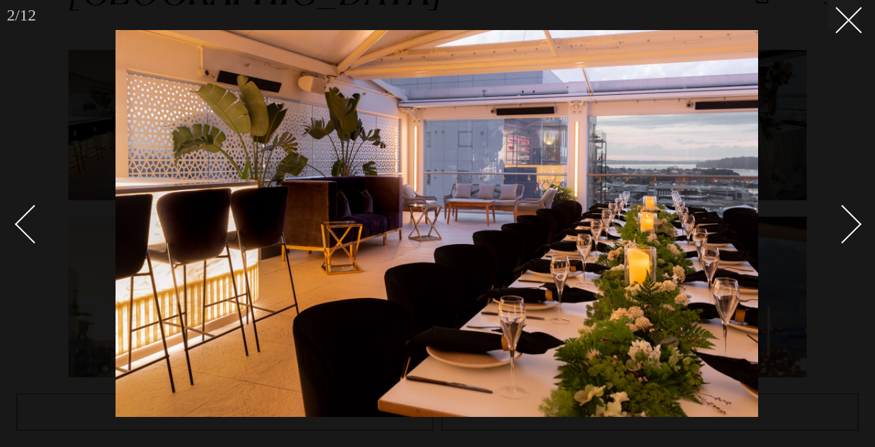
click at [856, 224] on div "Next slide" at bounding box center [842, 224] width 39 height 39
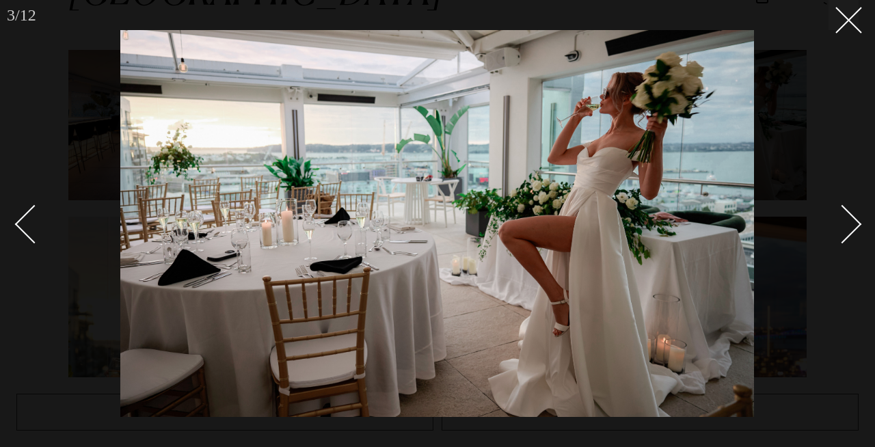
click at [856, 224] on div "Next slide" at bounding box center [842, 224] width 39 height 39
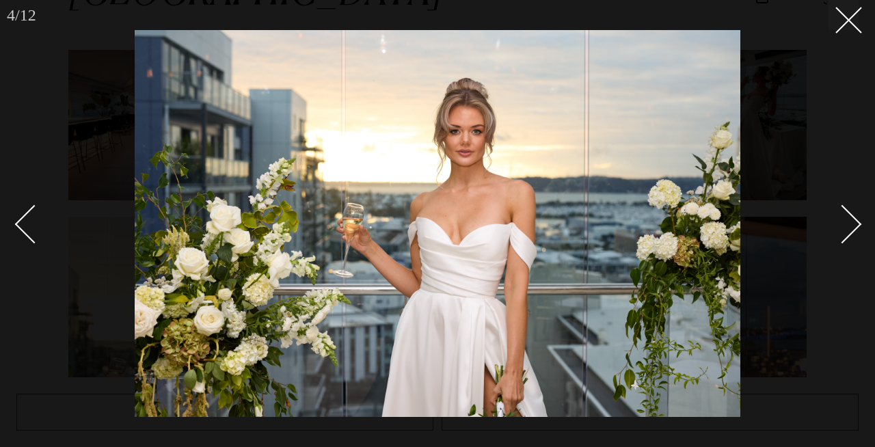
click at [856, 224] on div "Next slide" at bounding box center [842, 224] width 39 height 39
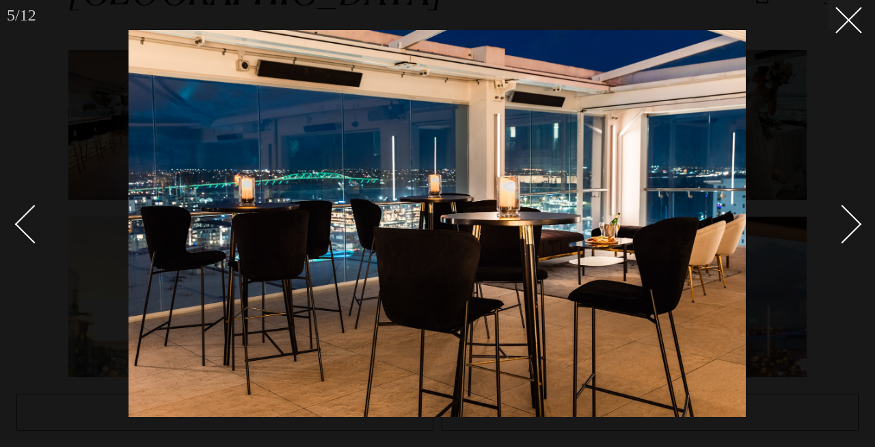
click at [856, 224] on div "Next slide" at bounding box center [842, 224] width 39 height 39
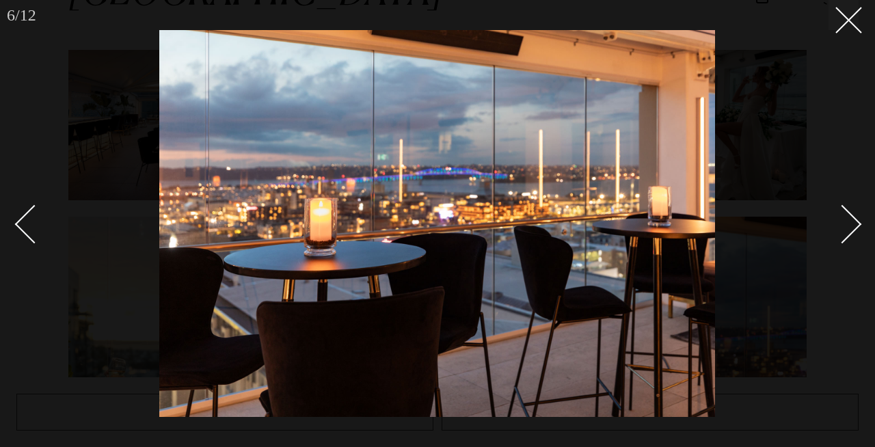
click at [856, 223] on div "Next slide" at bounding box center [842, 224] width 39 height 39
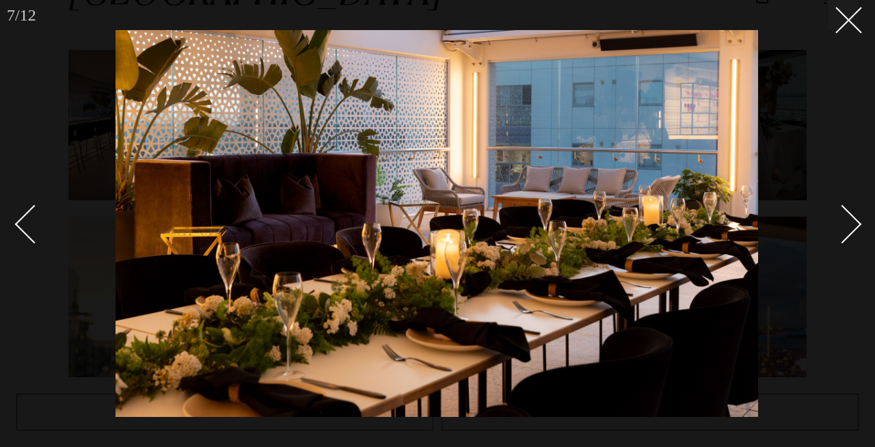
click at [856, 223] on div "Next slide" at bounding box center [842, 224] width 39 height 39
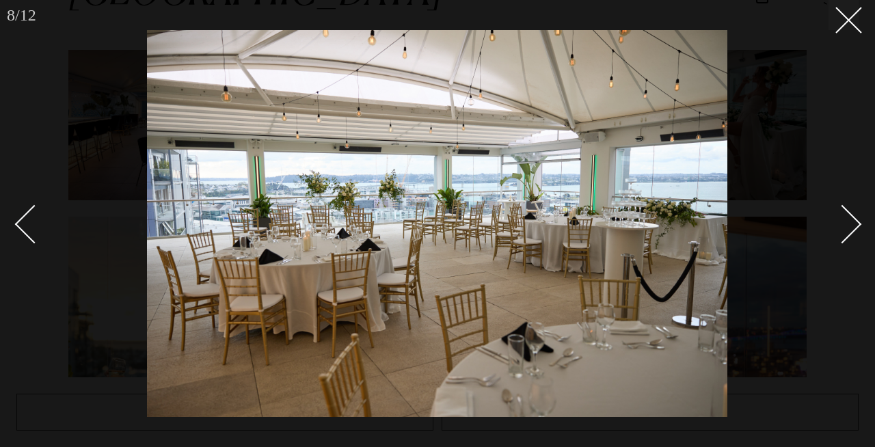
click at [856, 223] on div "Next slide" at bounding box center [842, 224] width 39 height 39
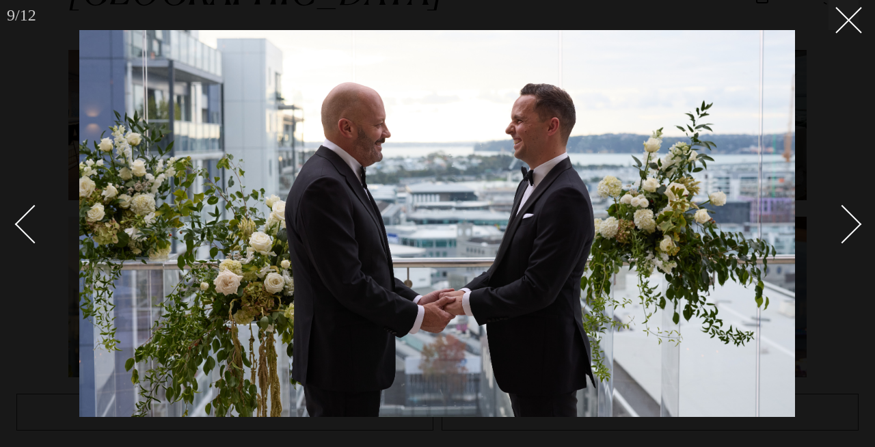
click at [856, 223] on div "Next slide" at bounding box center [842, 224] width 39 height 39
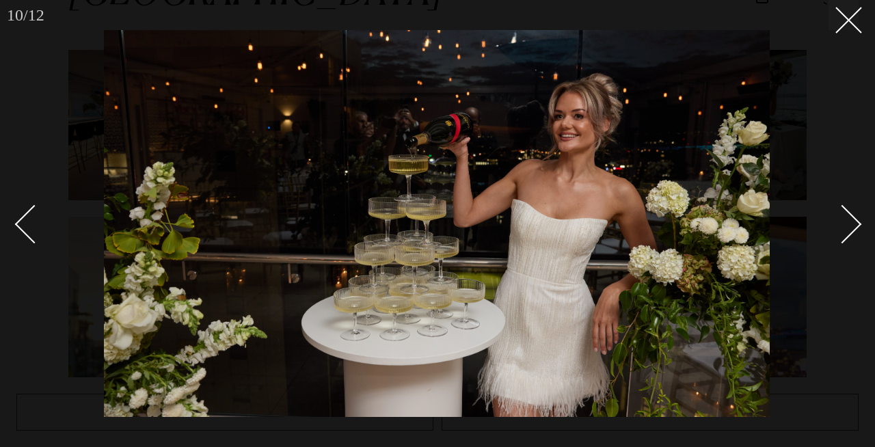
click at [856, 223] on div "Next slide" at bounding box center [842, 224] width 39 height 39
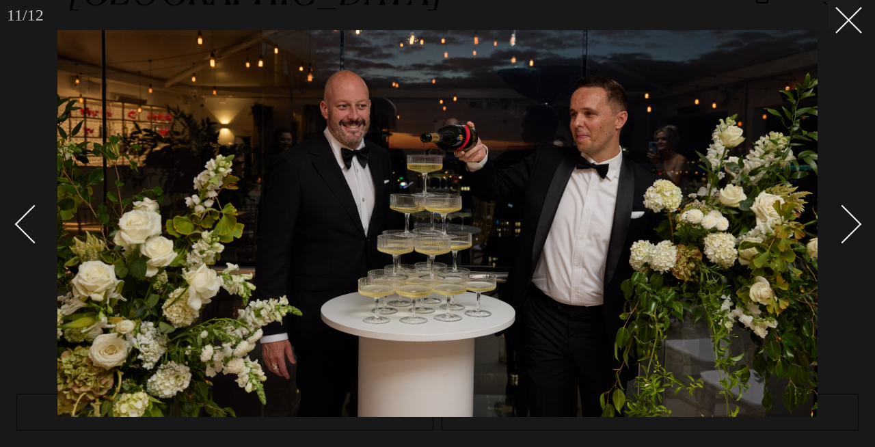
click at [856, 223] on div "Next slide" at bounding box center [842, 224] width 39 height 39
